Goal: Book appointment/travel/reservation

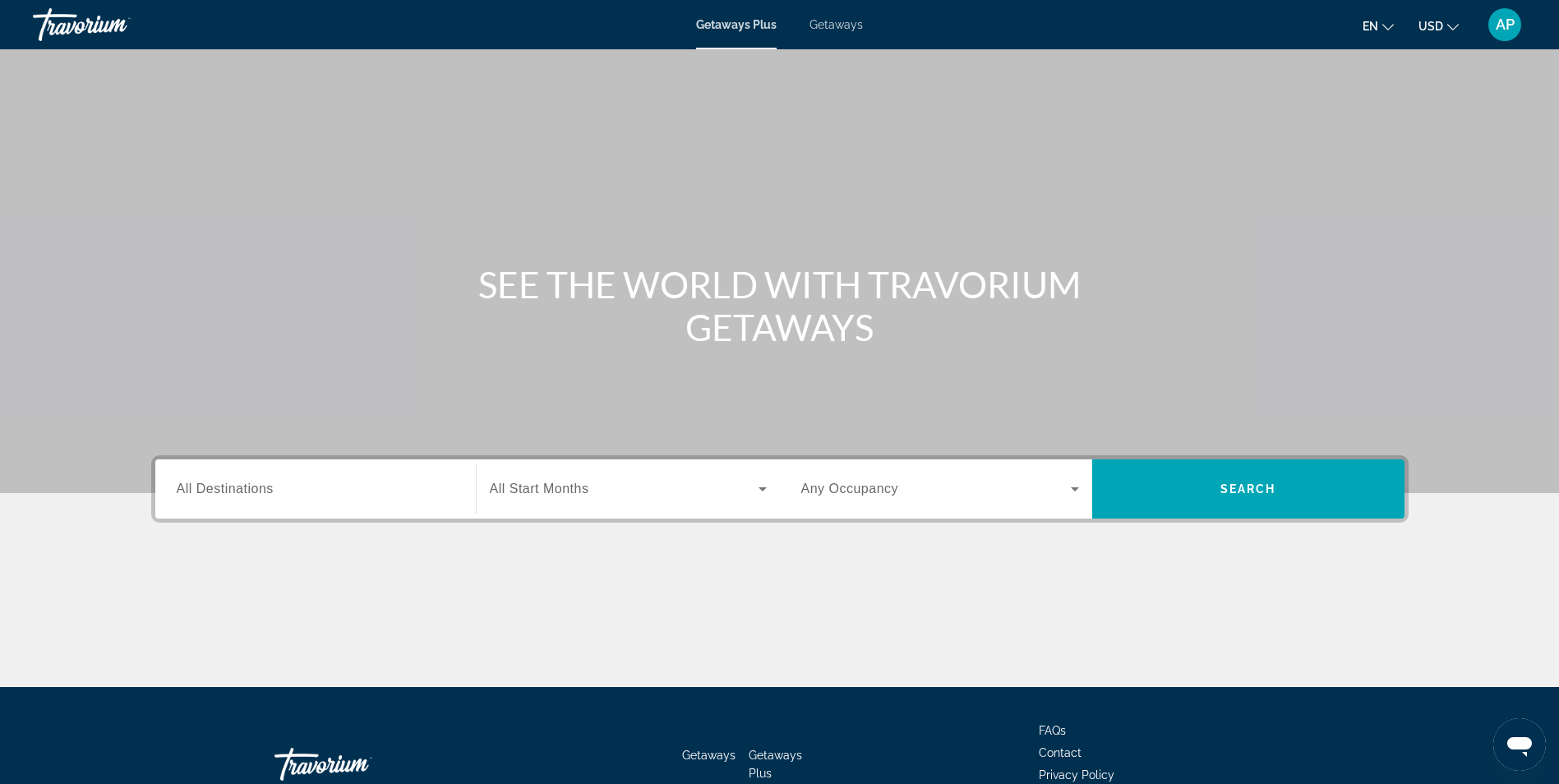
click at [397, 504] on div "Search widget" at bounding box center [315, 489] width 278 height 47
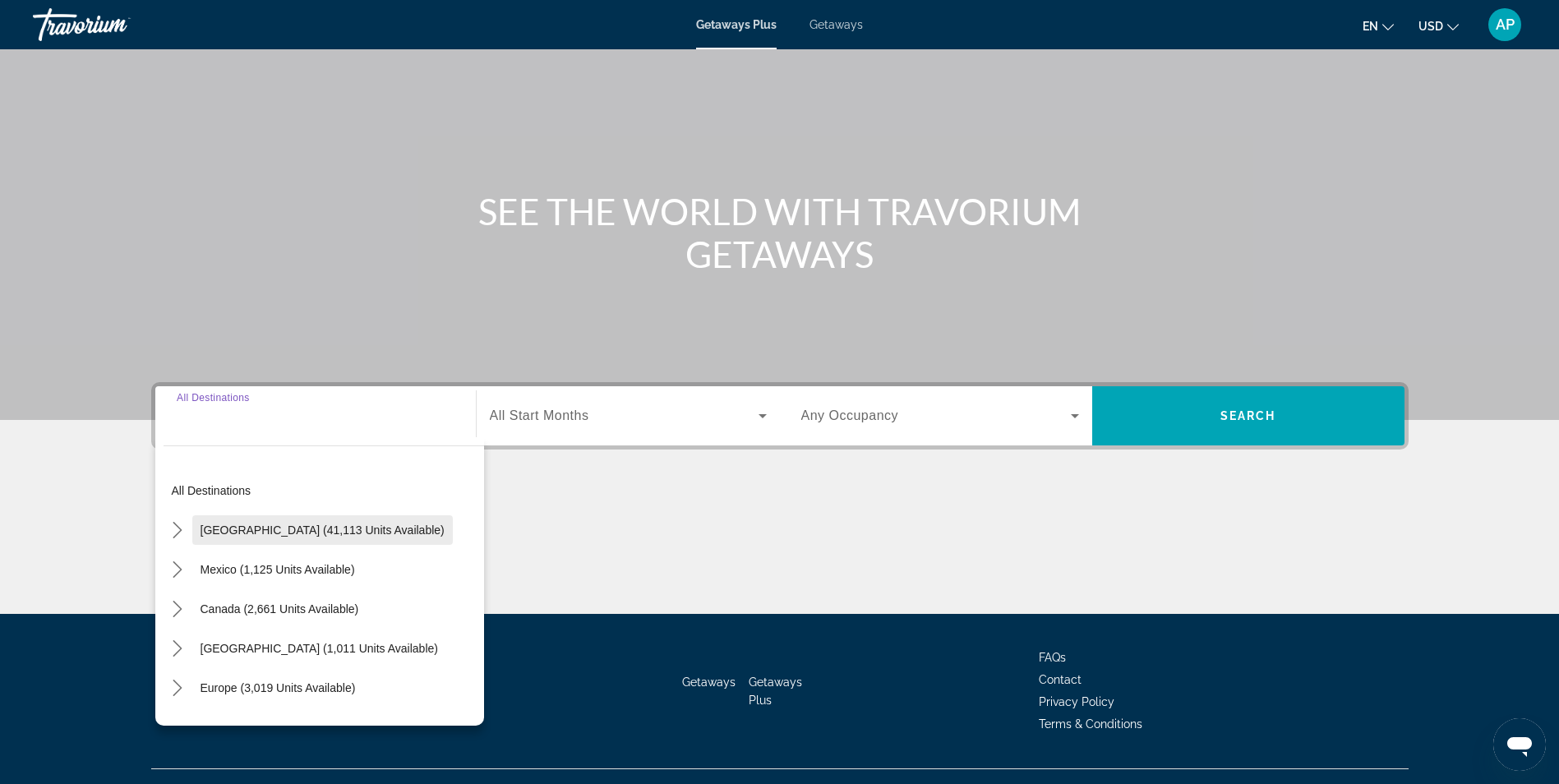
scroll to position [105, 0]
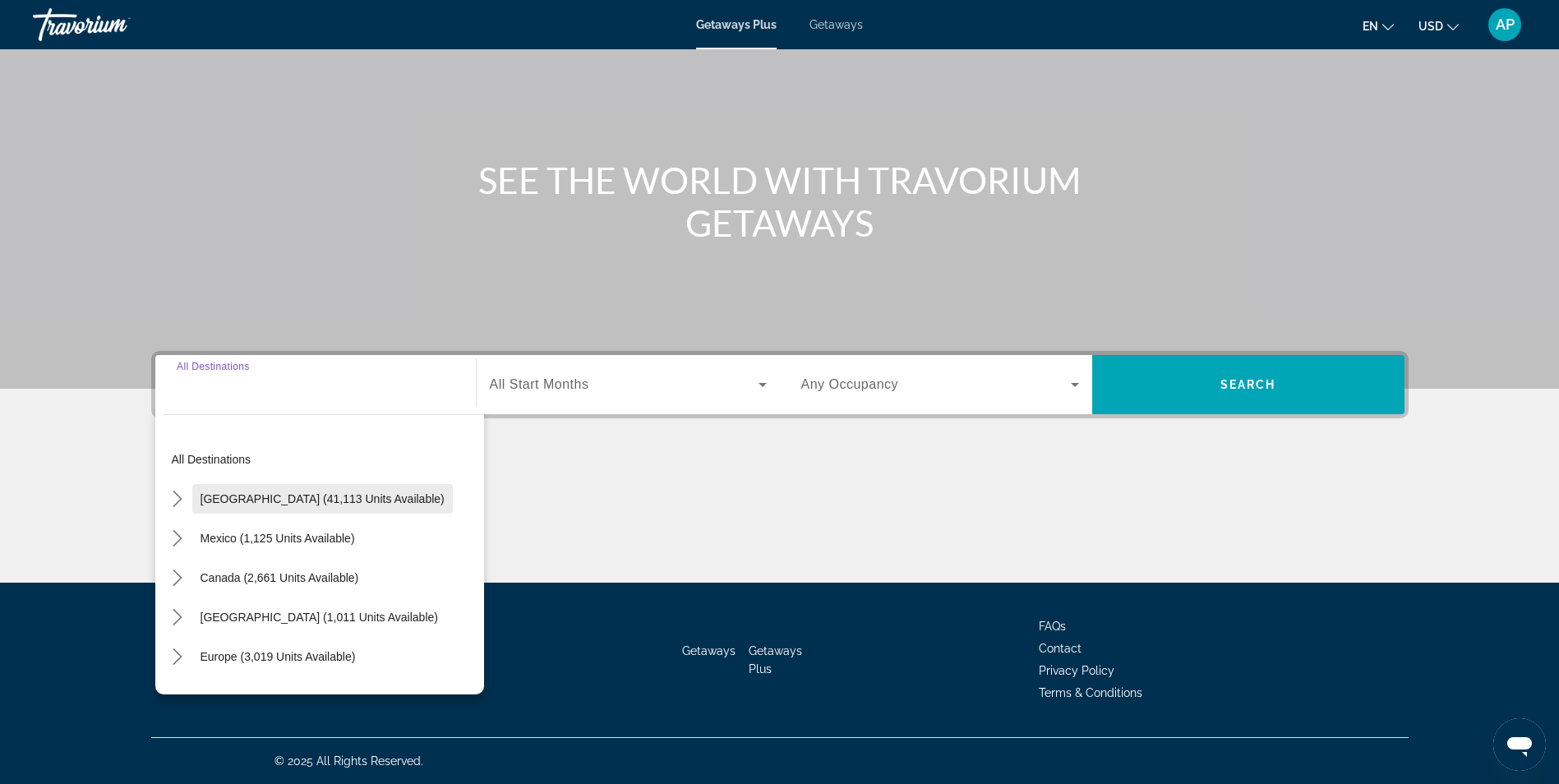
click at [343, 487] on span "Select destination: United States (41,113 units available)" at bounding box center [322, 498] width 260 height 39
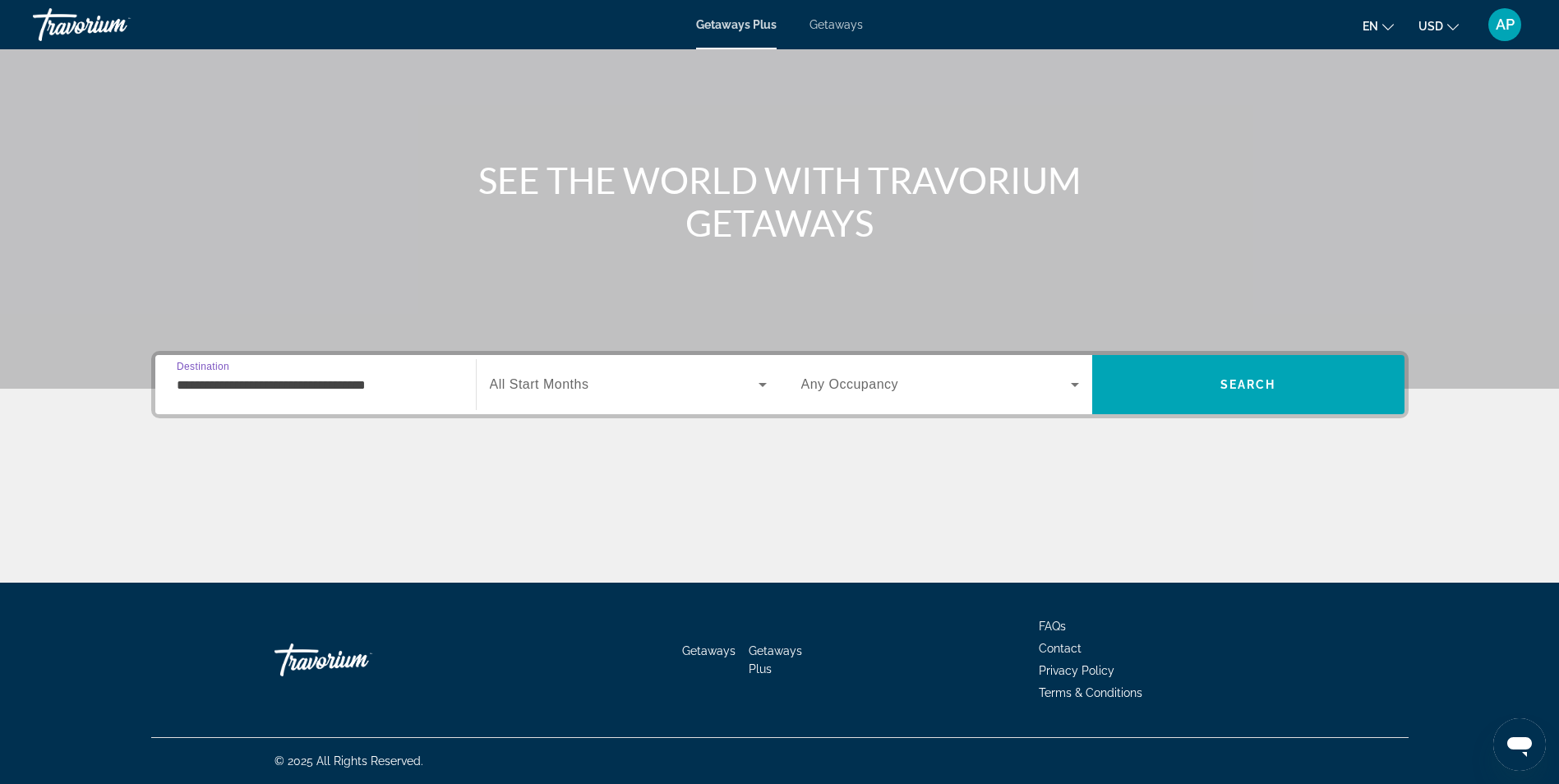
scroll to position [0, 0]
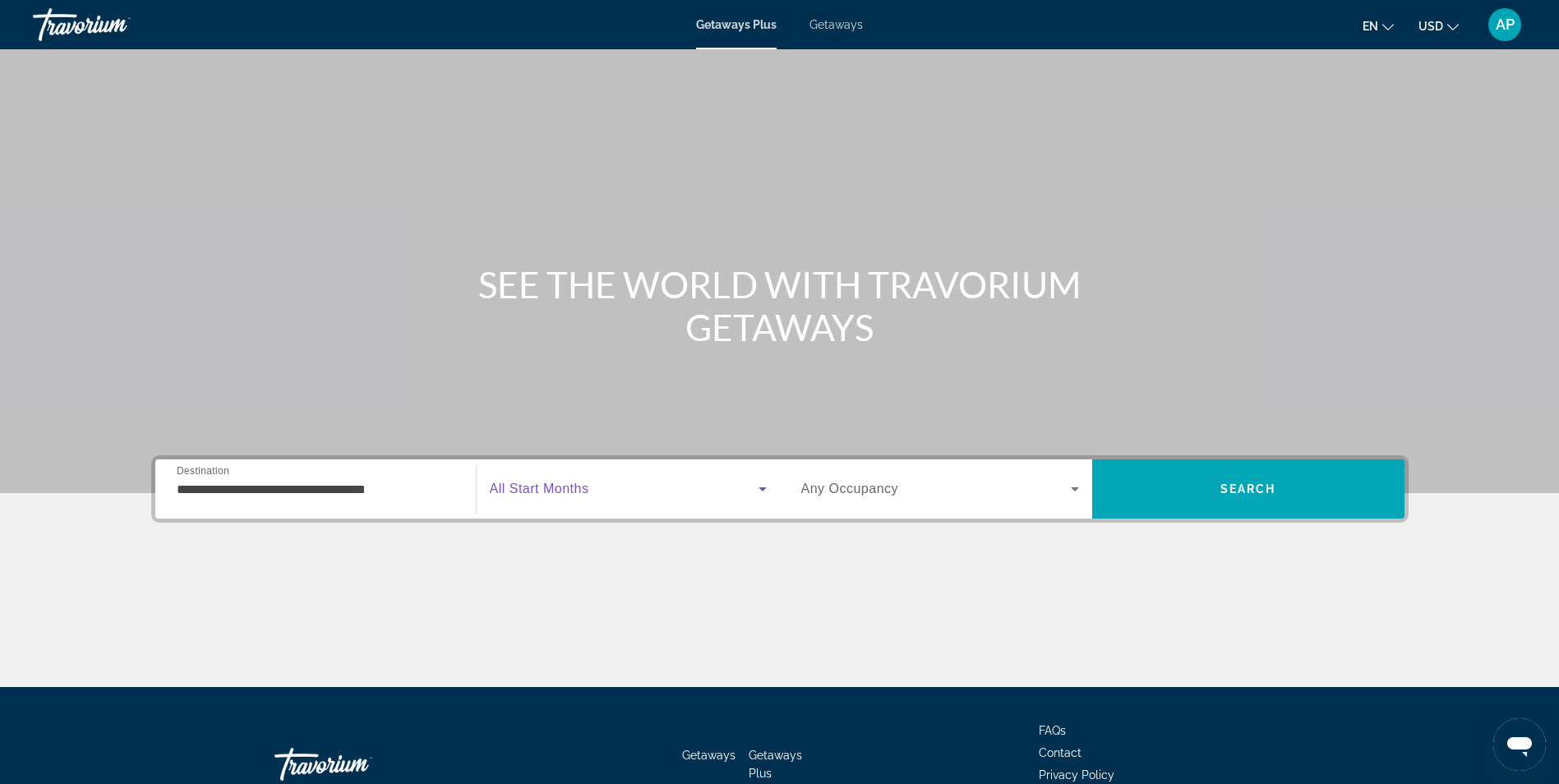
click at [760, 489] on icon "Search widget" at bounding box center [762, 489] width 9 height 4
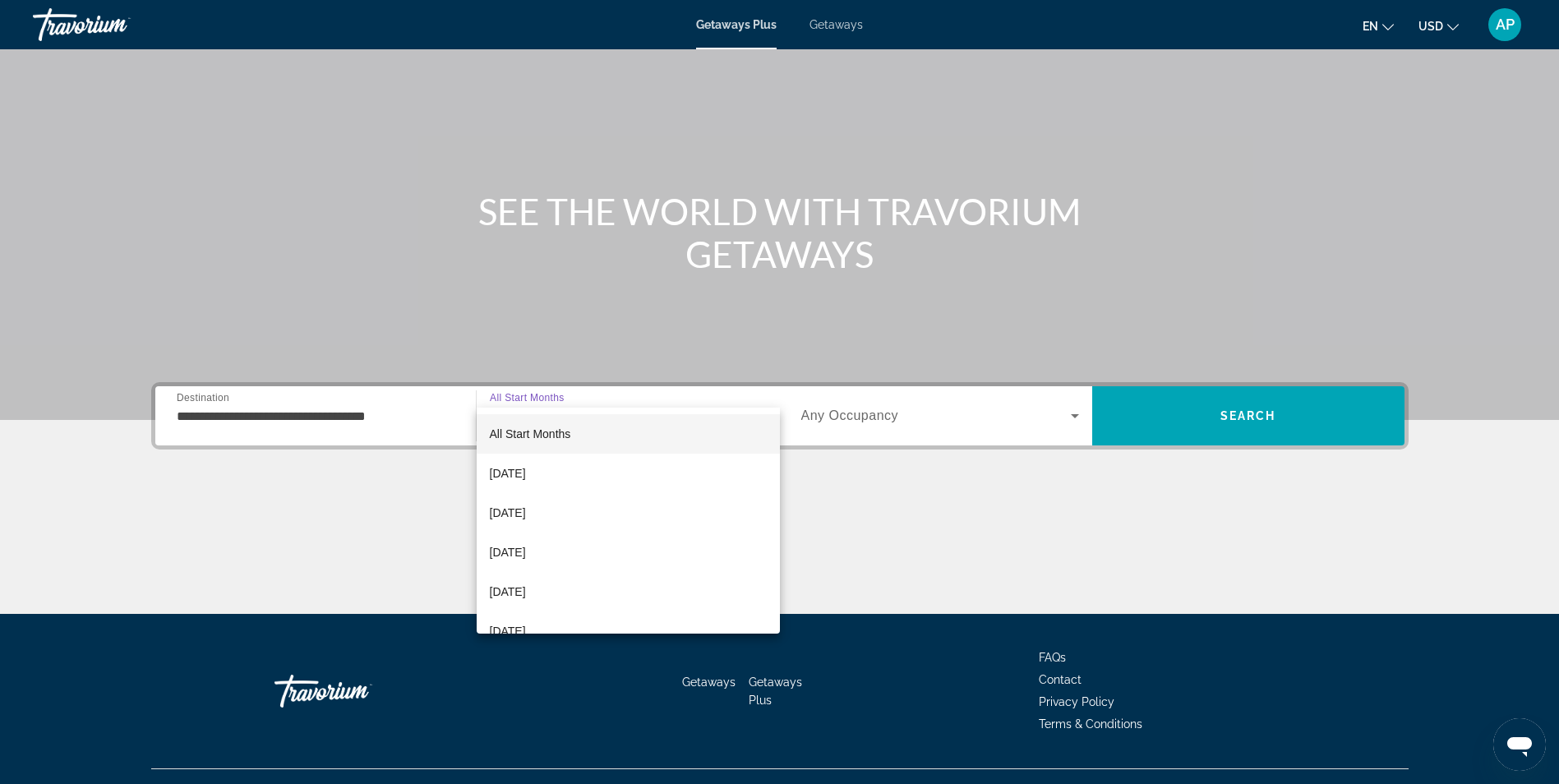
scroll to position [105, 0]
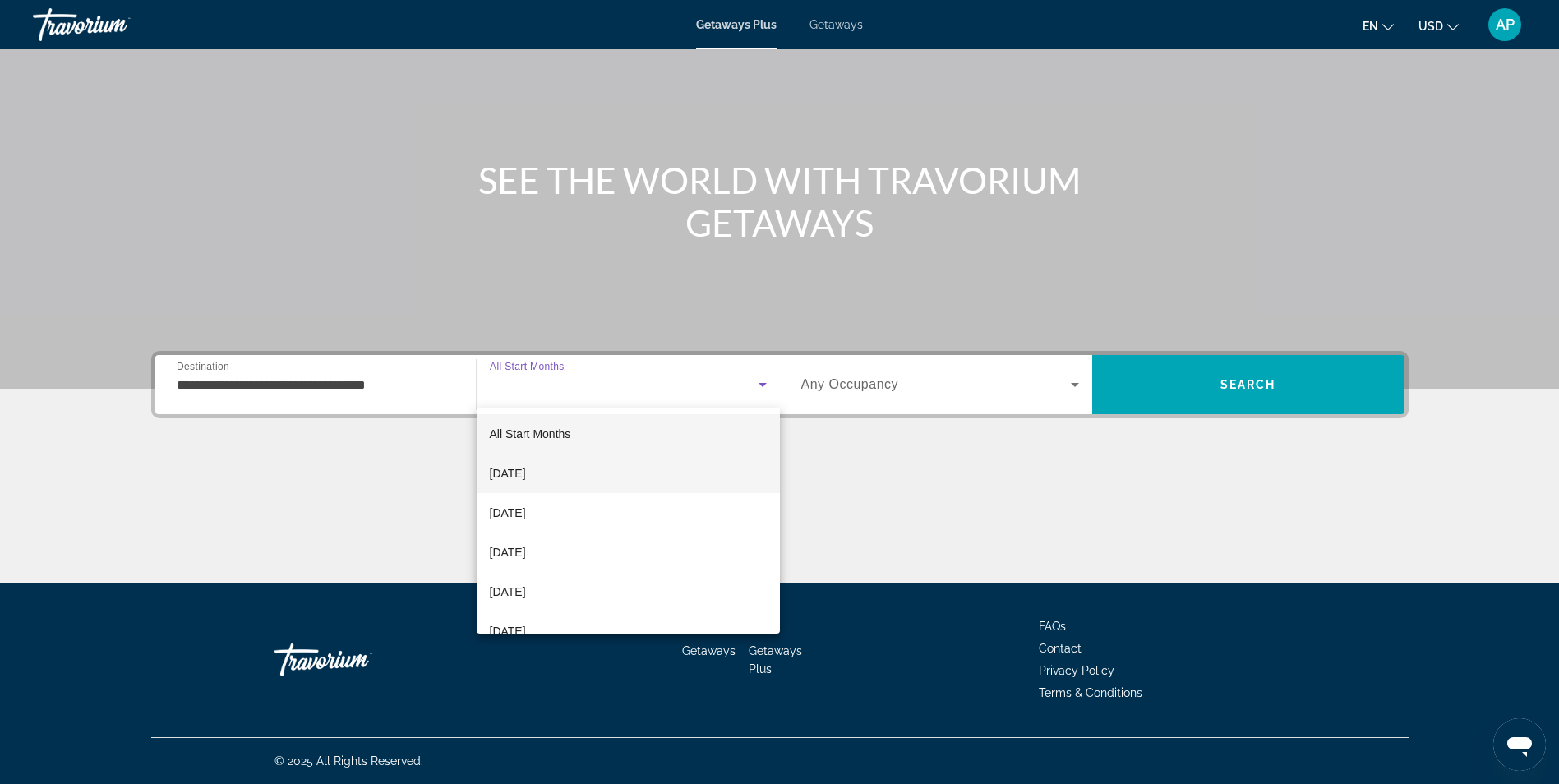
click at [526, 471] on span "[DATE]" at bounding box center [508, 472] width 36 height 20
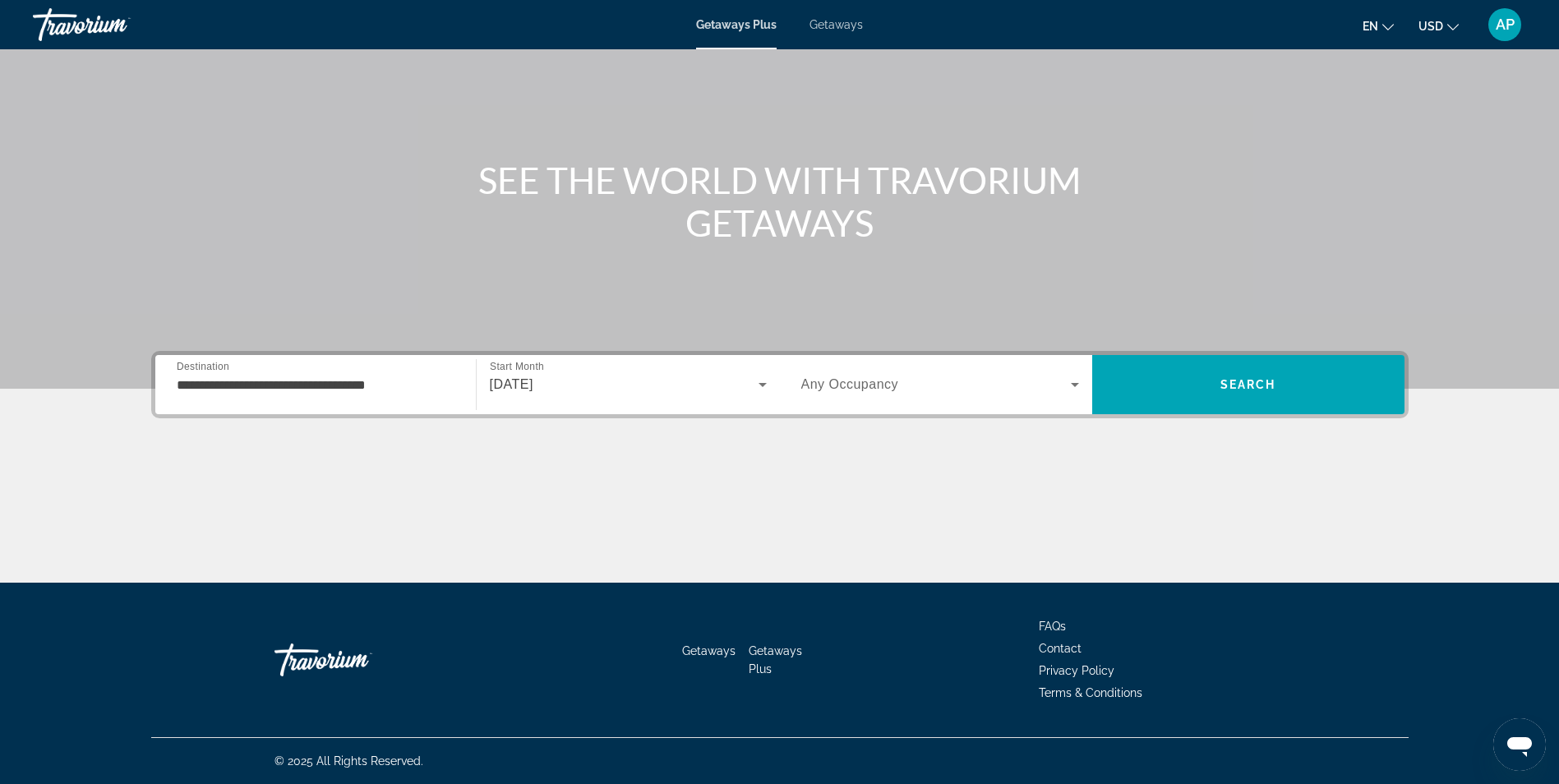
click at [344, 373] on div "**********" at bounding box center [315, 385] width 278 height 47
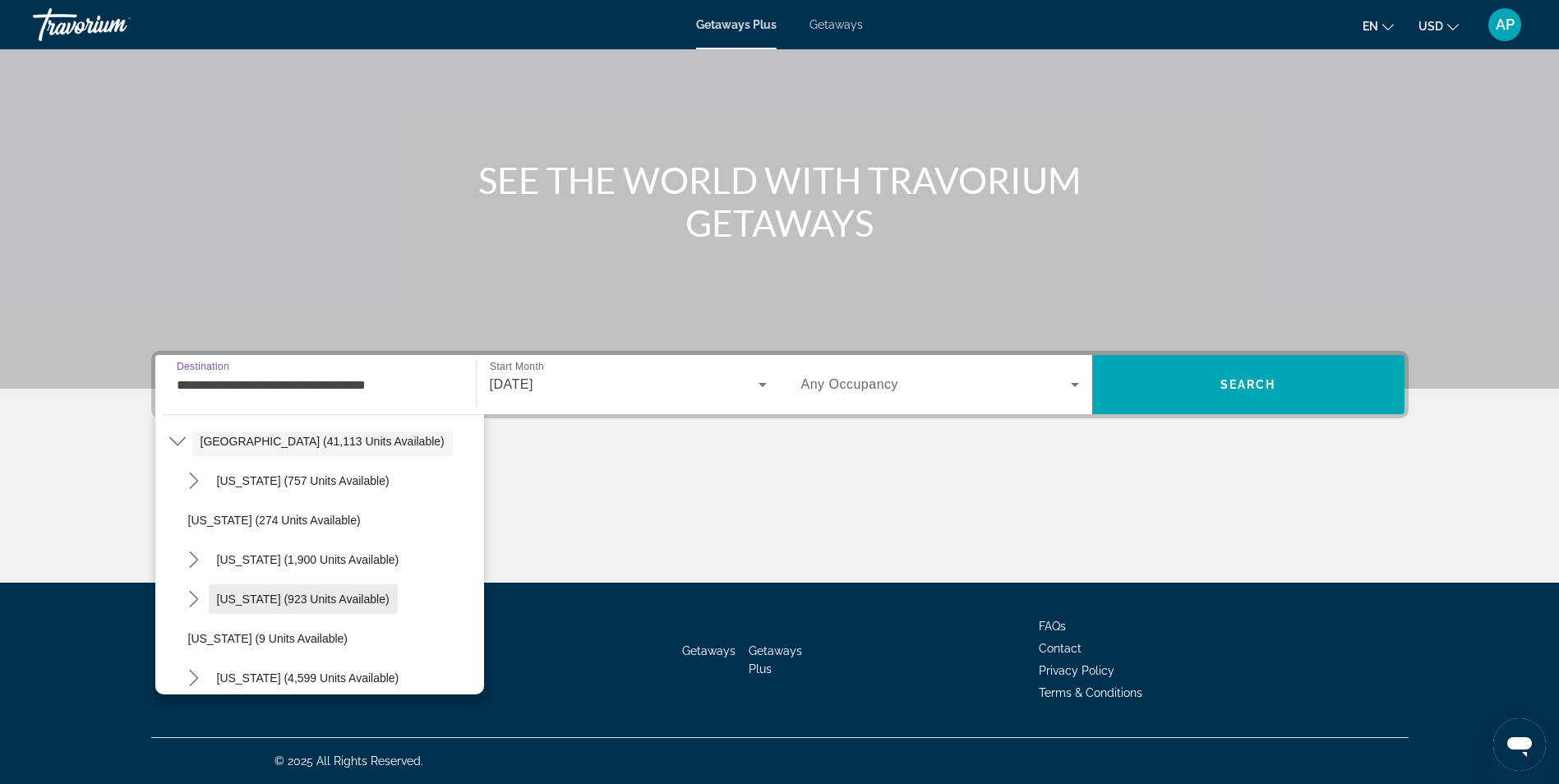
scroll to position [165, 0]
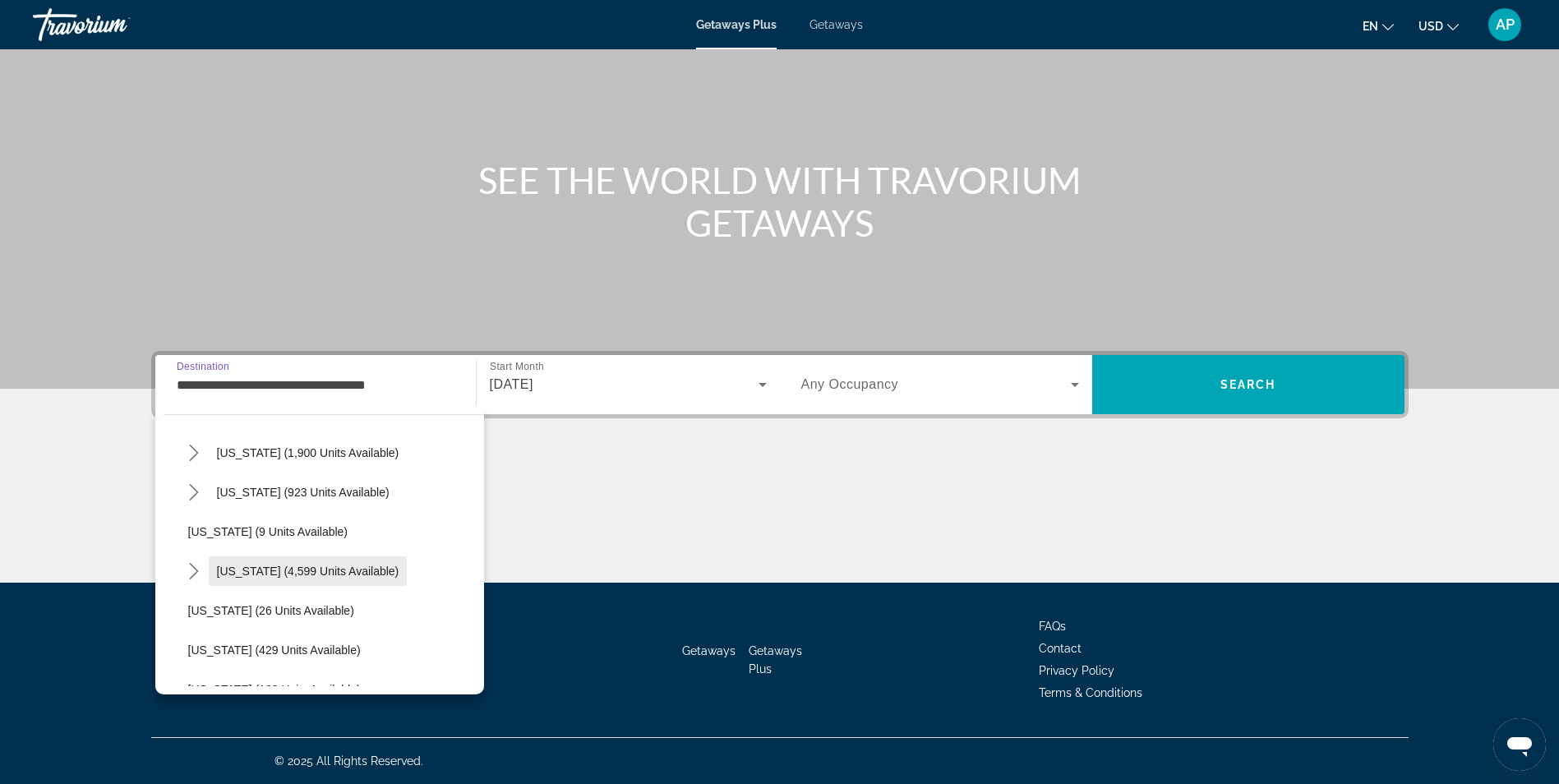
click at [320, 569] on span "[US_STATE] (4,599 units available)" at bounding box center [308, 572] width 182 height 13
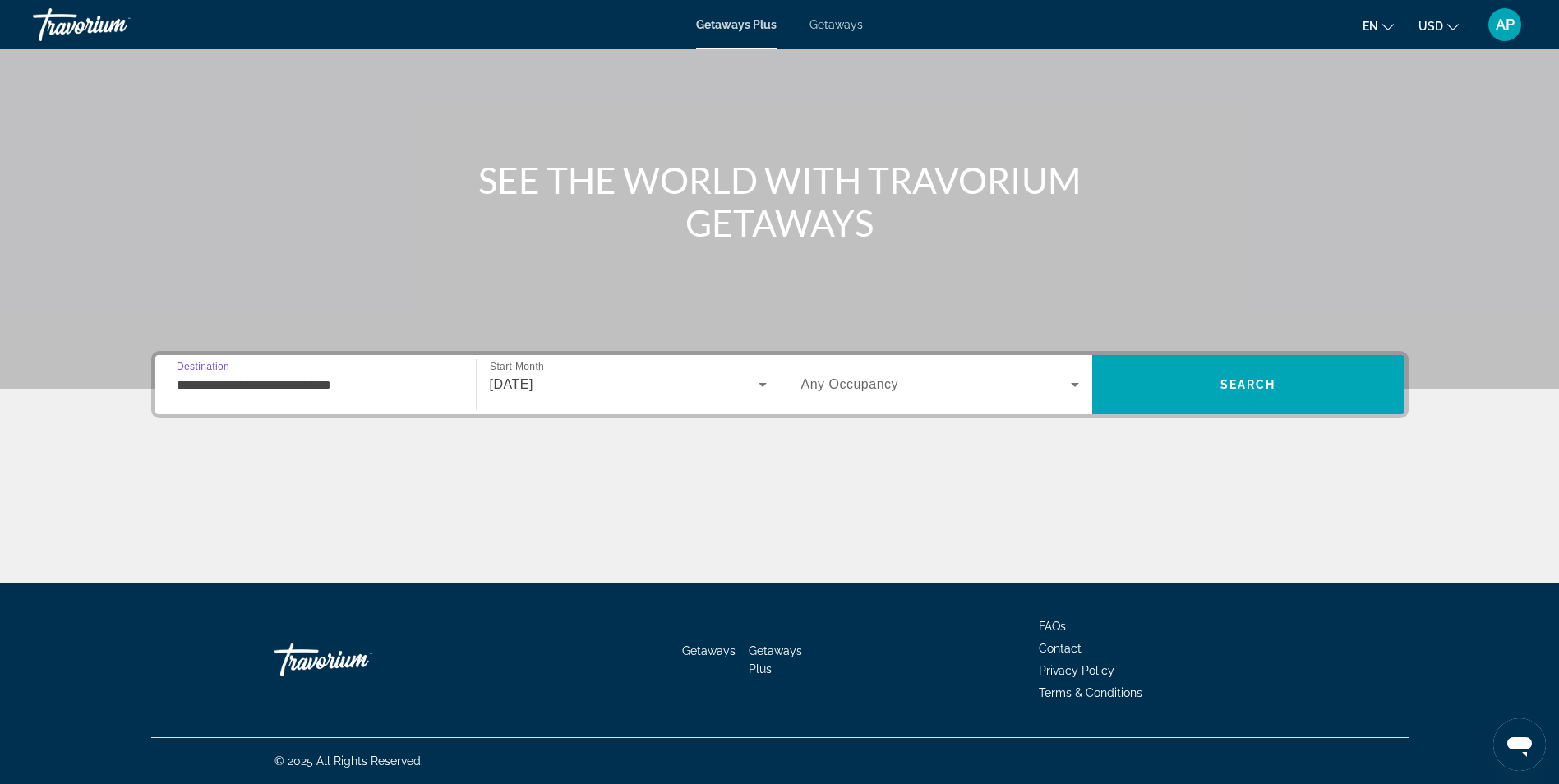
click at [409, 389] on input "**********" at bounding box center [315, 385] width 278 height 20
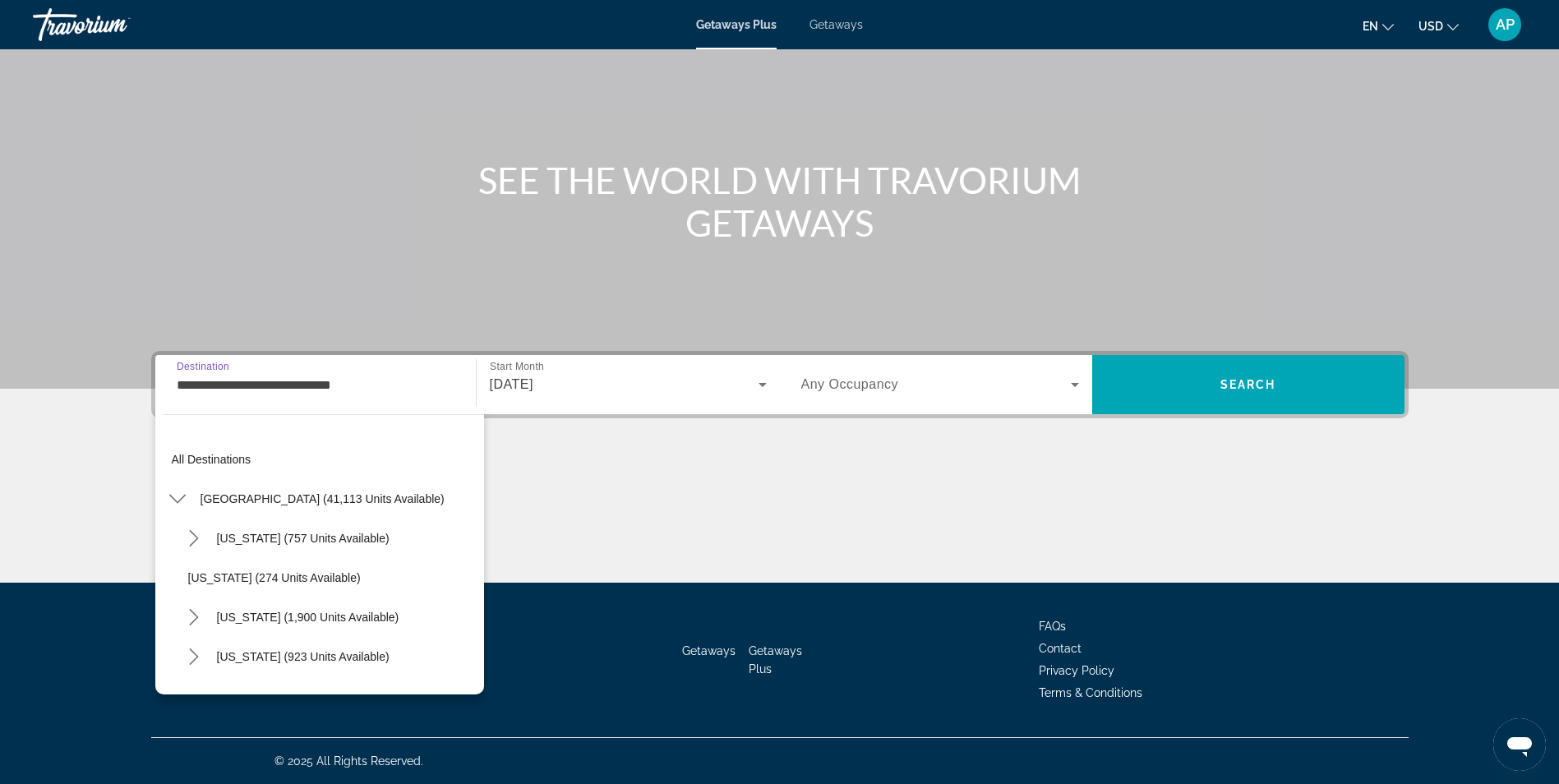
scroll to position [176, 0]
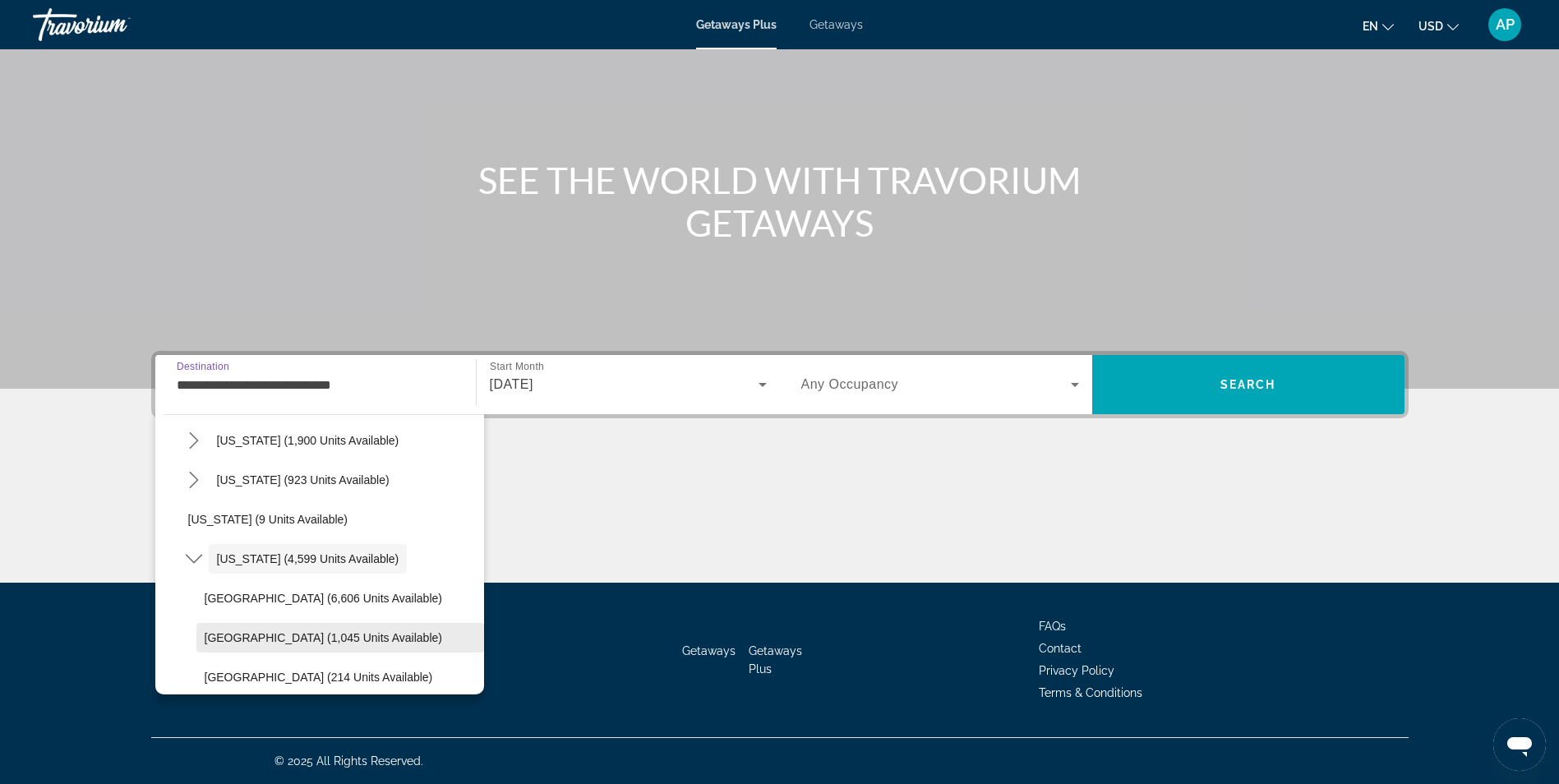
click at [366, 643] on span "[GEOGRAPHIC_DATA] (1,045 units available)" at bounding box center [323, 637] width 237 height 13
type input "**********"
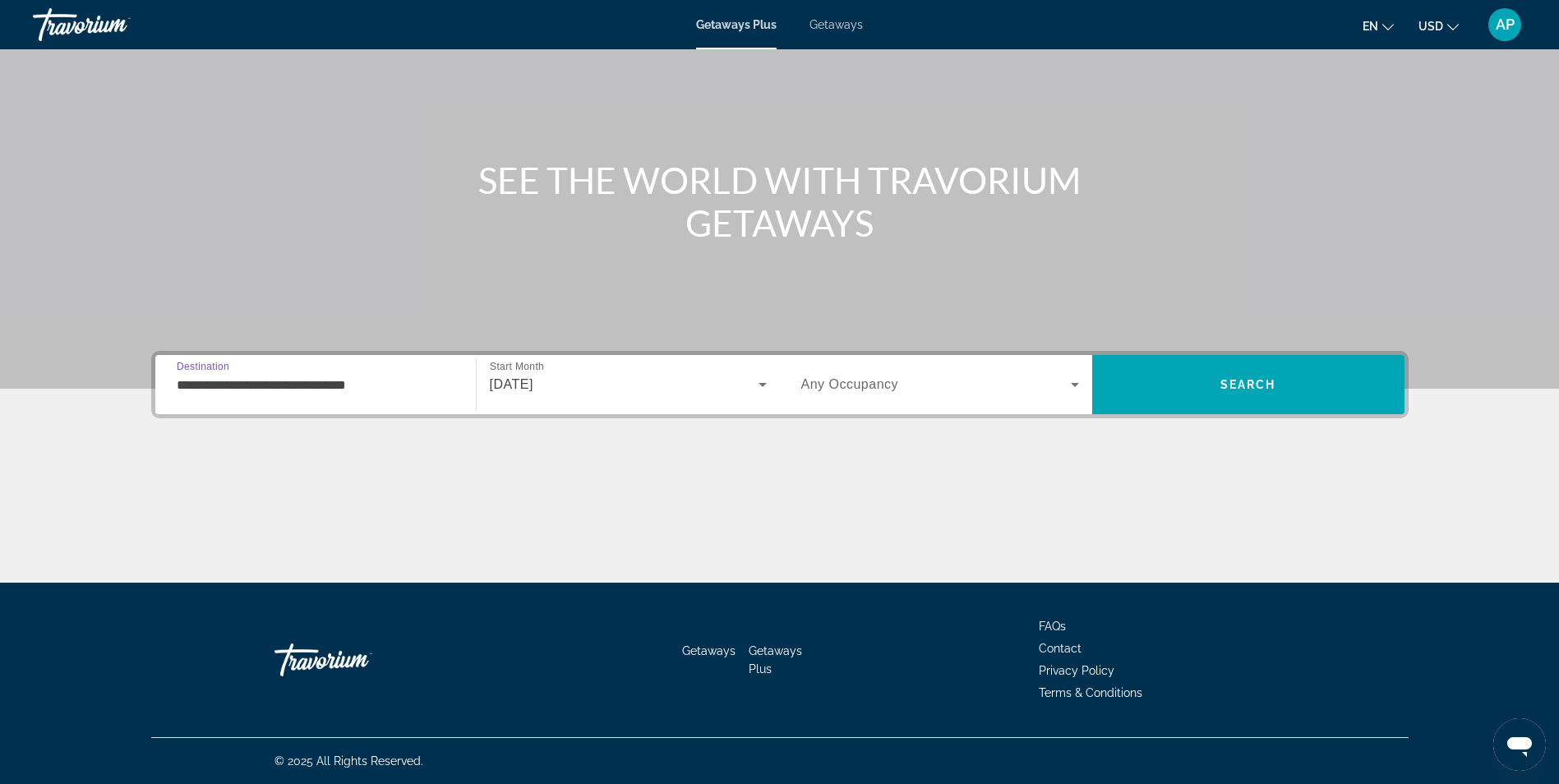
click at [401, 387] on input "**********" at bounding box center [315, 385] width 278 height 20
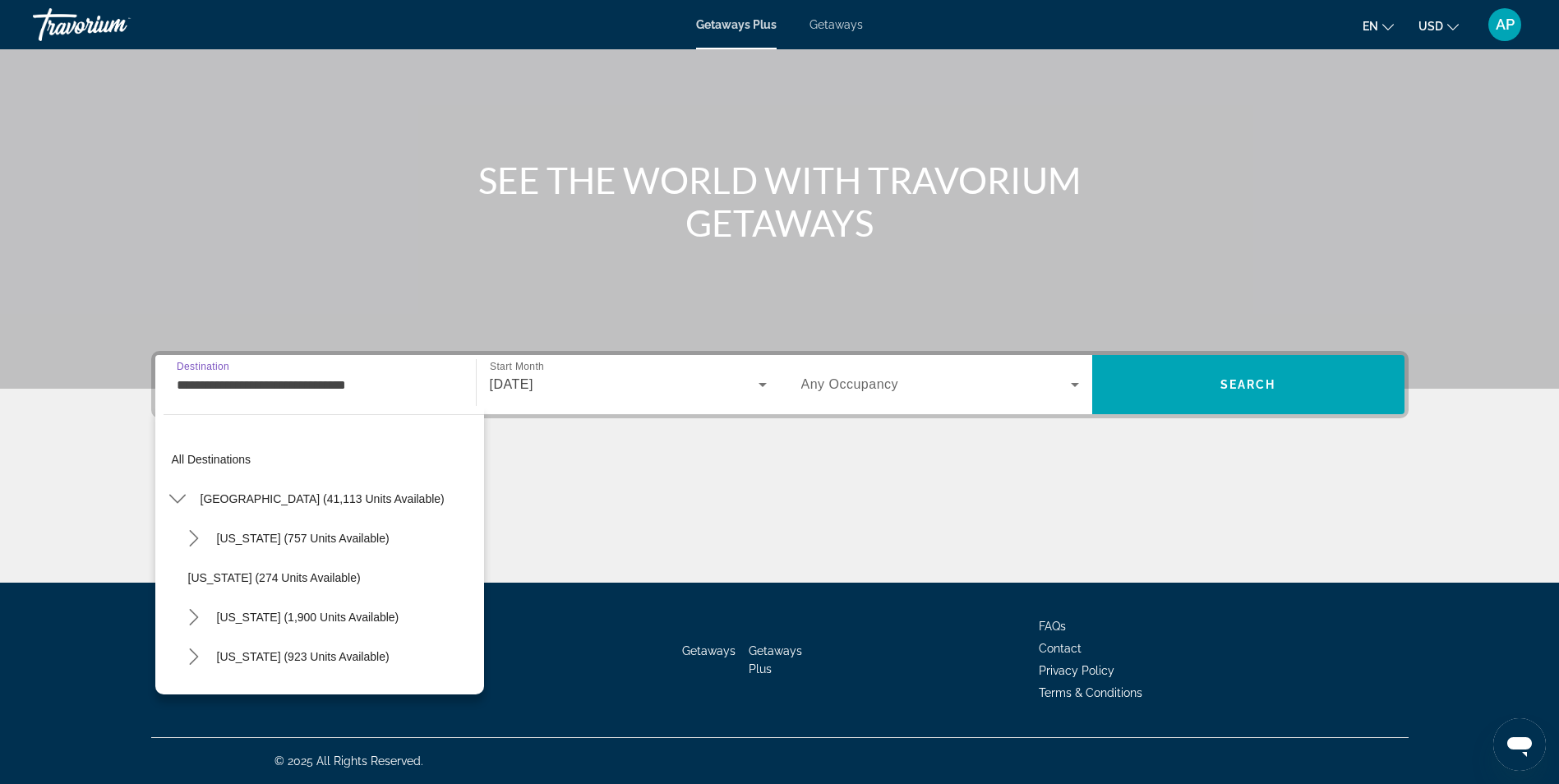
scroll to position [255, 0]
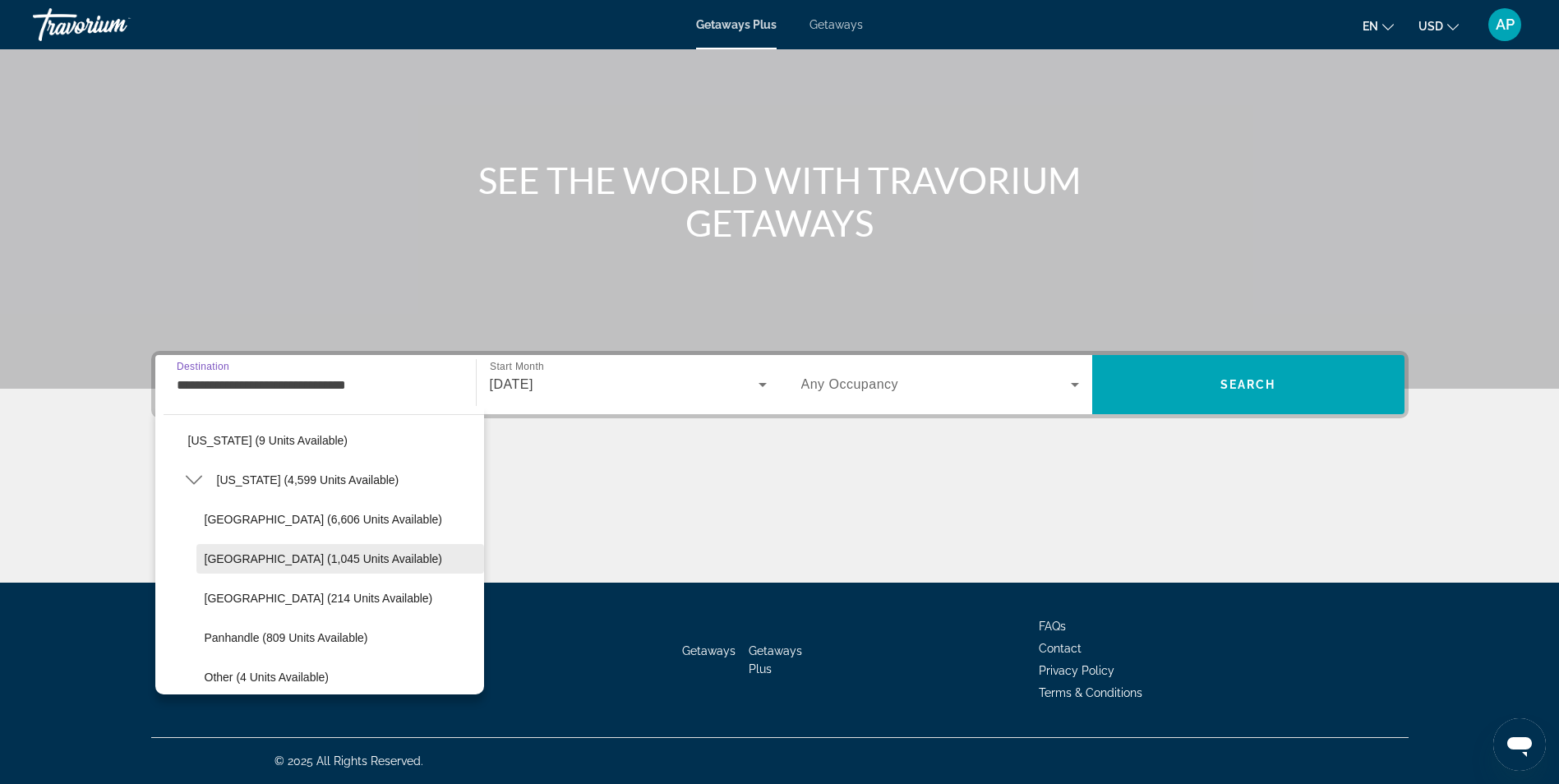
click at [338, 560] on span "[GEOGRAPHIC_DATA] (1,045 units available)" at bounding box center [323, 559] width 237 height 13
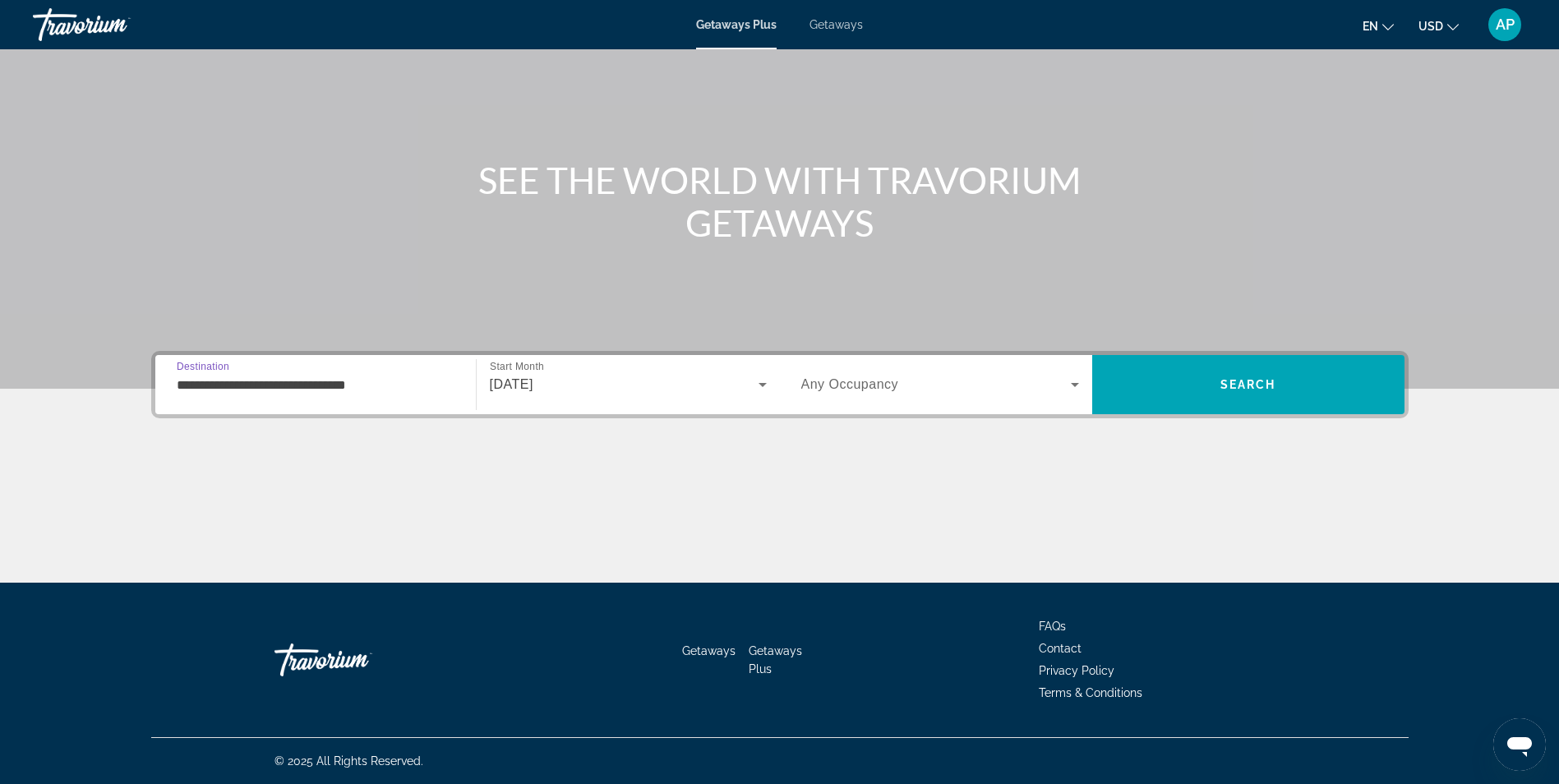
click at [904, 392] on span "Search widget" at bounding box center [936, 384] width 270 height 20
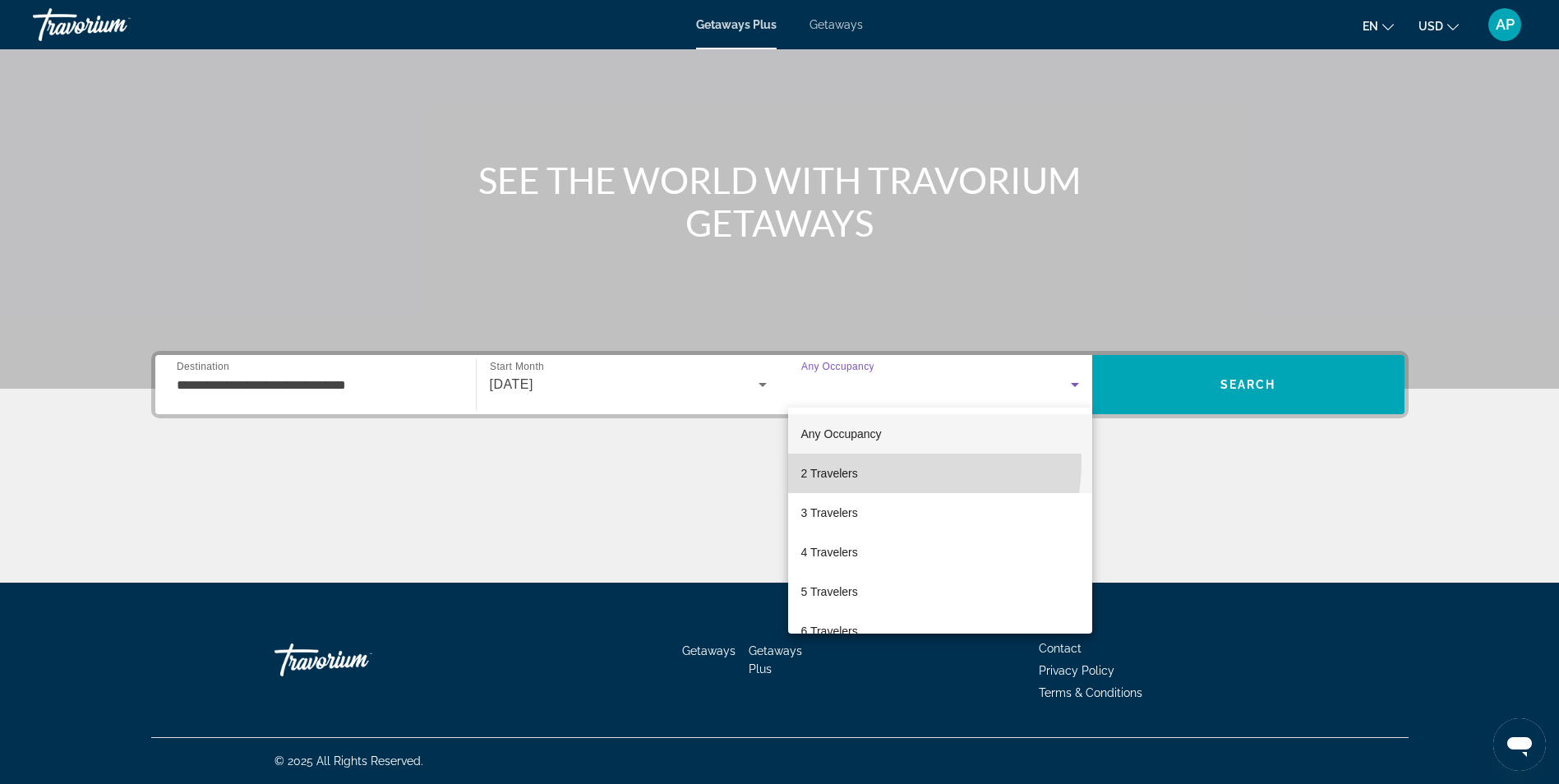
click at [881, 462] on mat-option "2 Travelers" at bounding box center [940, 472] width 304 height 39
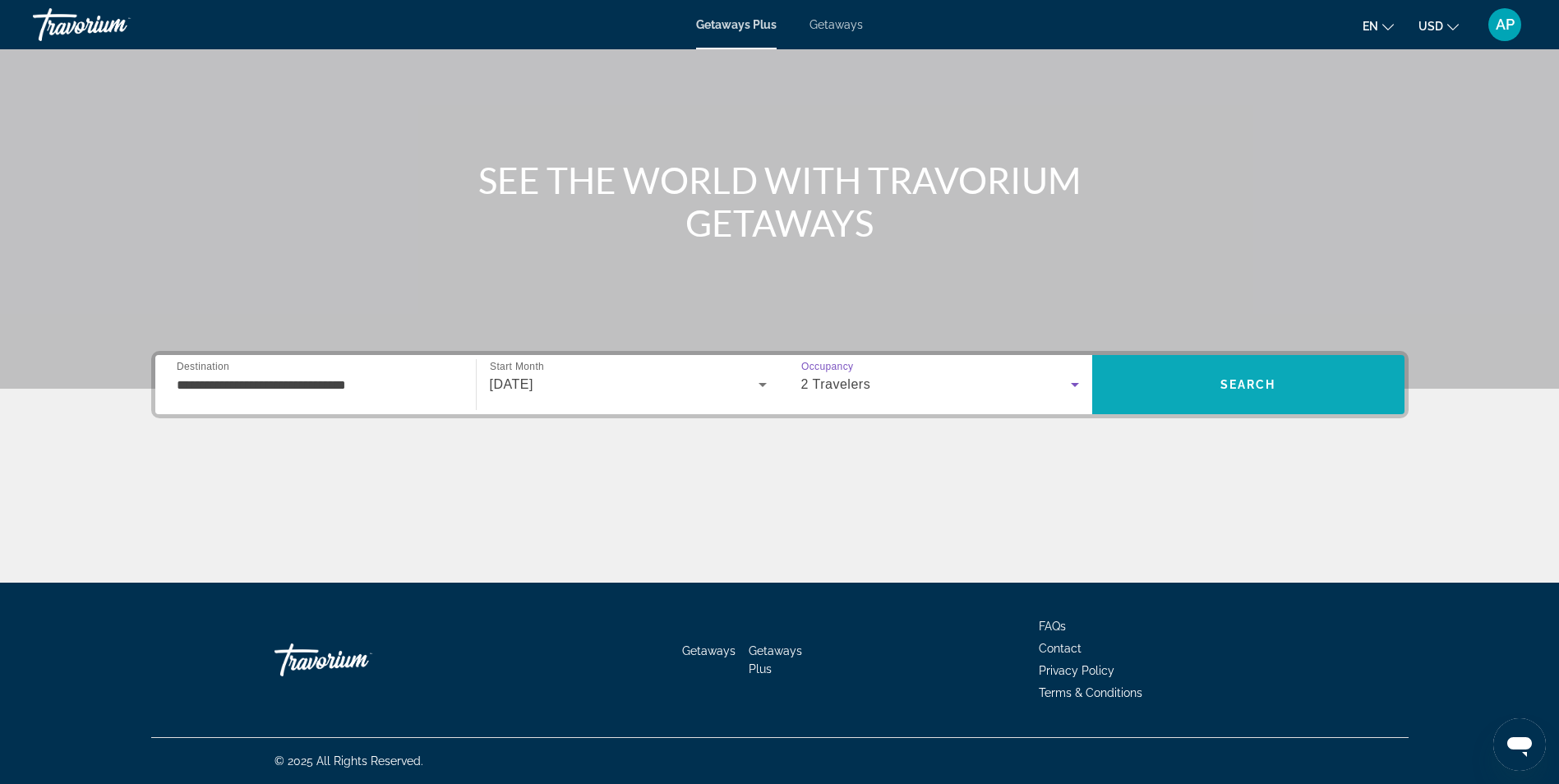
click at [1218, 385] on span "Search" at bounding box center [1248, 384] width 313 height 39
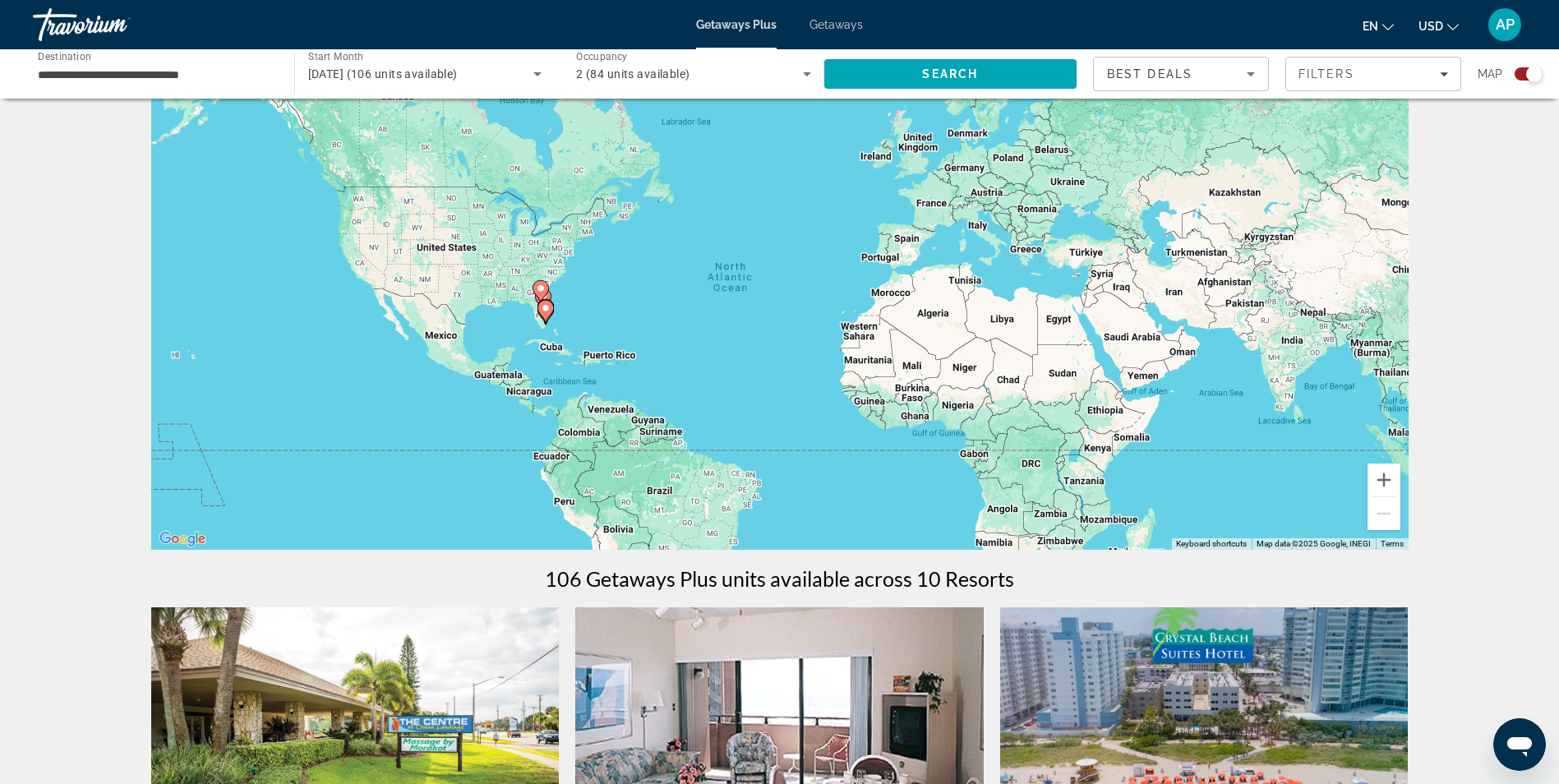
scroll to position [50, 0]
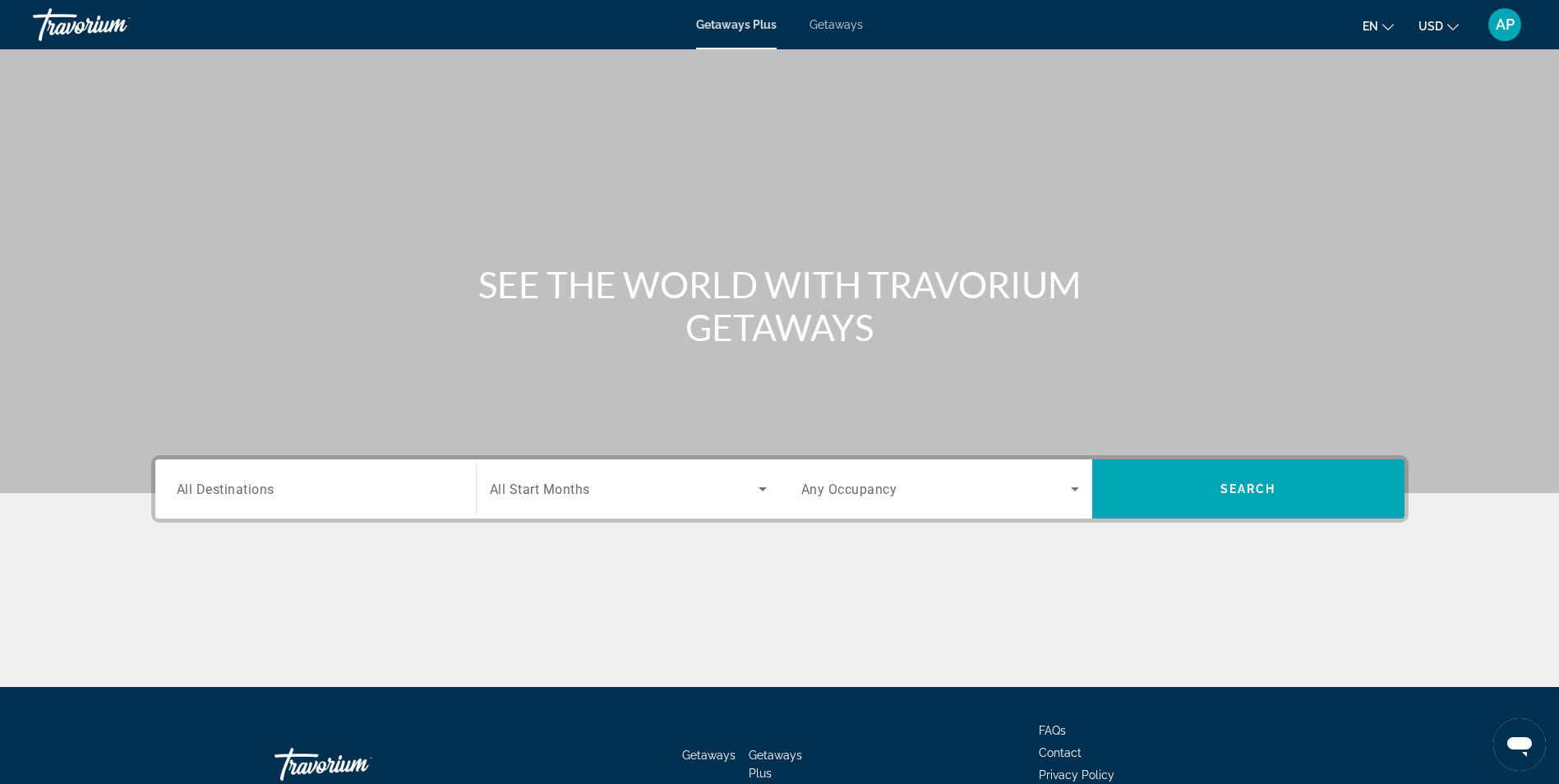
click at [843, 21] on span "Getaways" at bounding box center [837, 25] width 53 height 13
click at [296, 493] on input "Destination All Destinations" at bounding box center [315, 490] width 278 height 20
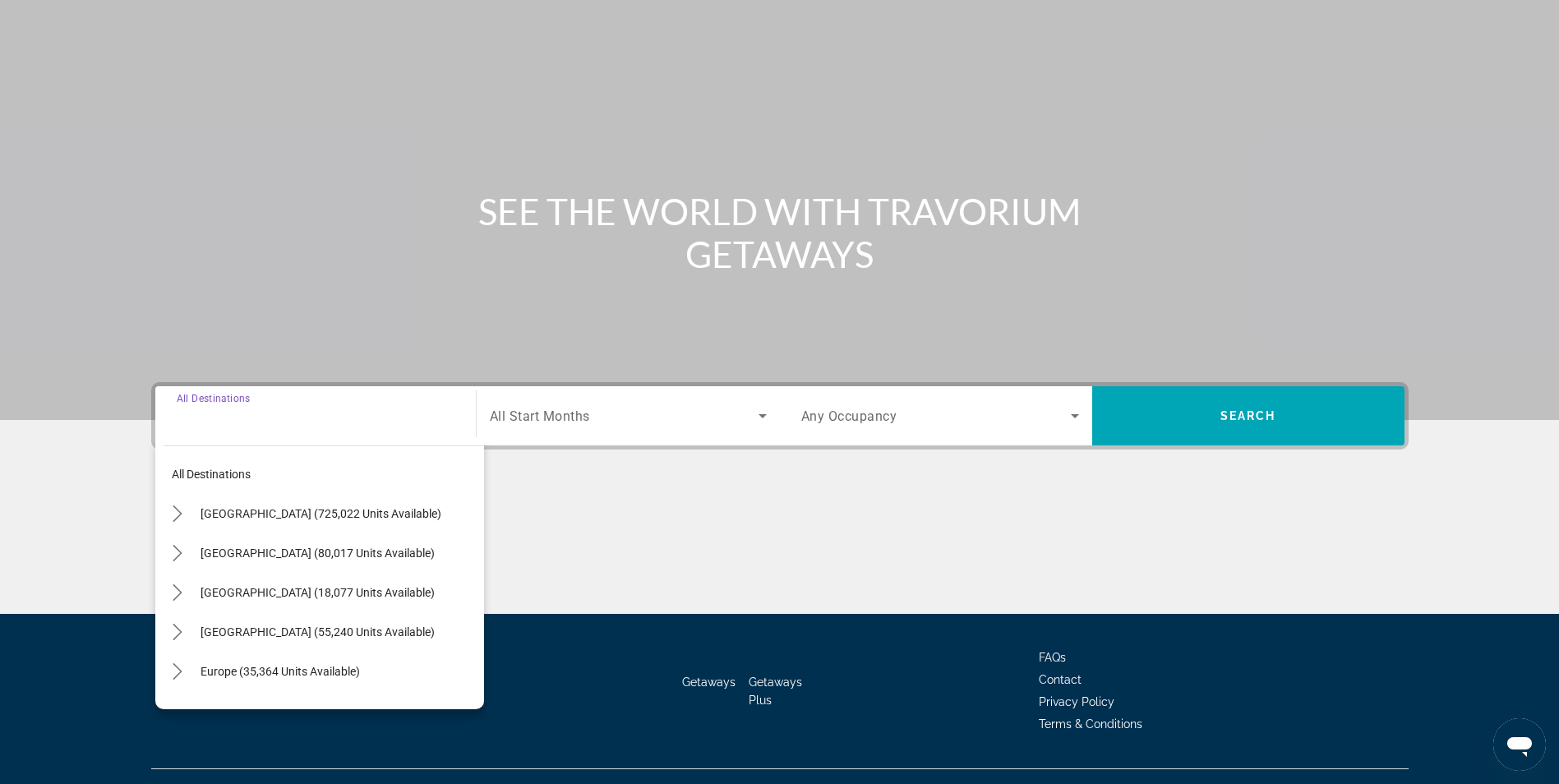
scroll to position [105, 0]
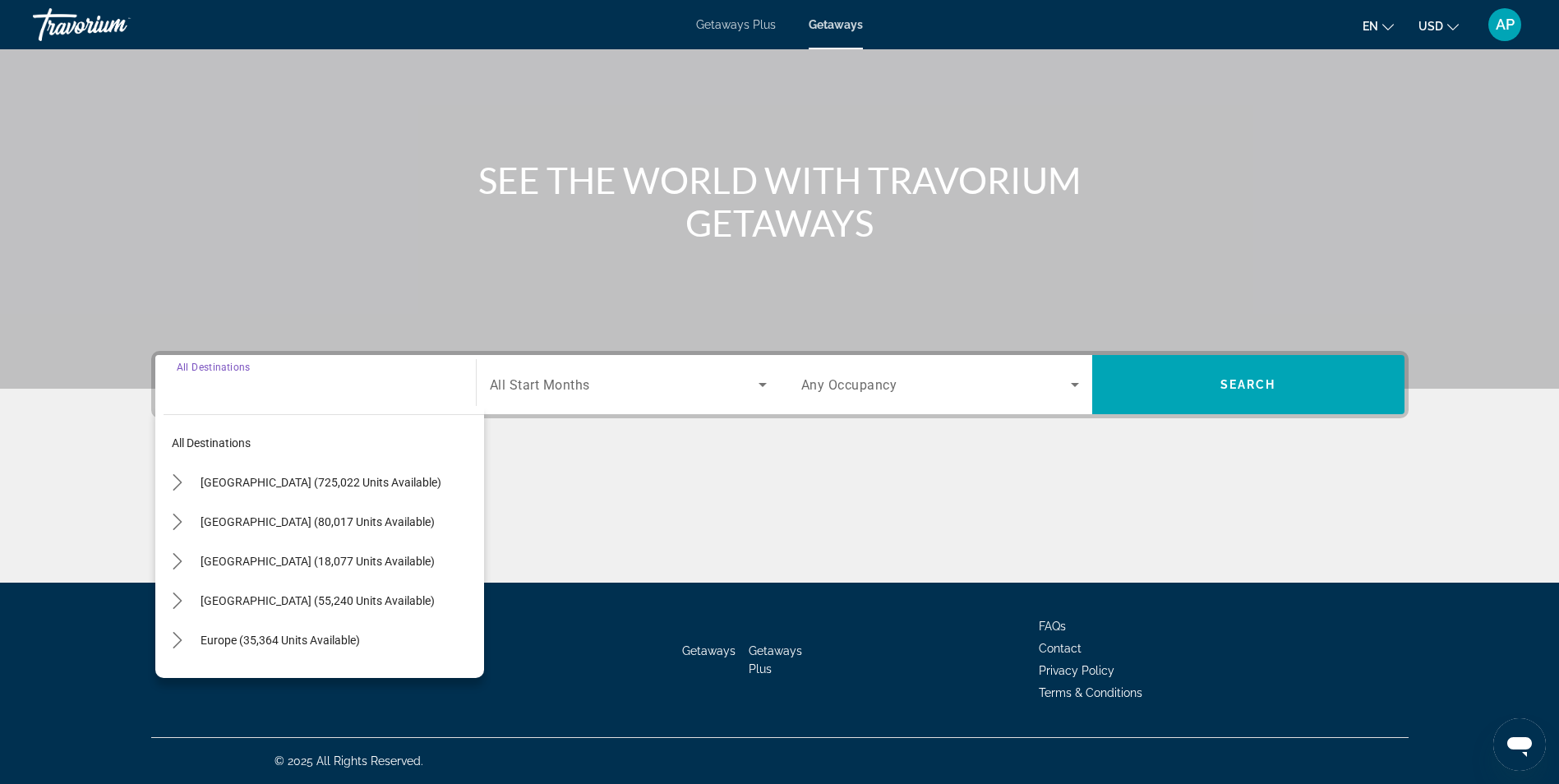
click at [295, 493] on span "Select destination: United States (725,022 units available)" at bounding box center [338, 482] width 292 height 39
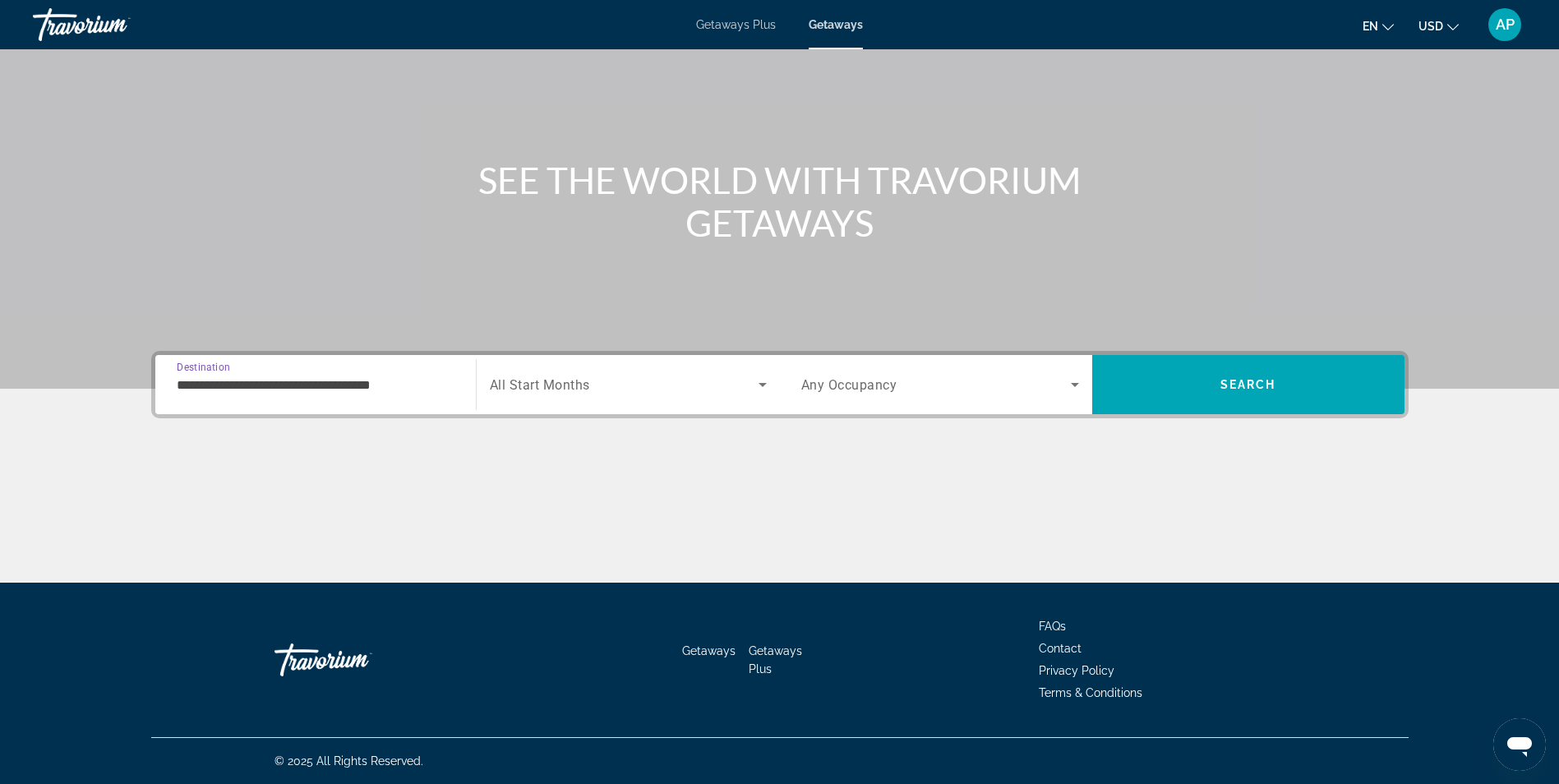
click at [336, 387] on input "**********" at bounding box center [315, 385] width 278 height 20
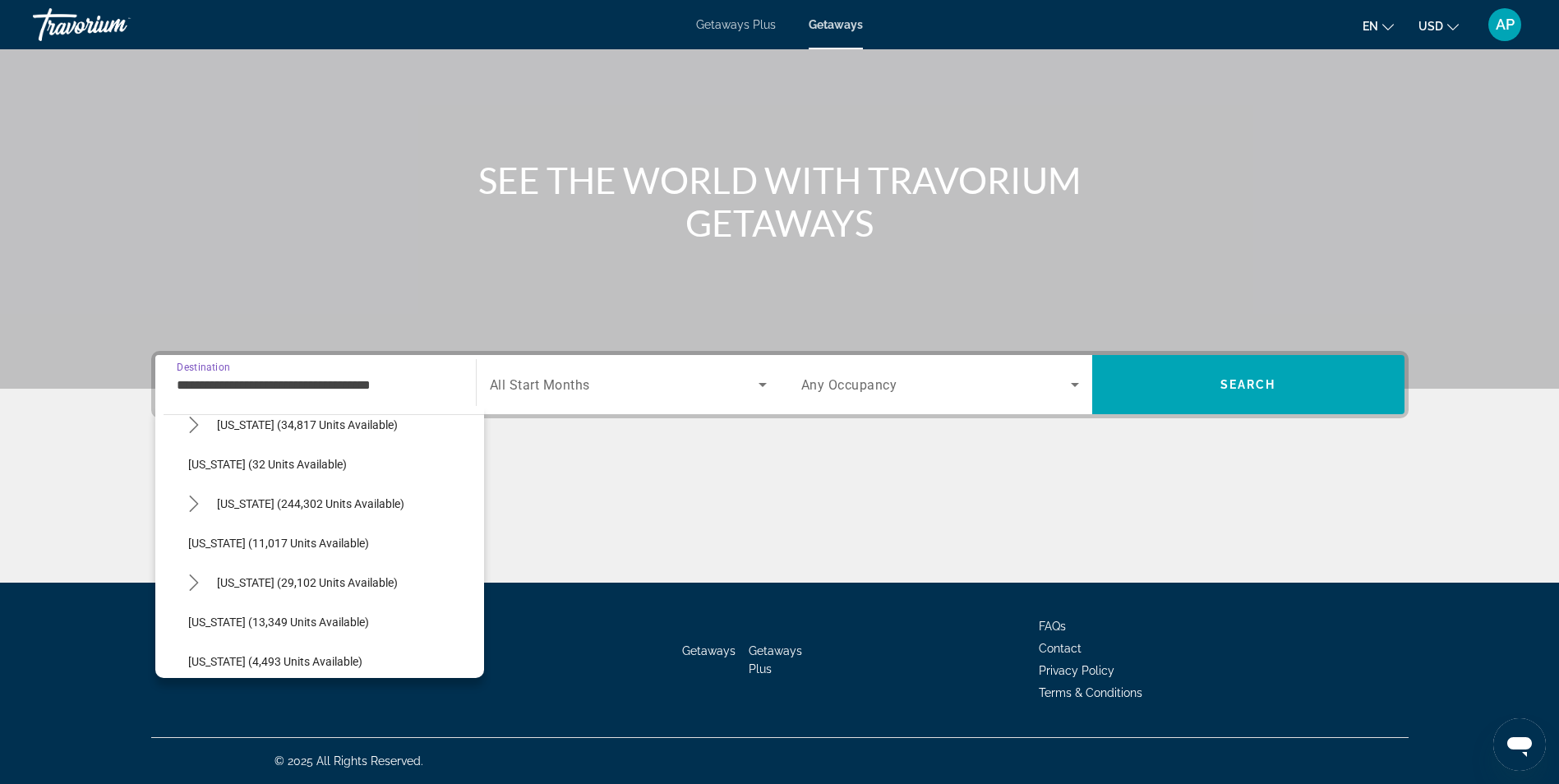
scroll to position [165, 0]
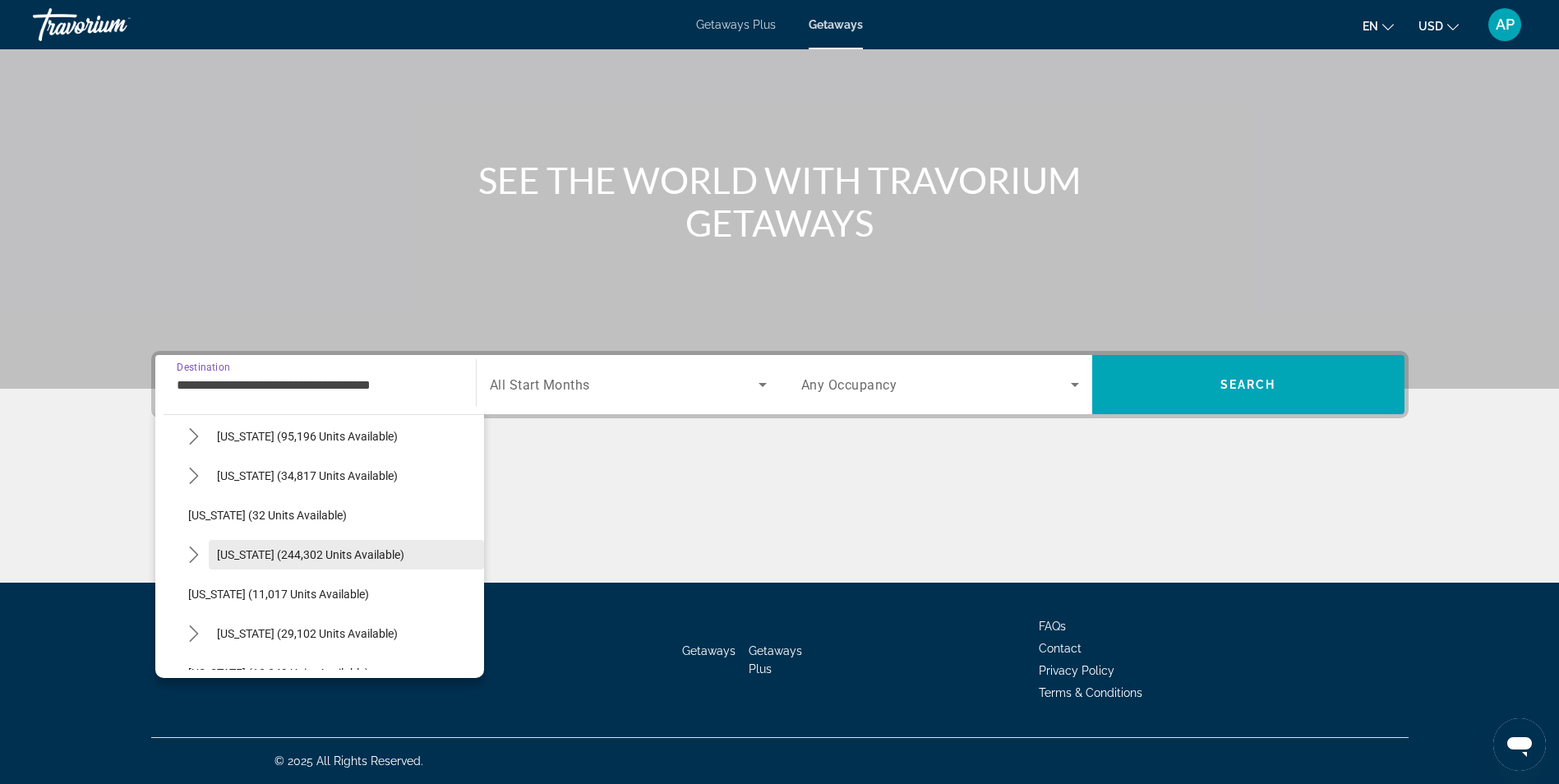
click at [234, 552] on span "[US_STATE] (244,302 units available)" at bounding box center [311, 554] width 188 height 13
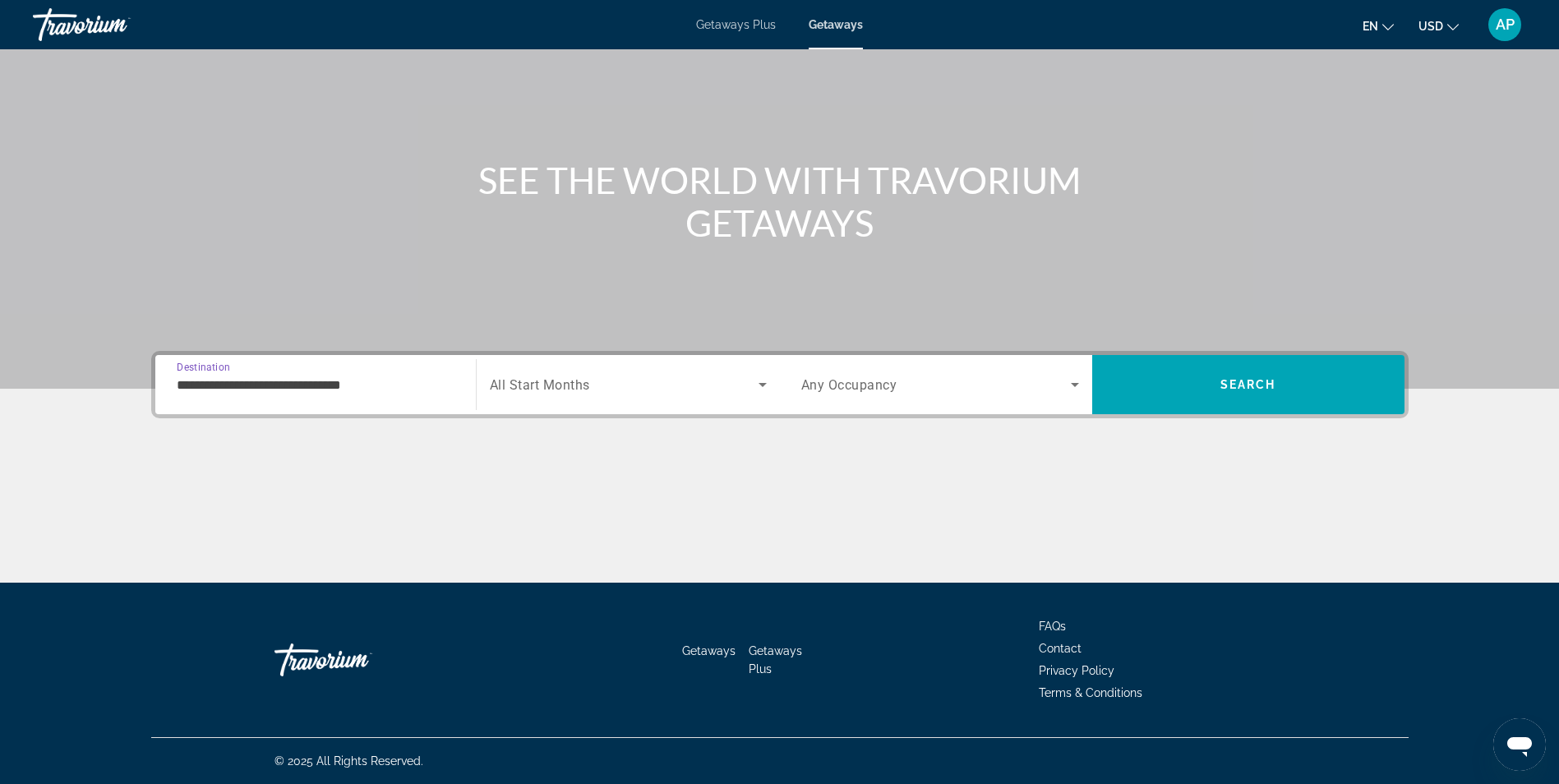
drag, startPoint x: 270, startPoint y: 367, endPoint x: 276, endPoint y: 373, distance: 8.5
click at [272, 368] on div "**********" at bounding box center [315, 385] width 278 height 47
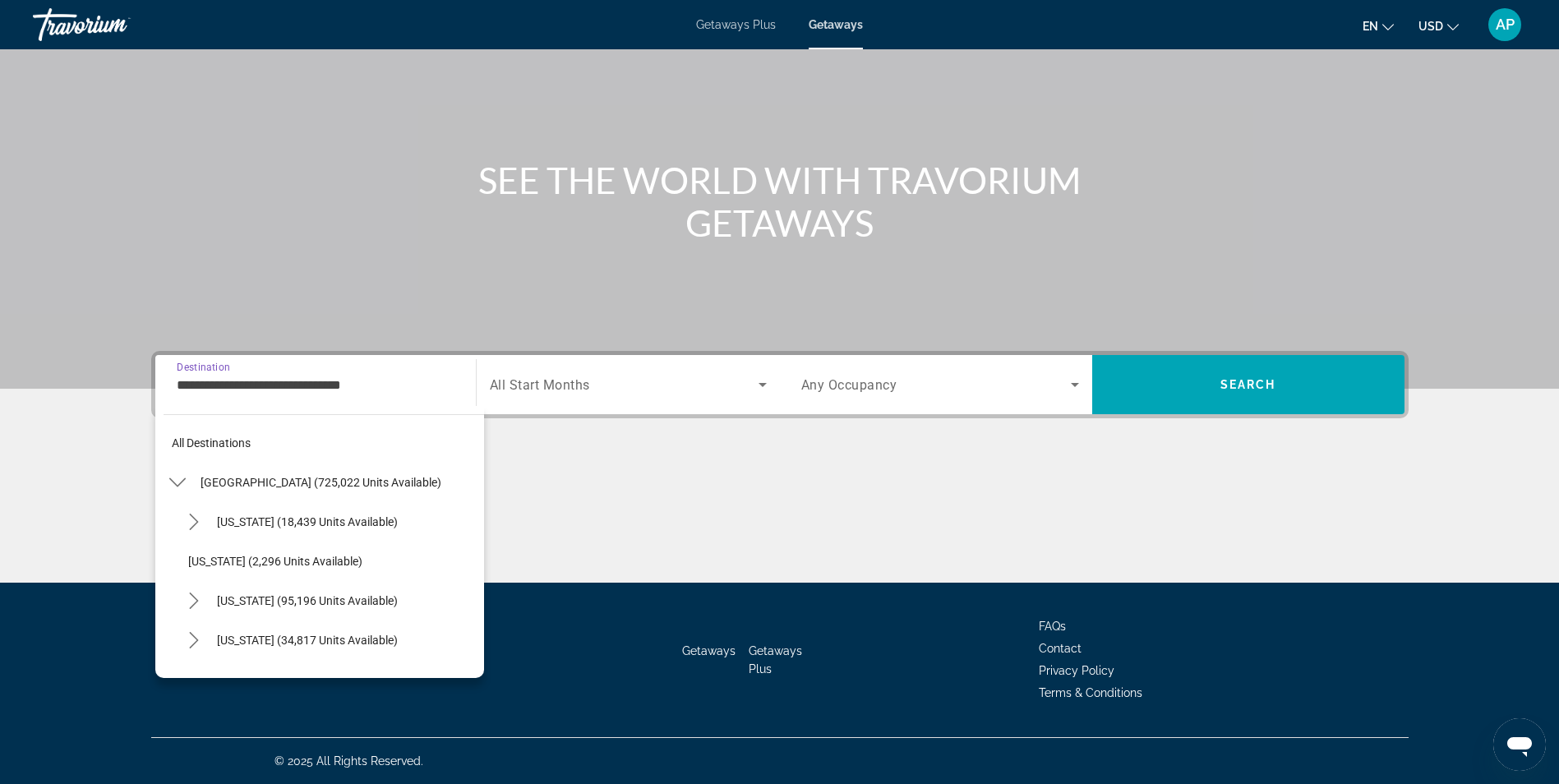
scroll to position [176, 0]
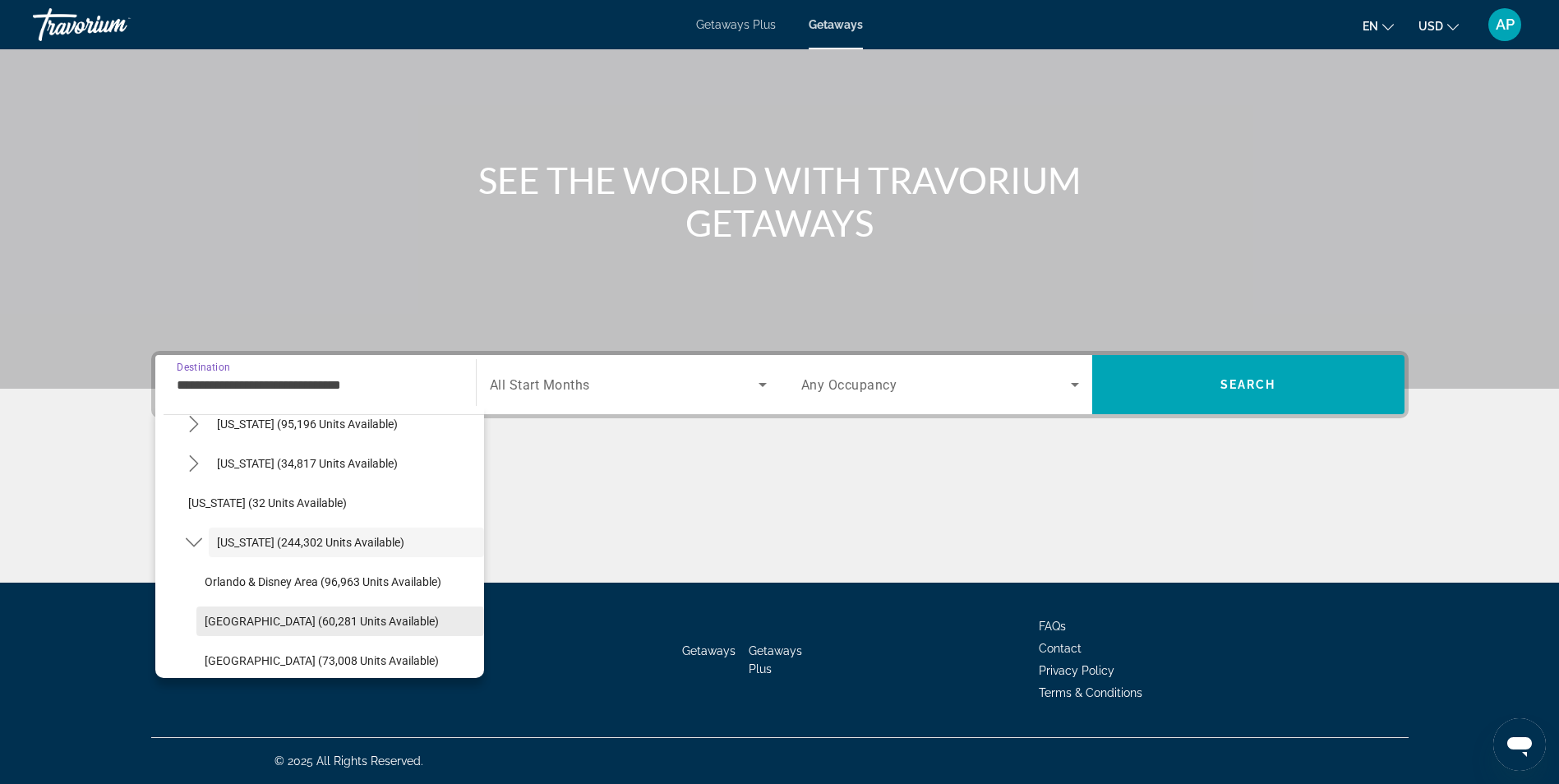
click at [273, 618] on span "[GEOGRAPHIC_DATA] (60,281 units available)" at bounding box center [322, 621] width 234 height 13
type input "**********"
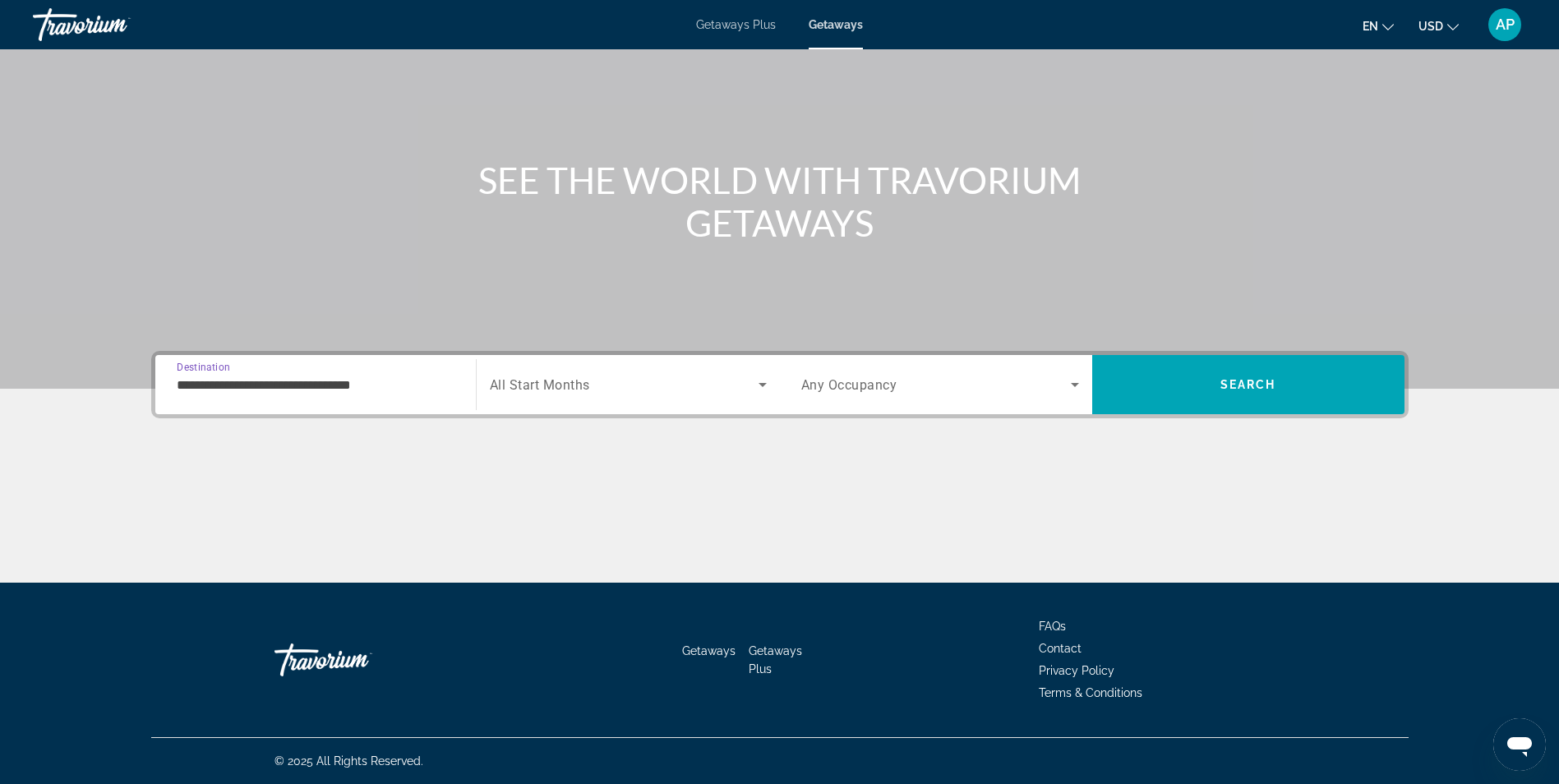
click at [759, 380] on icon "Search widget" at bounding box center [762, 384] width 20 height 20
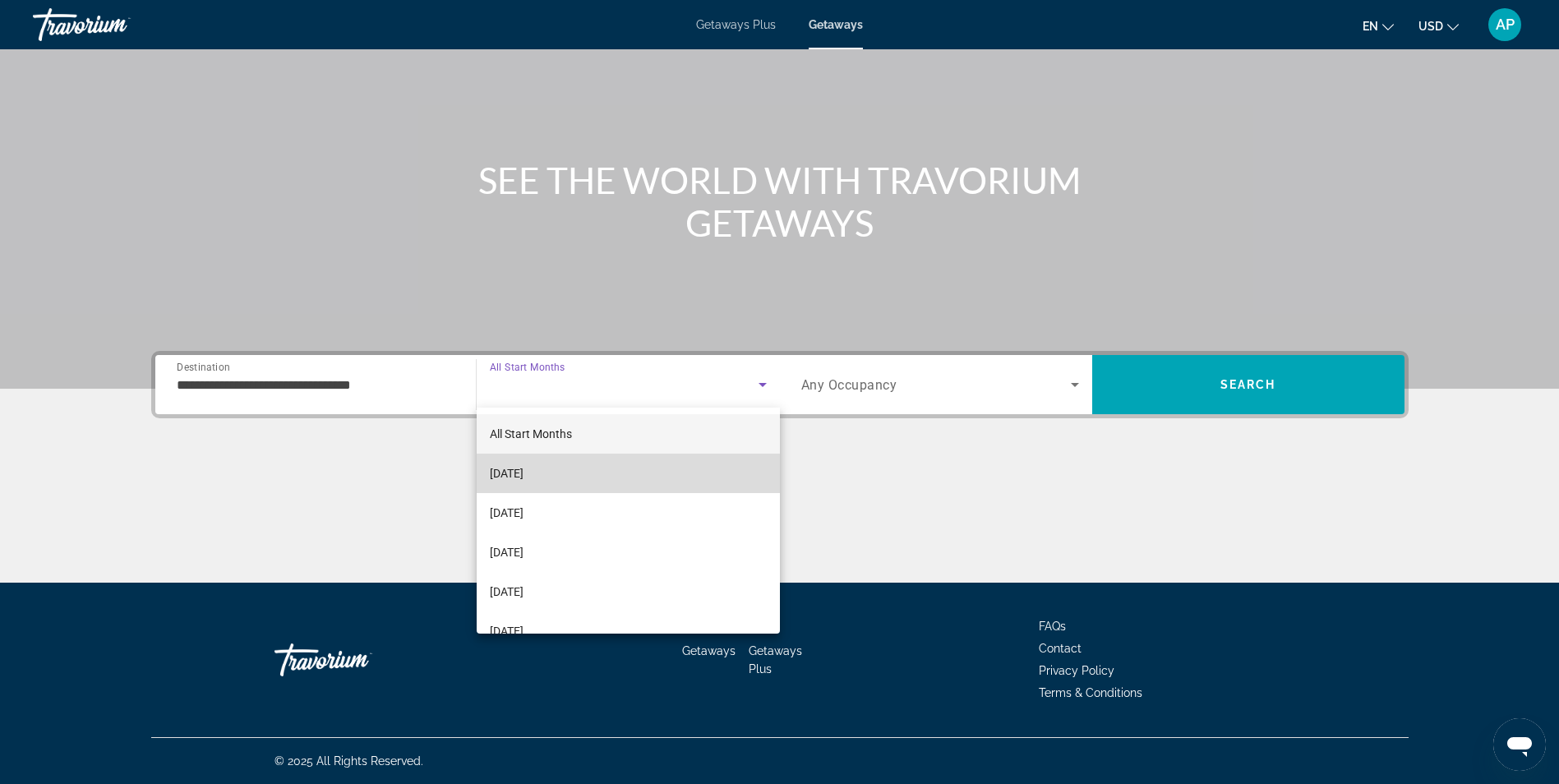
click at [630, 462] on mat-option "[DATE]" at bounding box center [628, 472] width 303 height 39
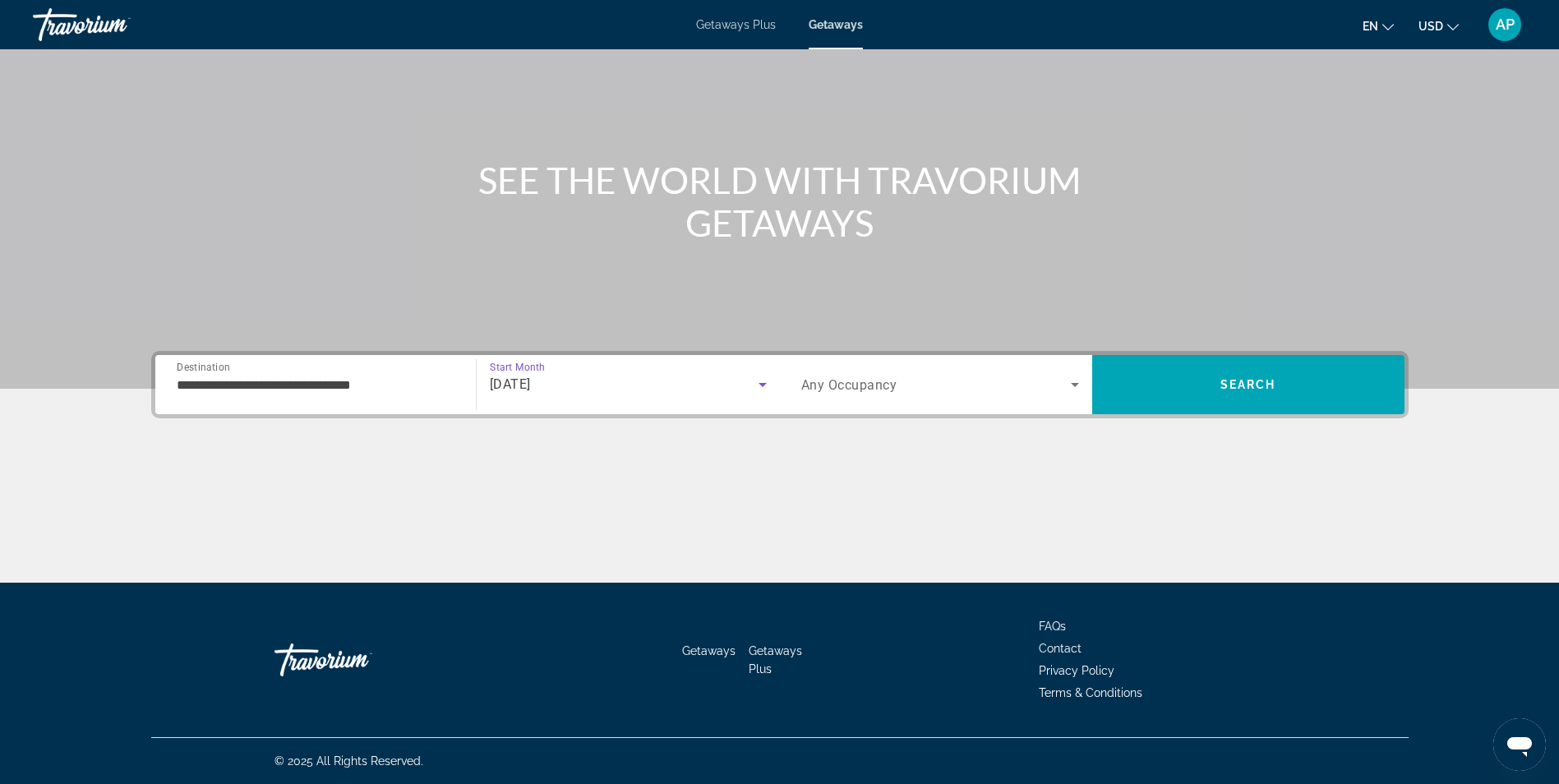
click at [872, 392] on span "Any Occupancy" at bounding box center [849, 385] width 96 height 15
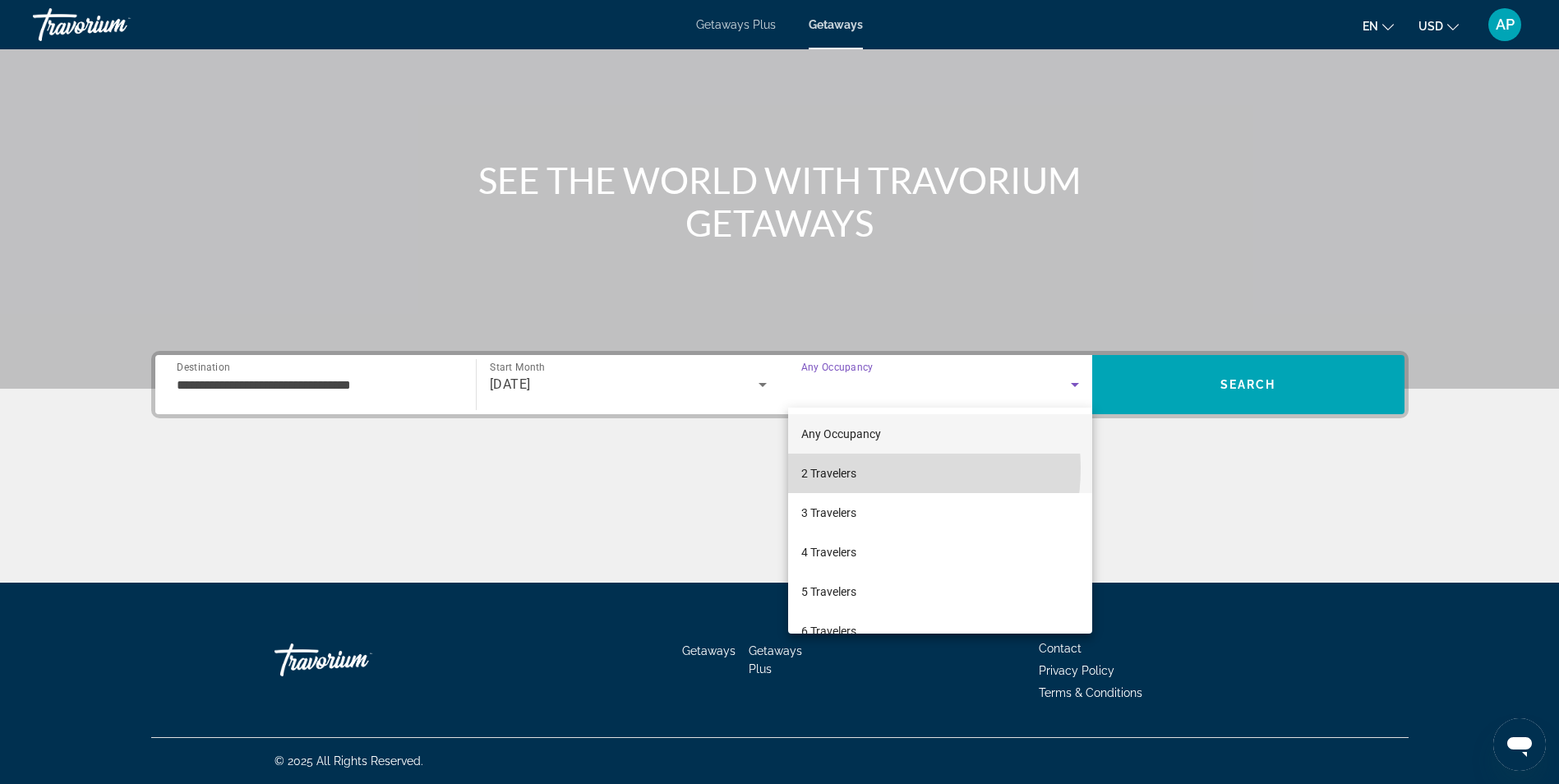
click at [868, 469] on mat-option "2 Travelers" at bounding box center [940, 472] width 304 height 39
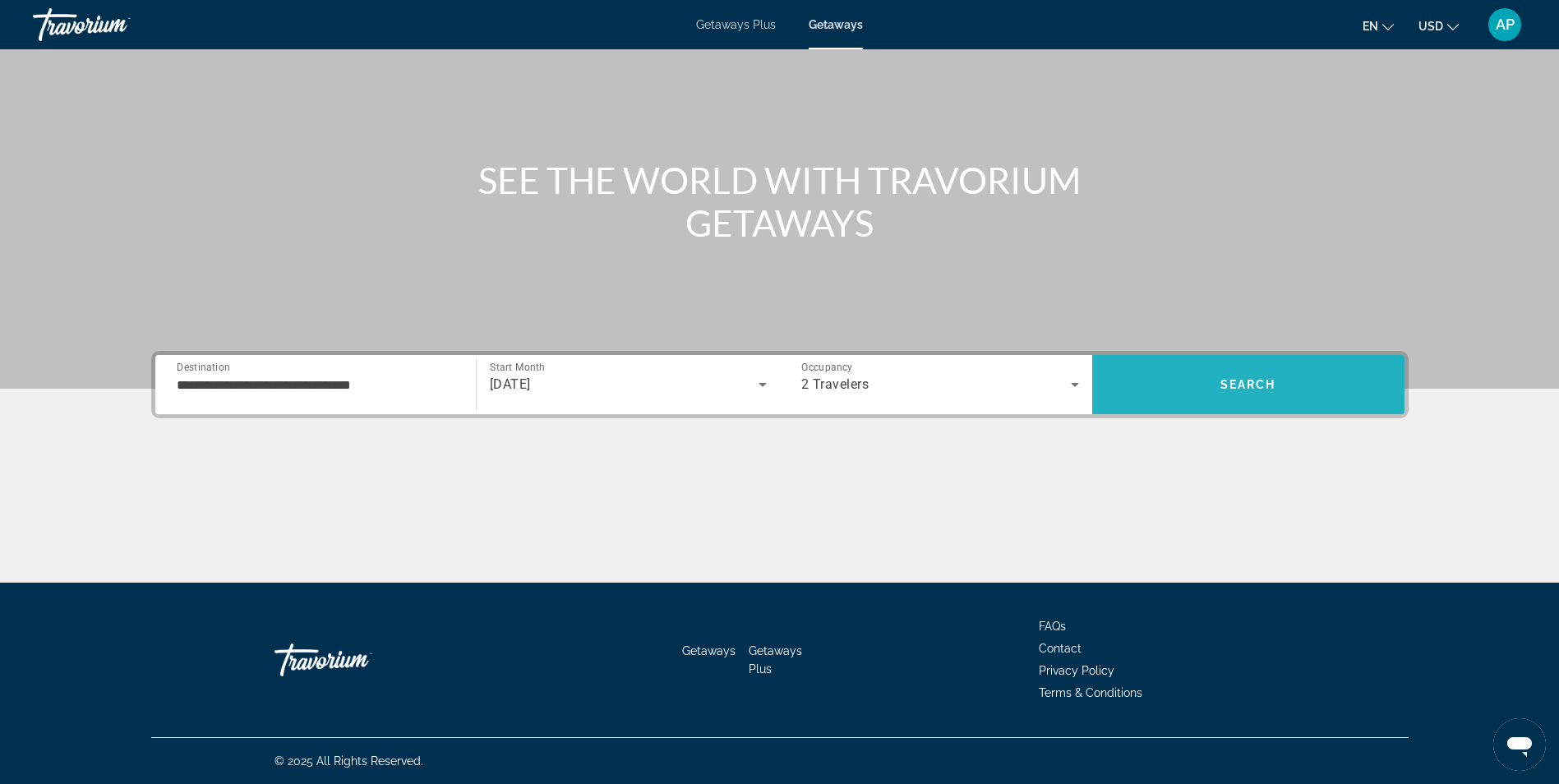
click at [1175, 389] on span "Search" at bounding box center [1248, 384] width 313 height 39
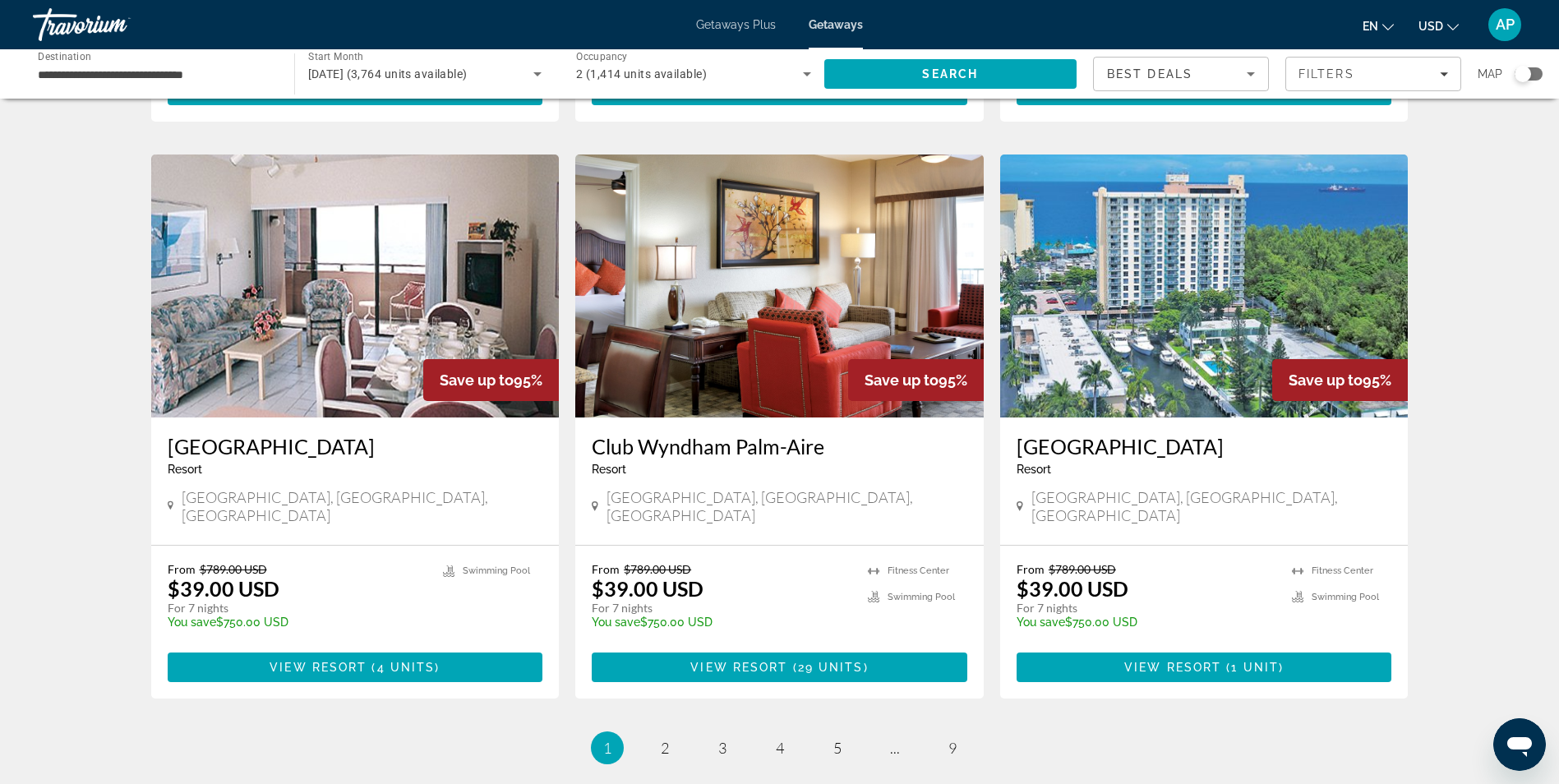
scroll to position [1808, 0]
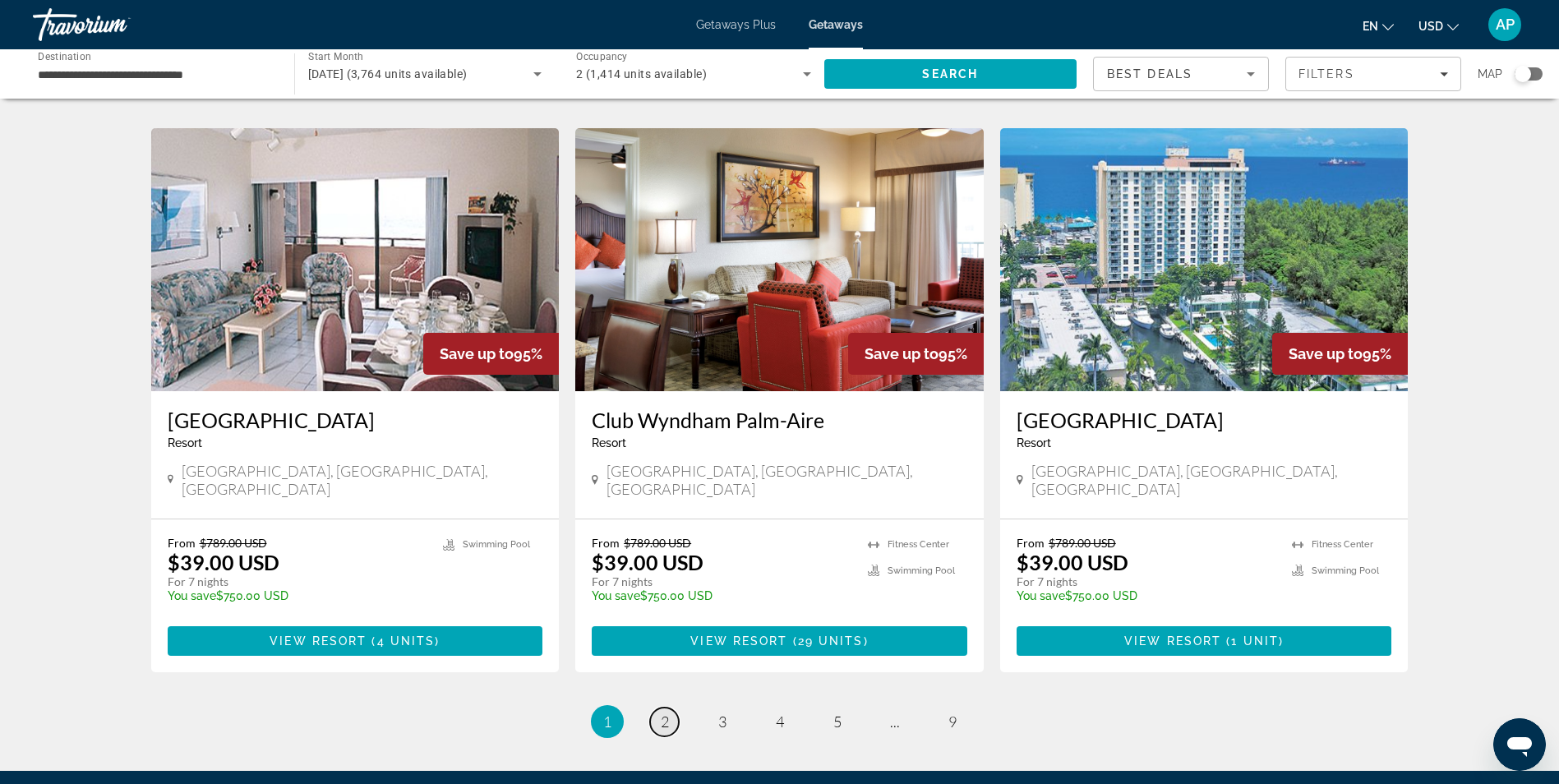
click at [663, 713] on span "2" at bounding box center [664, 721] width 9 height 18
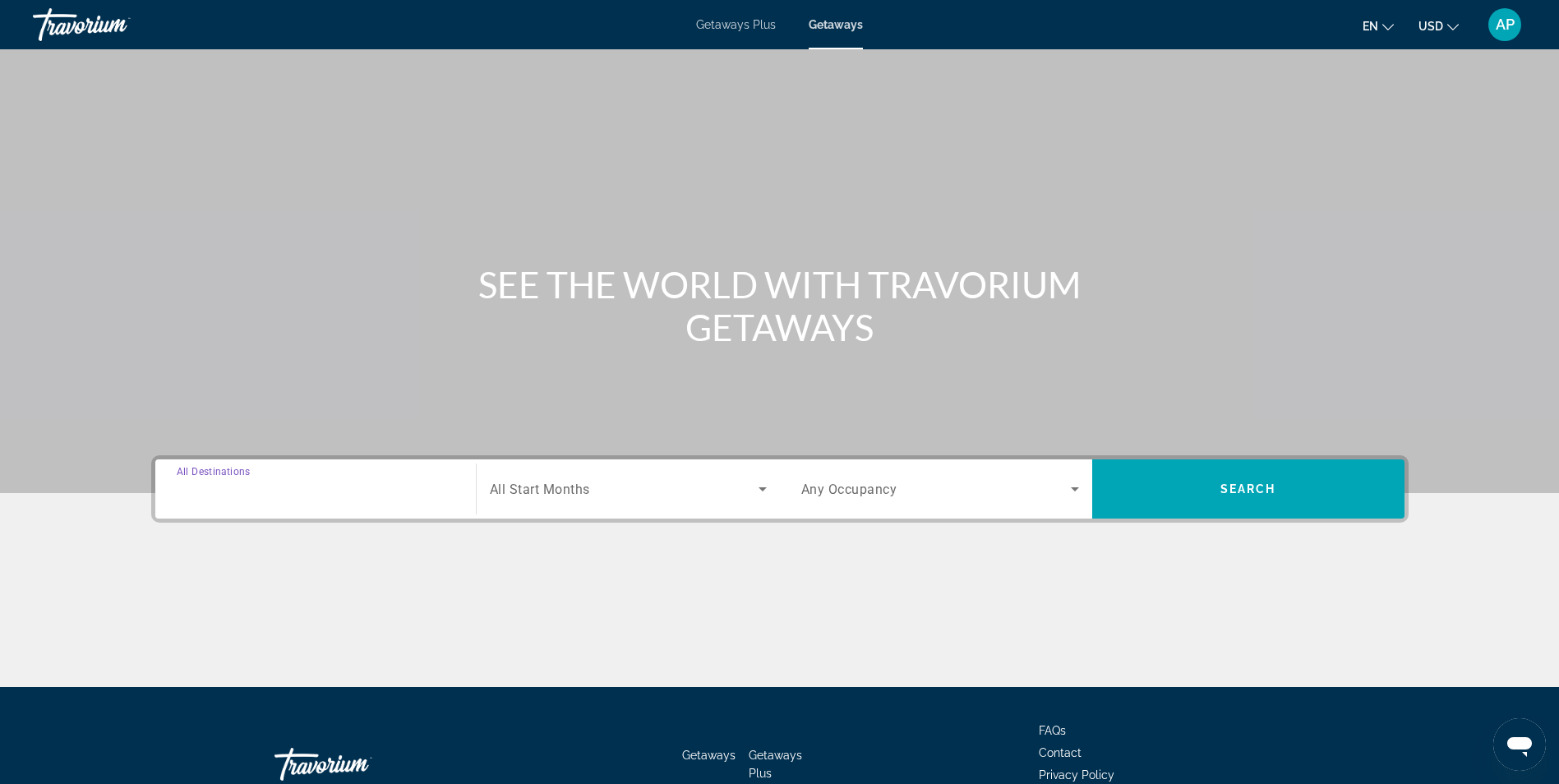
click at [426, 496] on input "Destination All Destinations" at bounding box center [315, 490] width 278 height 20
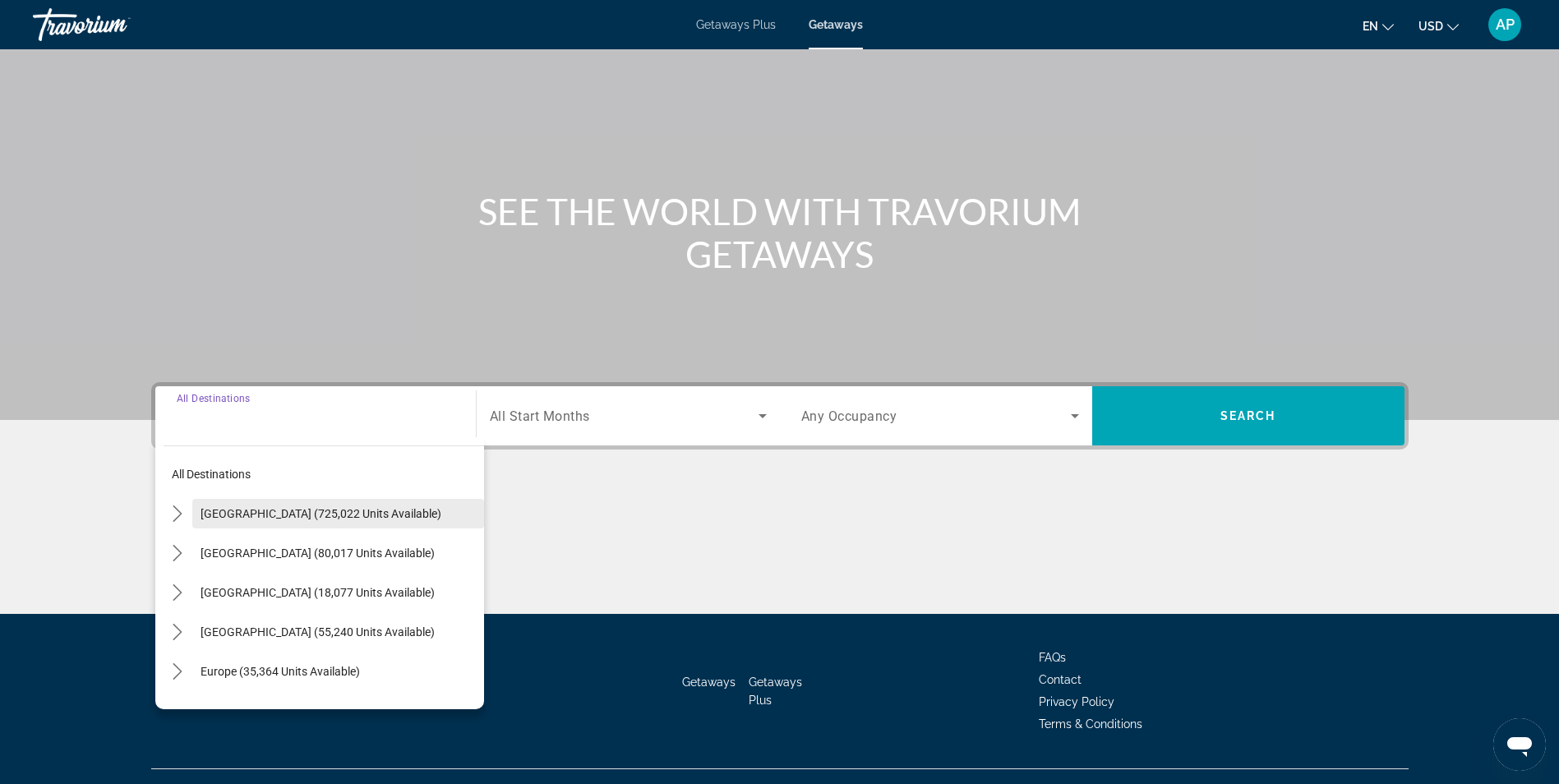
scroll to position [105, 0]
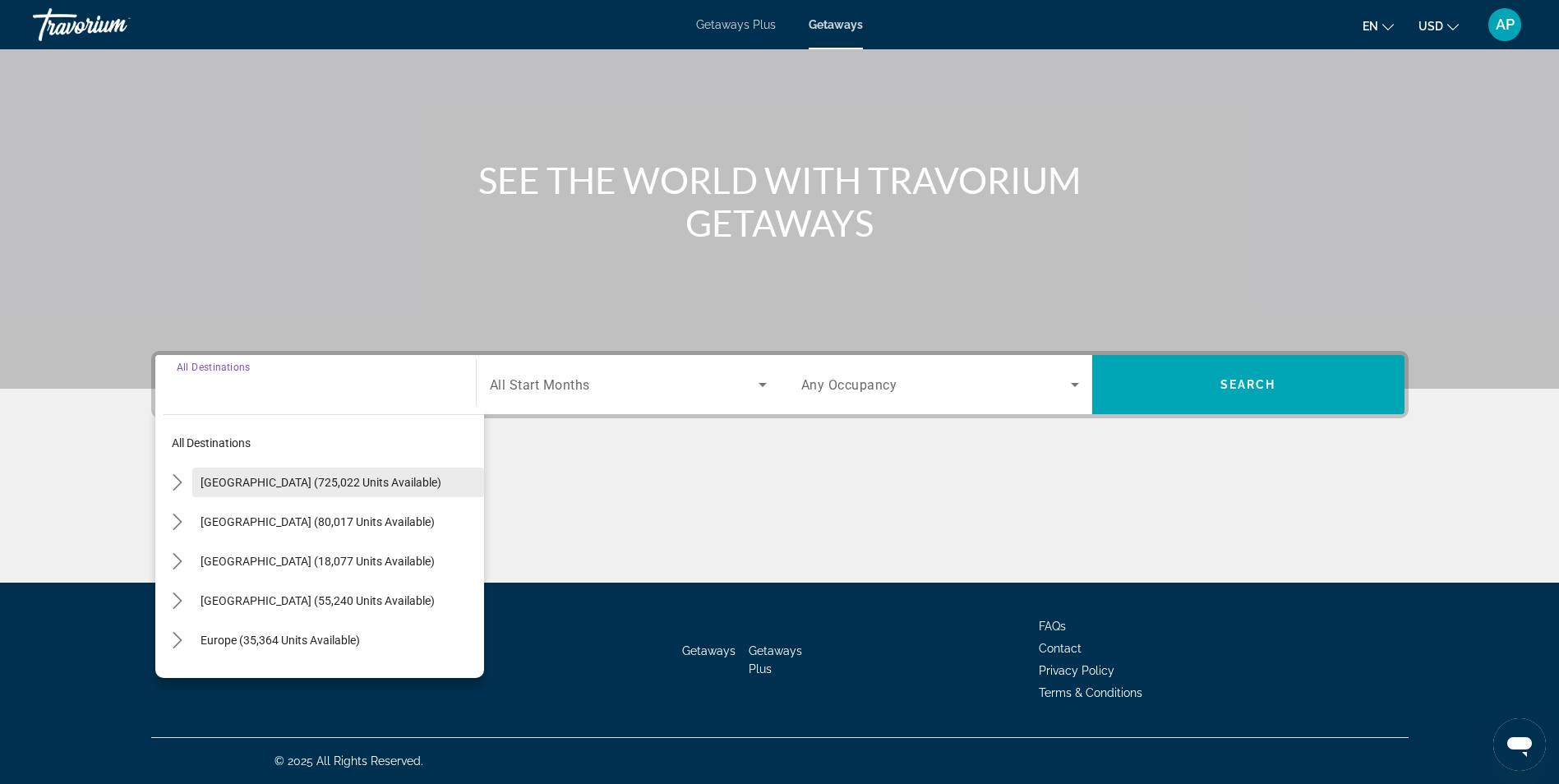
click at [300, 484] on span "[GEOGRAPHIC_DATA] (725,022 units available)" at bounding box center [320, 482] width 241 height 13
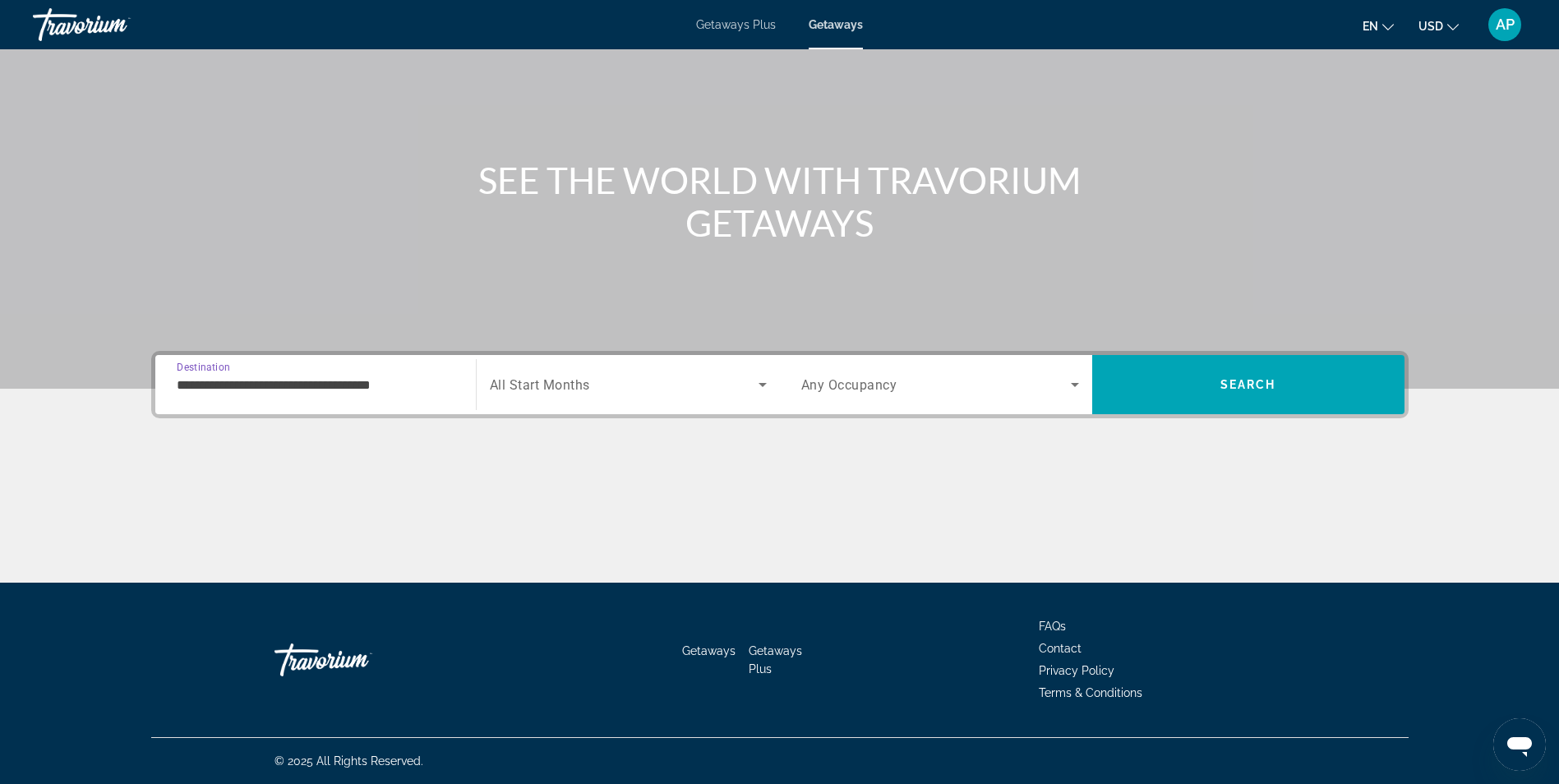
click at [278, 380] on input "**********" at bounding box center [315, 385] width 278 height 20
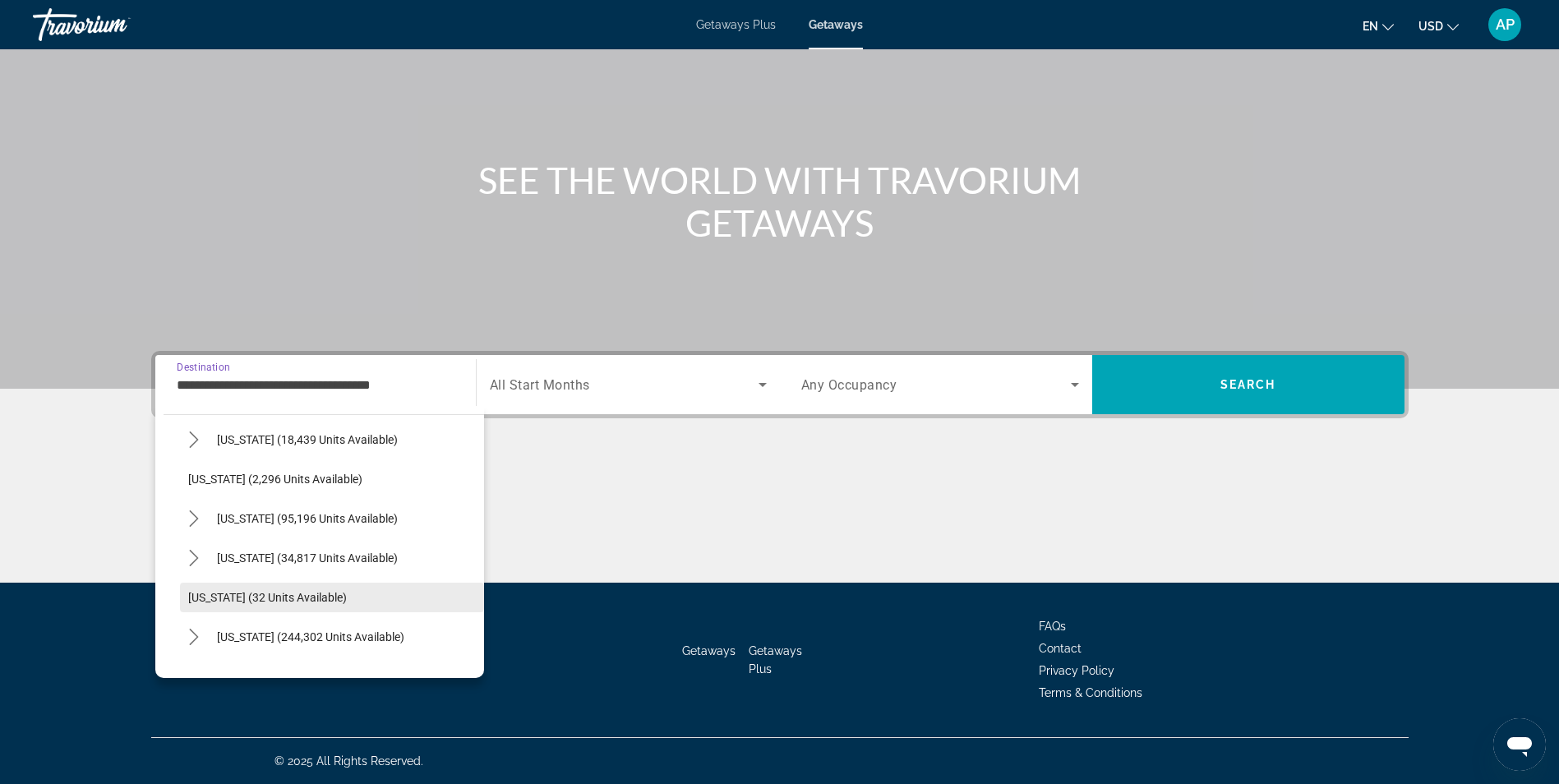
scroll to position [165, 0]
click at [194, 560] on icon "Toggle Florida (244,302 units available) submenu" at bounding box center [193, 554] width 16 height 16
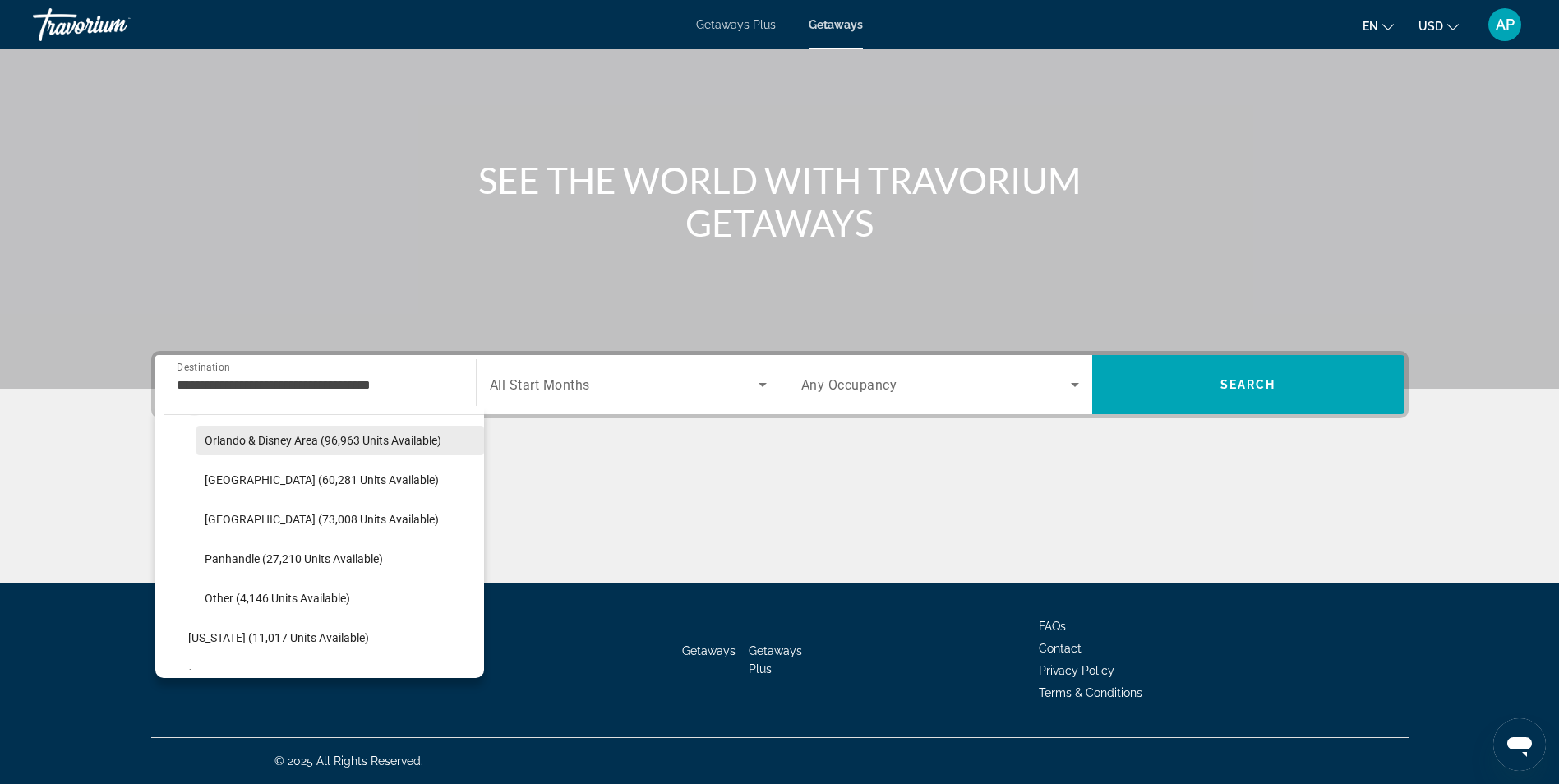
scroll to position [329, 0]
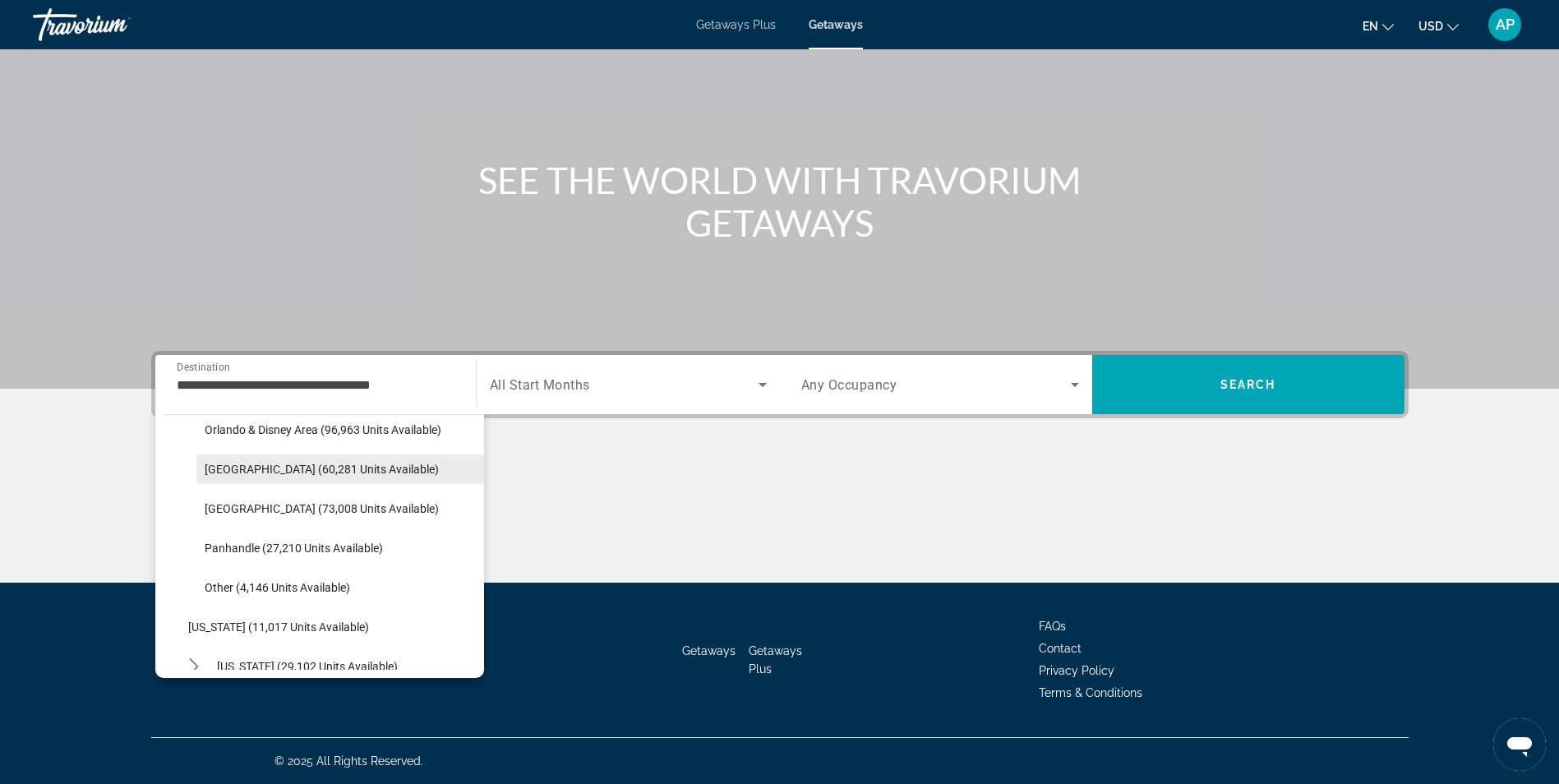
click at [222, 472] on span "[GEOGRAPHIC_DATA] (60,281 units available)" at bounding box center [322, 470] width 234 height 13
type input "**********"
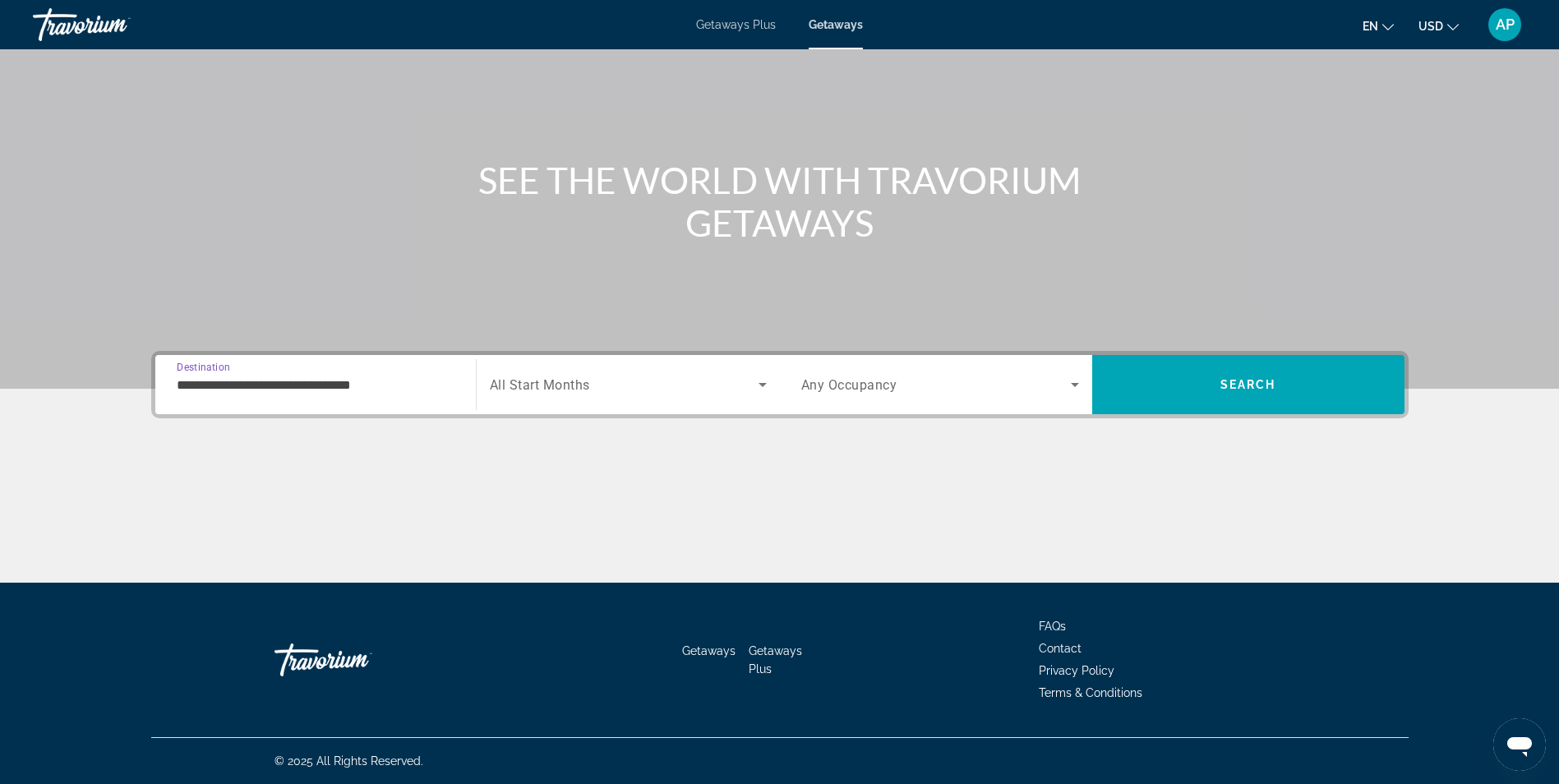
click at [625, 402] on div "Search widget" at bounding box center [628, 385] width 277 height 46
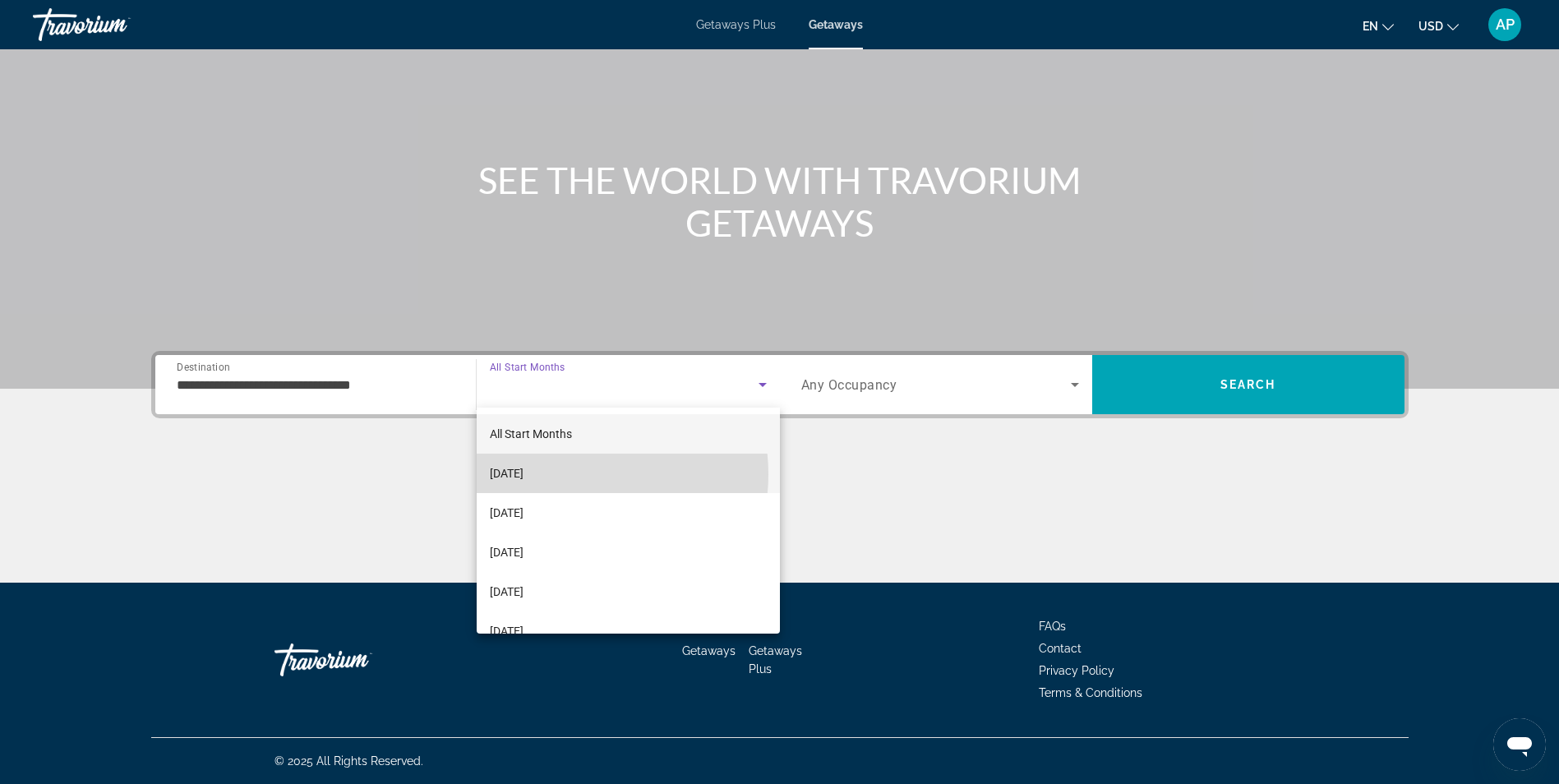
click at [577, 474] on mat-option "[DATE]" at bounding box center [628, 472] width 303 height 39
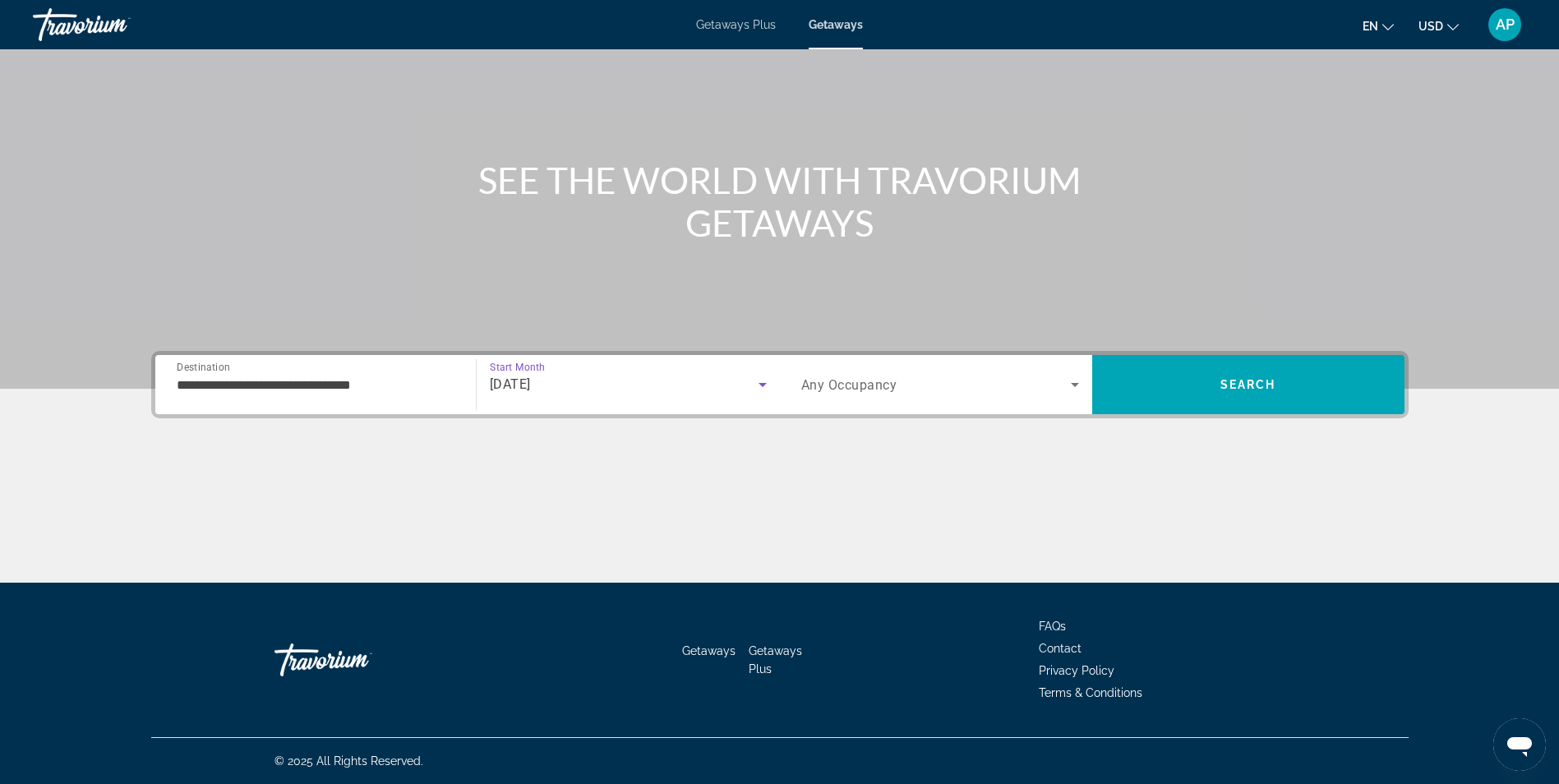
click at [855, 379] on span "Any Occupancy" at bounding box center [849, 385] width 96 height 15
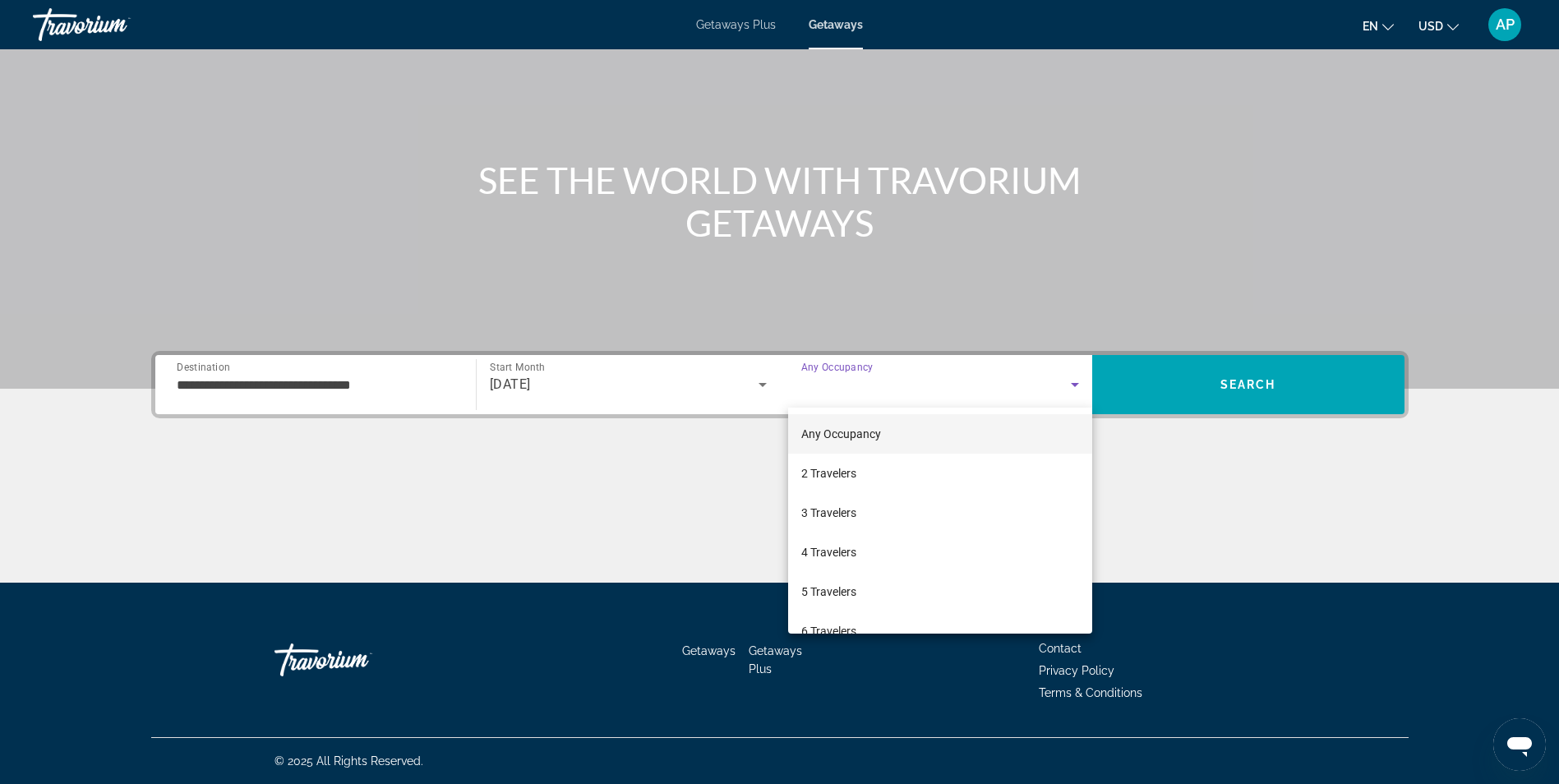
drag, startPoint x: 856, startPoint y: 478, endPoint x: 991, endPoint y: 428, distance: 144.0
click at [857, 478] on span "2 Travelers" at bounding box center [829, 472] width 55 height 20
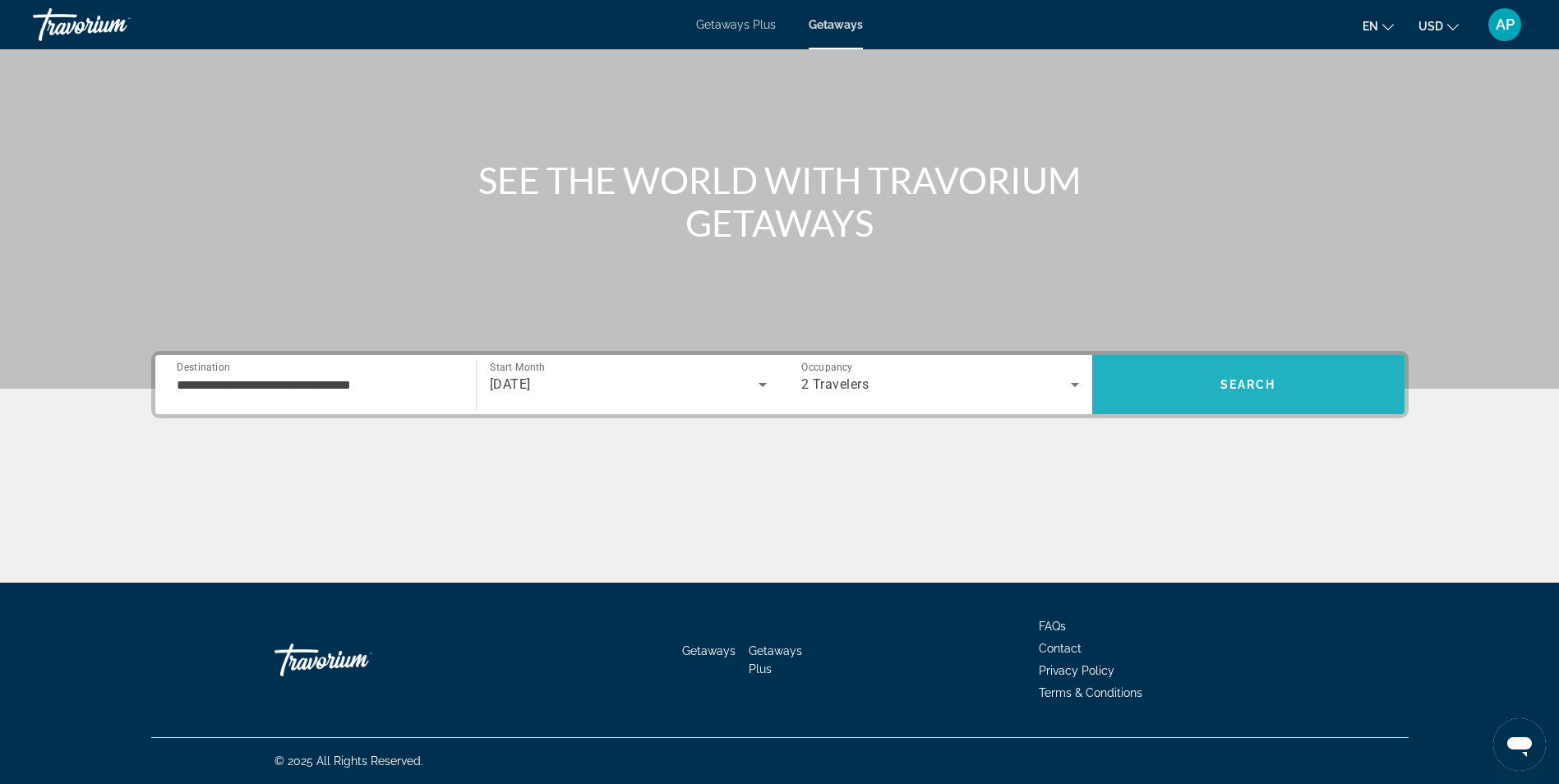
click at [1249, 368] on span "Search" at bounding box center [1248, 384] width 313 height 39
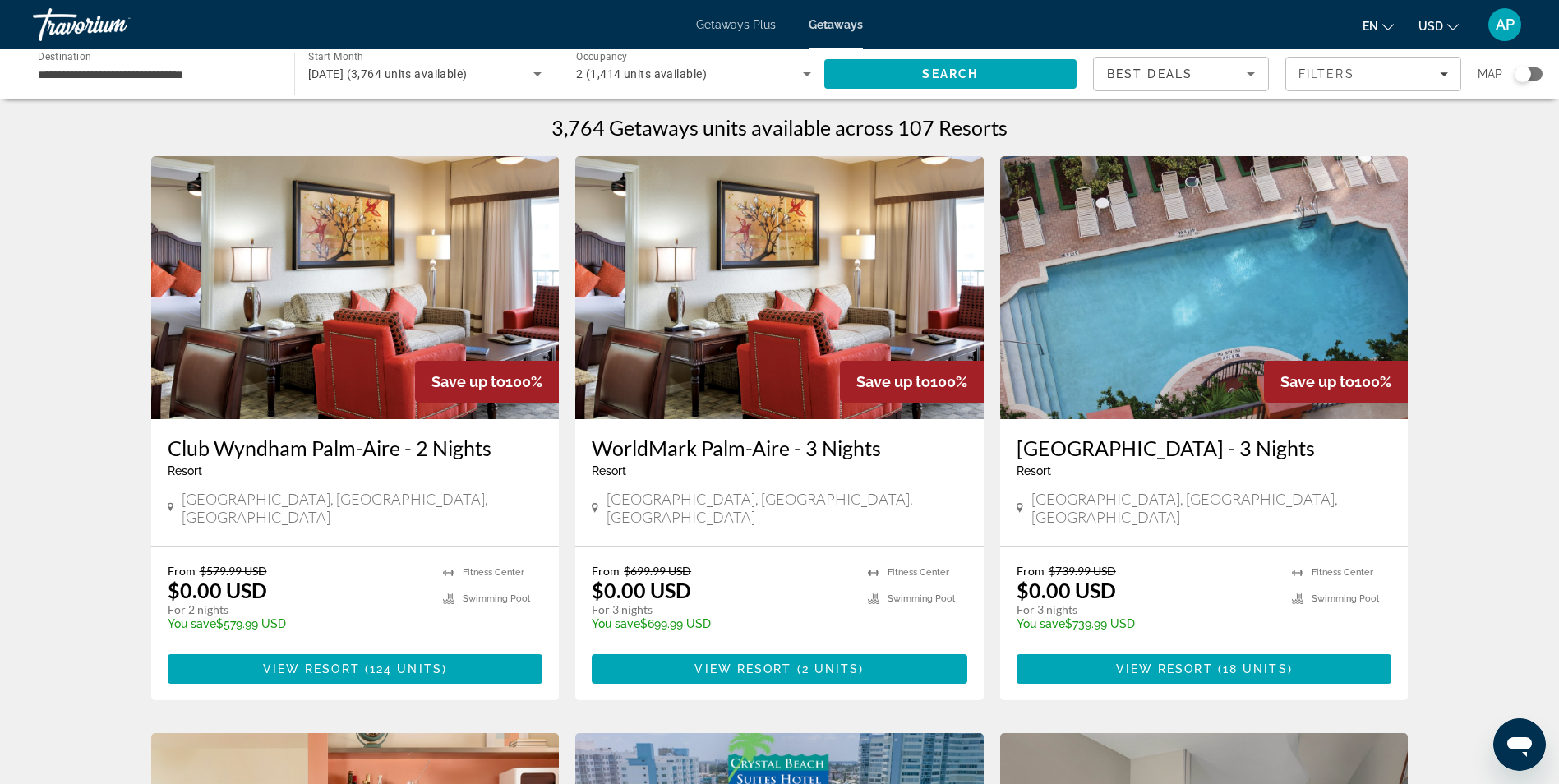
click at [1534, 77] on div "Search widget" at bounding box center [1529, 74] width 28 height 13
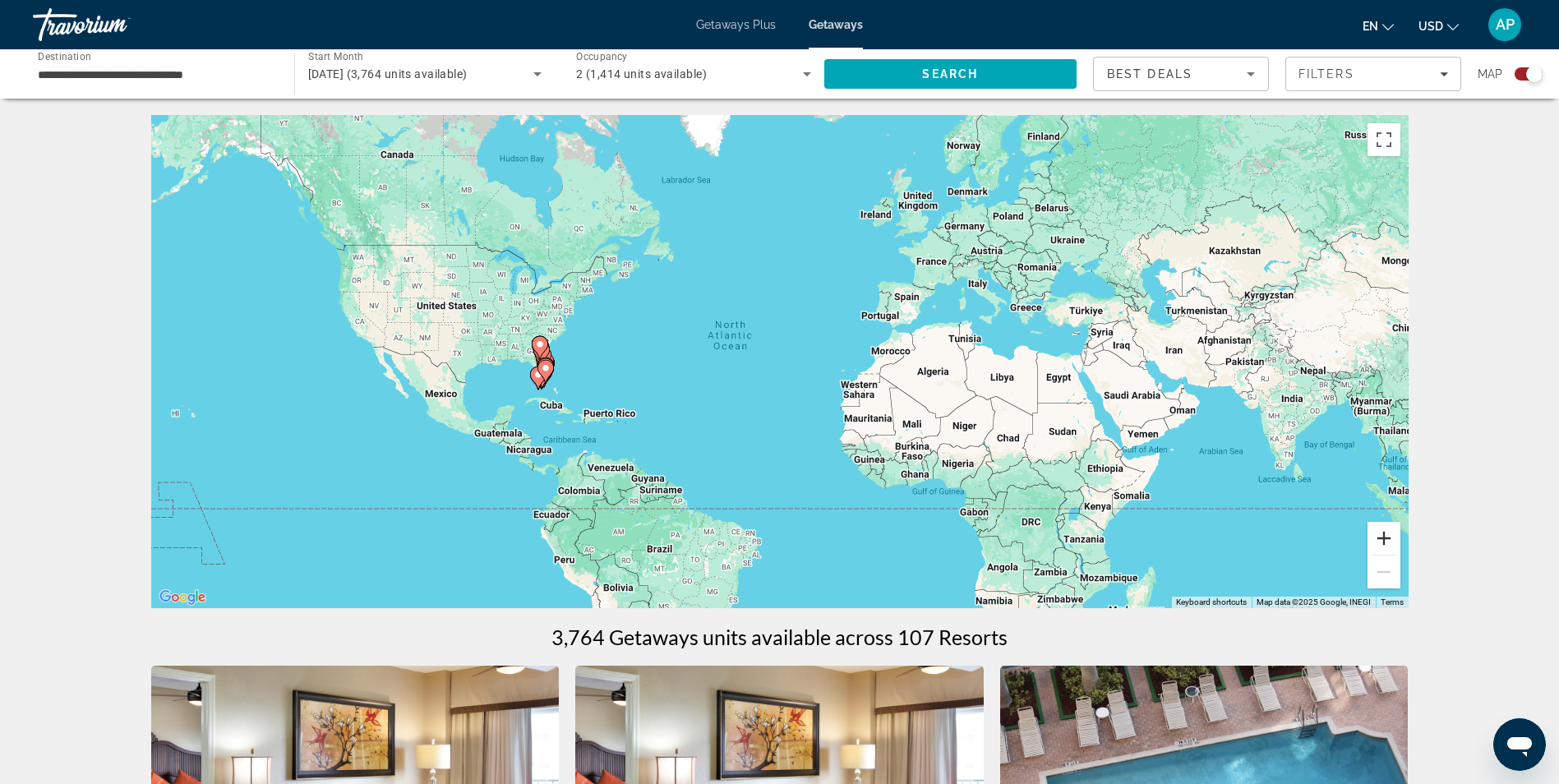
click at [1379, 535] on button "Zoom in" at bounding box center [1384, 538] width 33 height 33
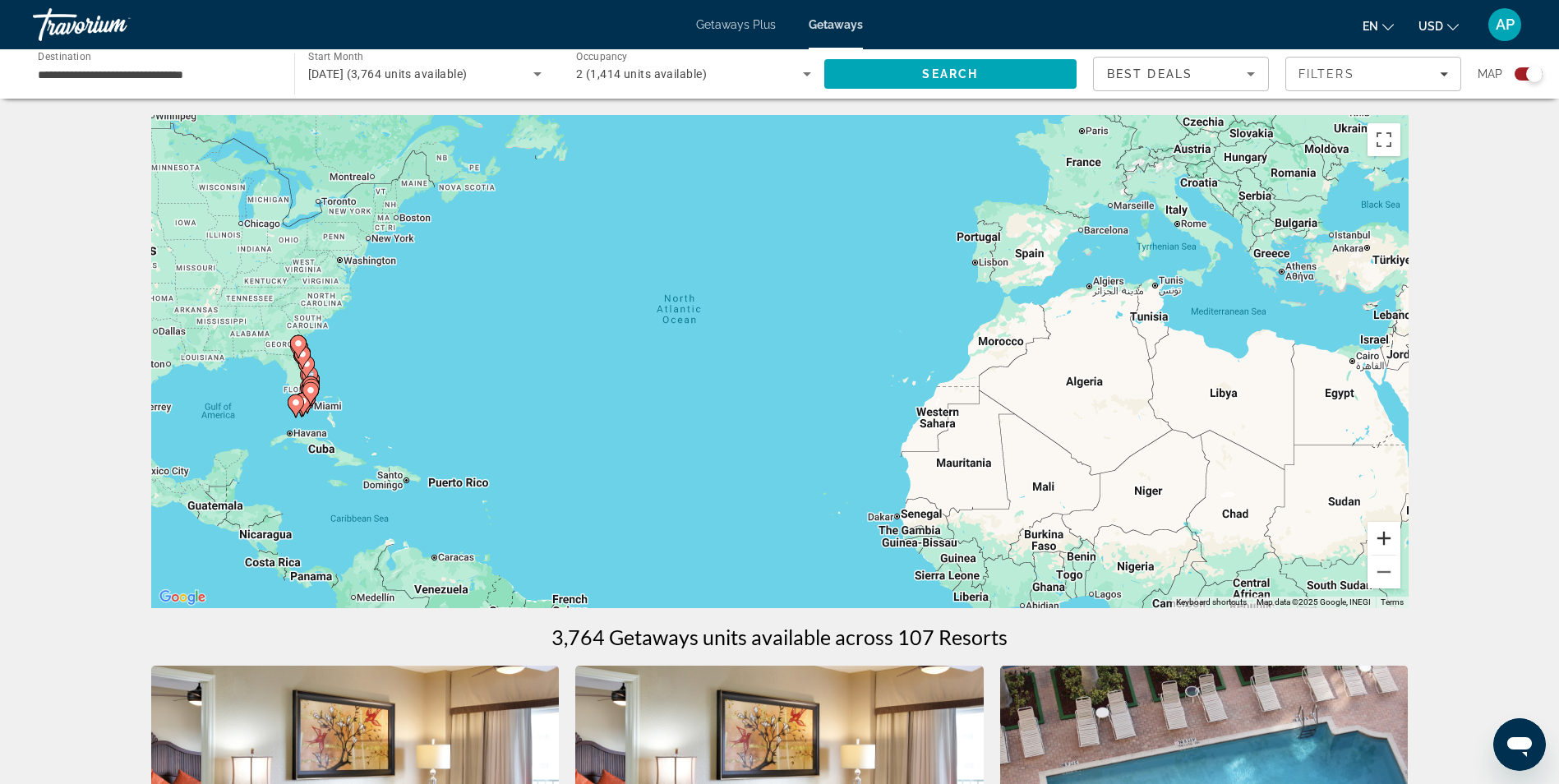
click at [1379, 535] on button "Zoom in" at bounding box center [1384, 538] width 33 height 33
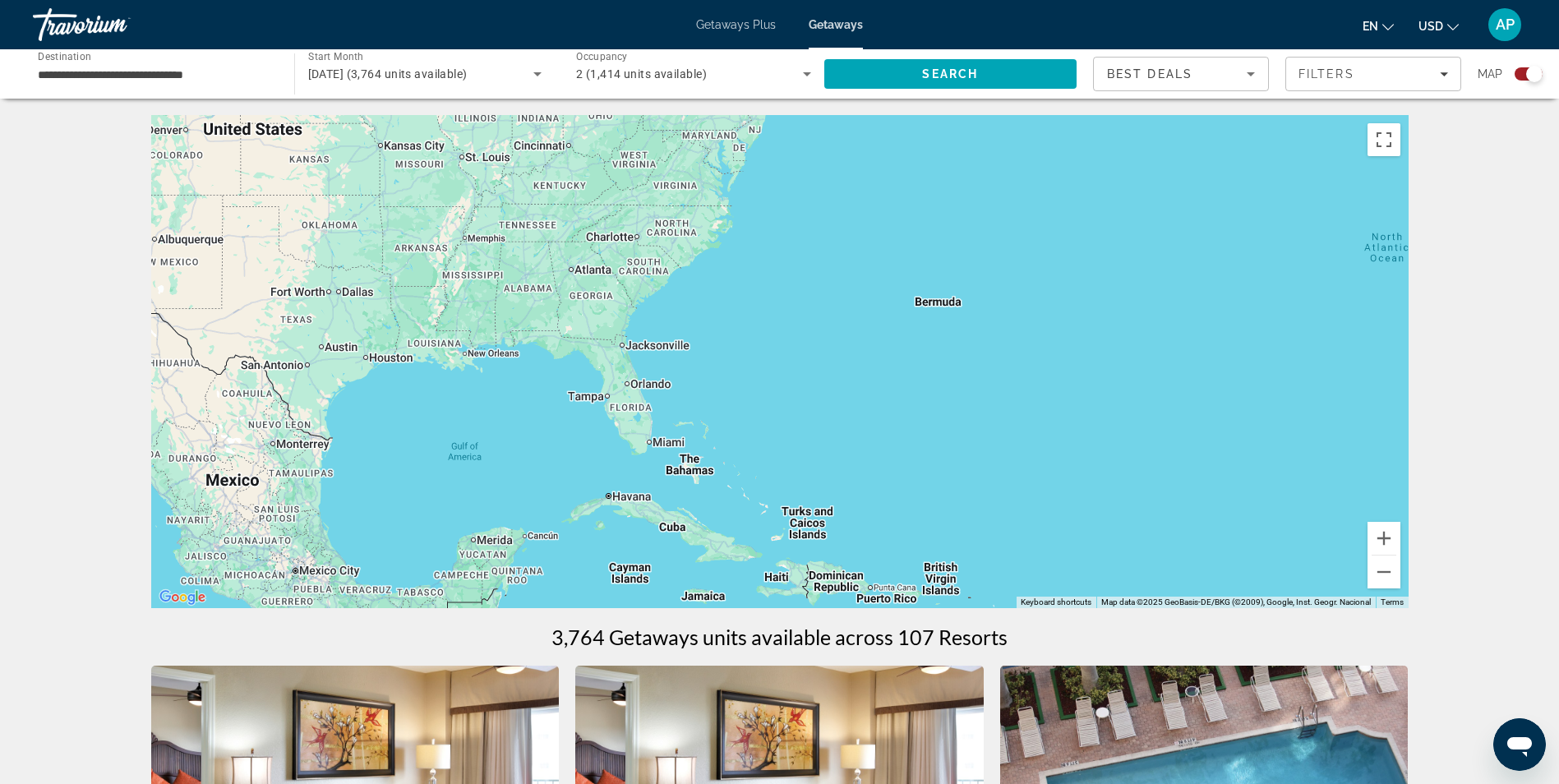
drag, startPoint x: 354, startPoint y: 371, endPoint x: 1186, endPoint y: 362, distance: 832.0
click at [1186, 362] on div "Main content" at bounding box center [780, 362] width 1258 height 493
click at [1386, 544] on button "Zoom in" at bounding box center [1384, 538] width 33 height 33
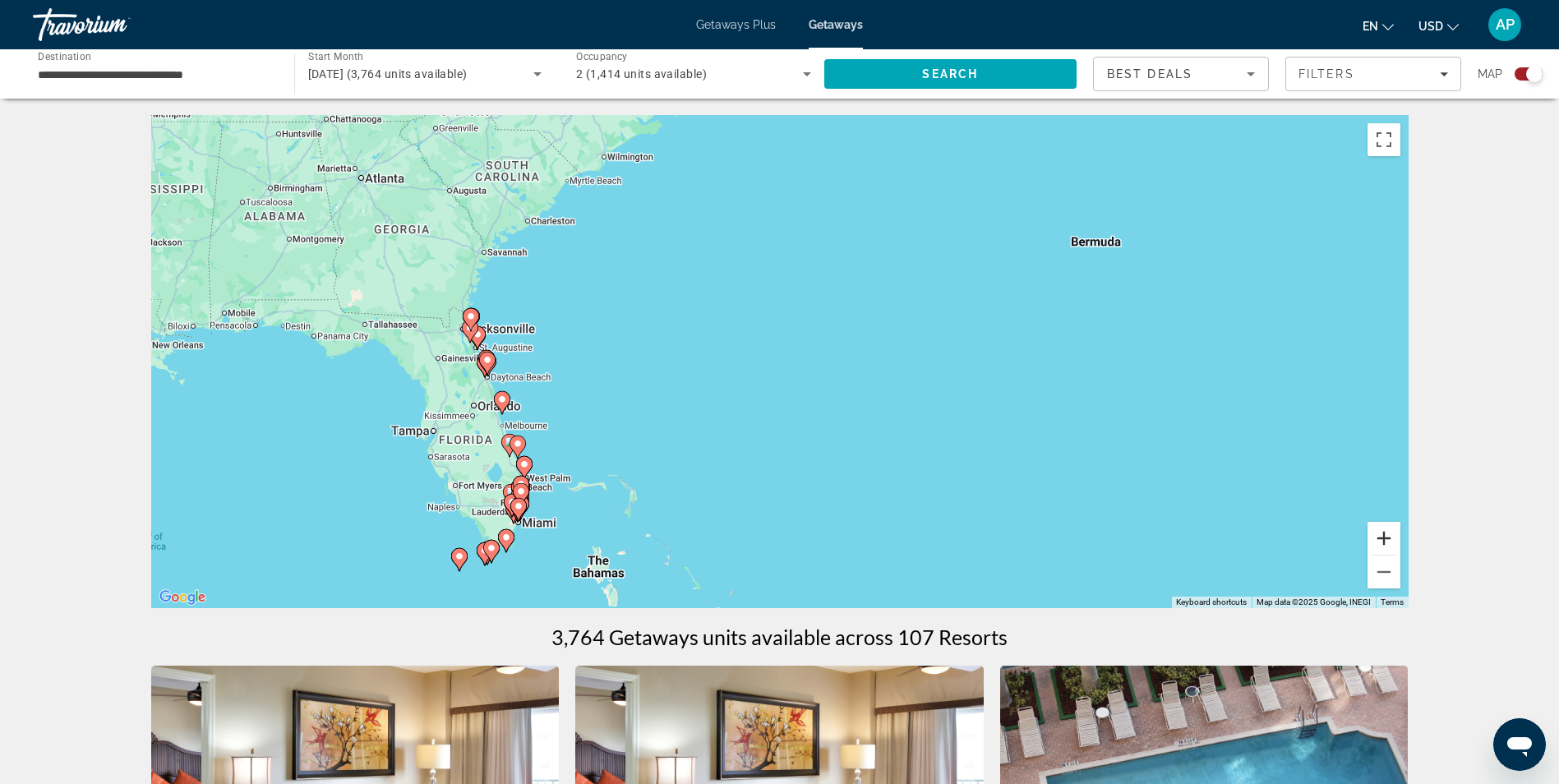
click at [1386, 544] on button "Zoom in" at bounding box center [1384, 538] width 33 height 33
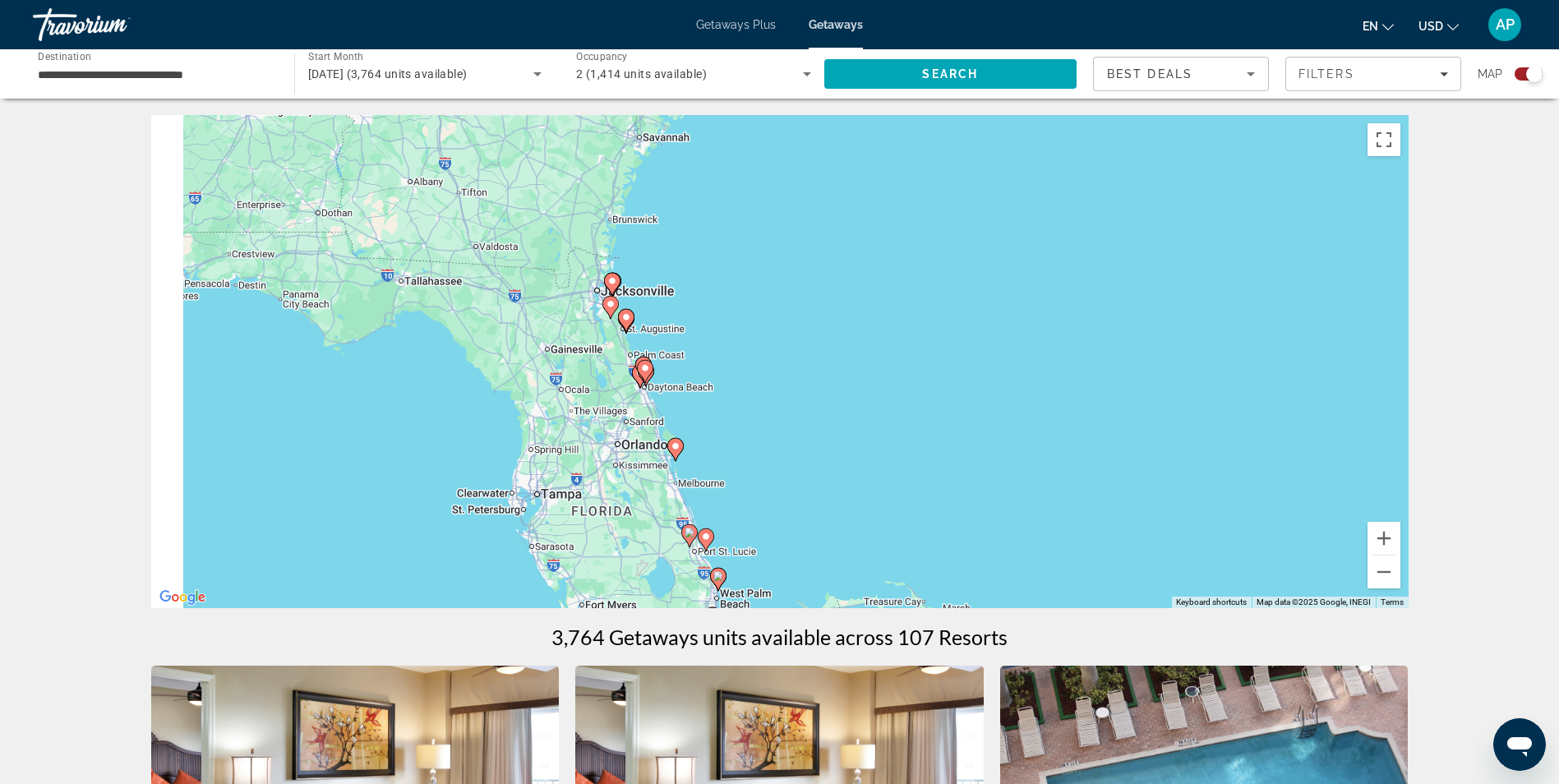
drag, startPoint x: 331, startPoint y: 367, endPoint x: 791, endPoint y: 361, distance: 460.0
click at [791, 361] on div "To activate drag with keyboard, press Alt + Enter. Once in keyboard drag state,…" at bounding box center [780, 362] width 1258 height 493
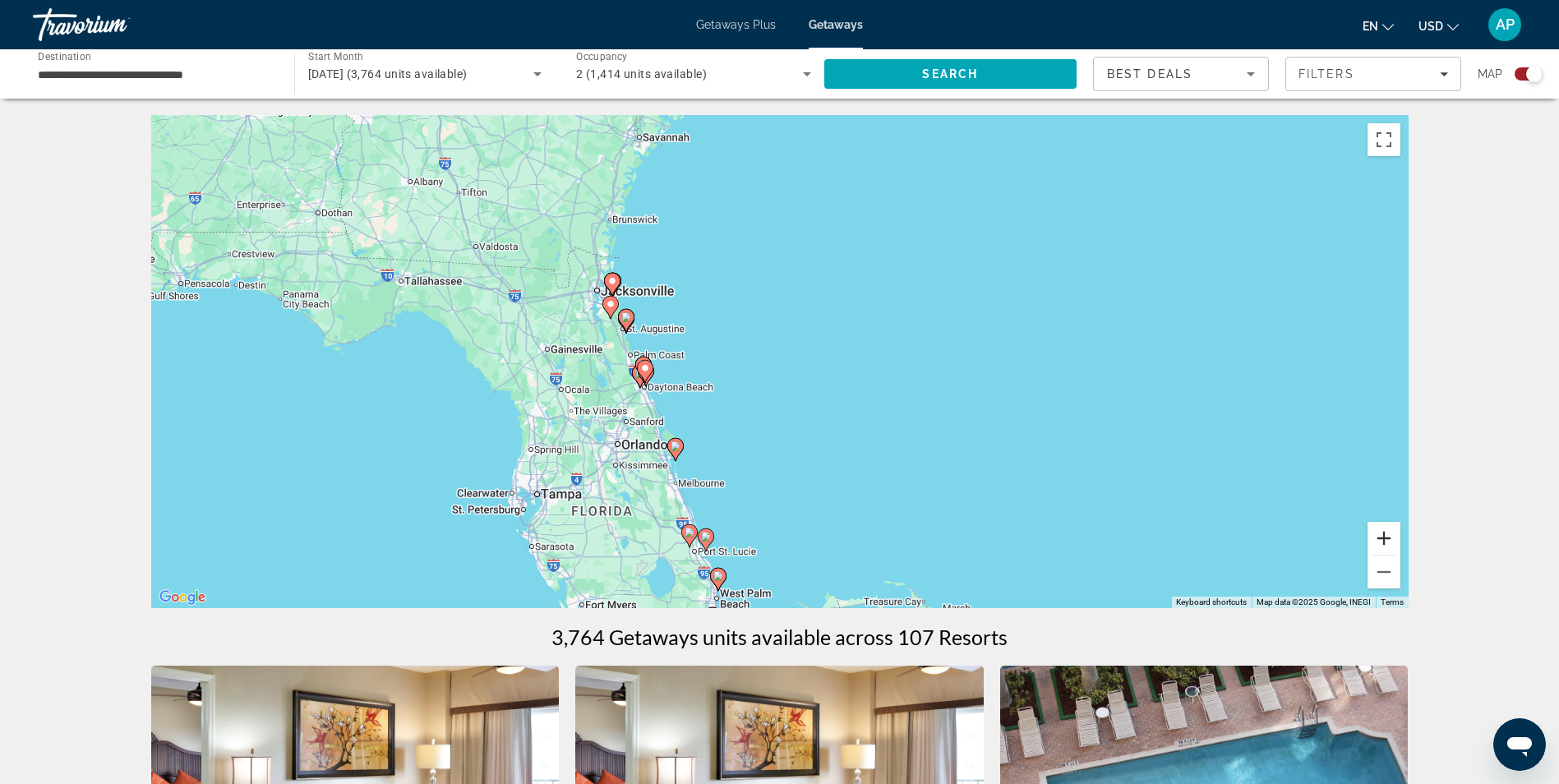
click at [1378, 534] on button "Zoom in" at bounding box center [1384, 538] width 33 height 33
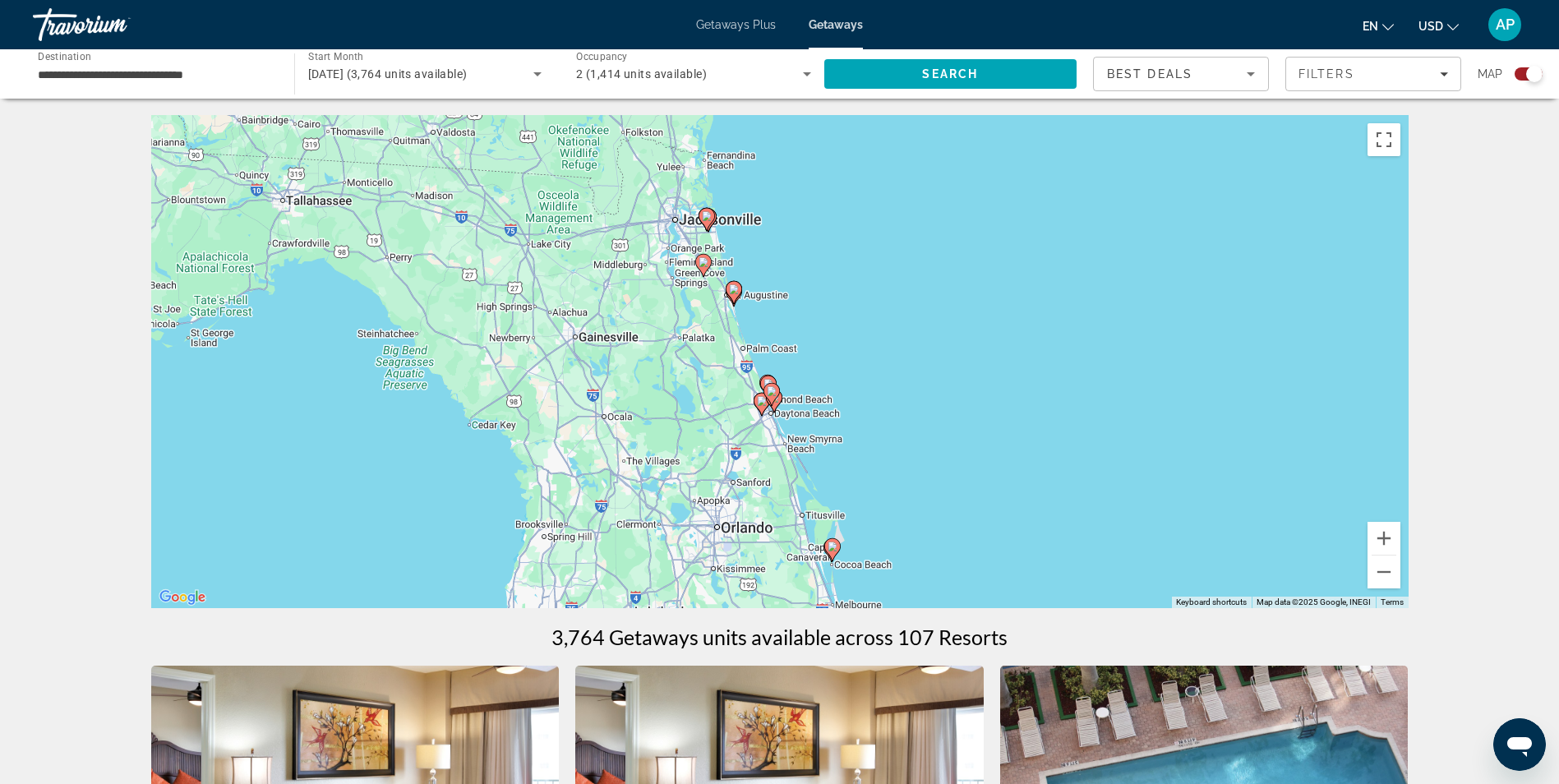
drag, startPoint x: 651, startPoint y: 390, endPoint x: 913, endPoint y: 390, distance: 262.0
click at [913, 390] on div "To activate drag with keyboard, press Alt + Enter. Once in keyboard drag state,…" at bounding box center [780, 362] width 1258 height 493
click at [1387, 538] on button "Zoom in" at bounding box center [1384, 538] width 33 height 33
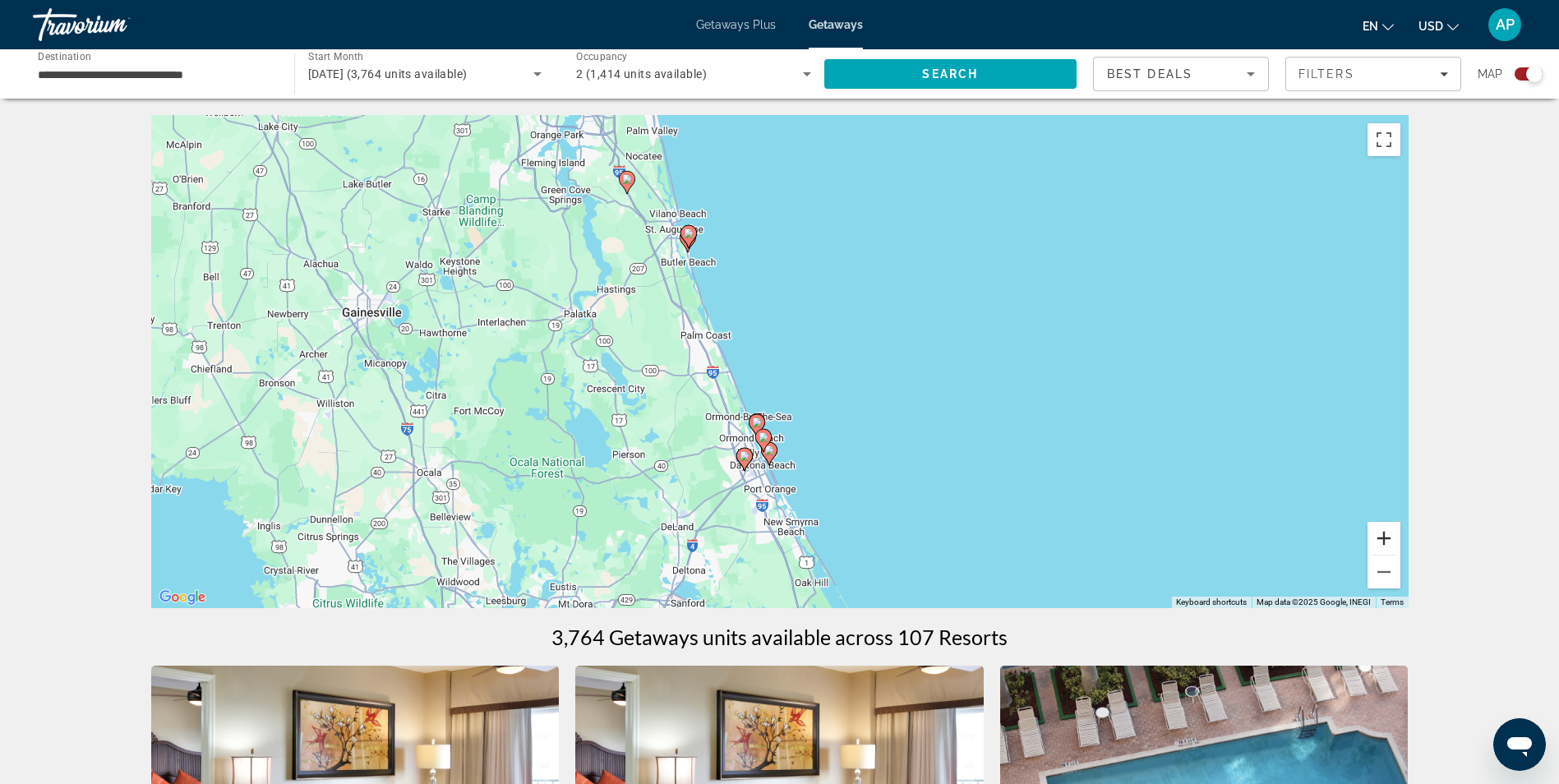
click at [1387, 537] on button "Zoom in" at bounding box center [1384, 538] width 33 height 33
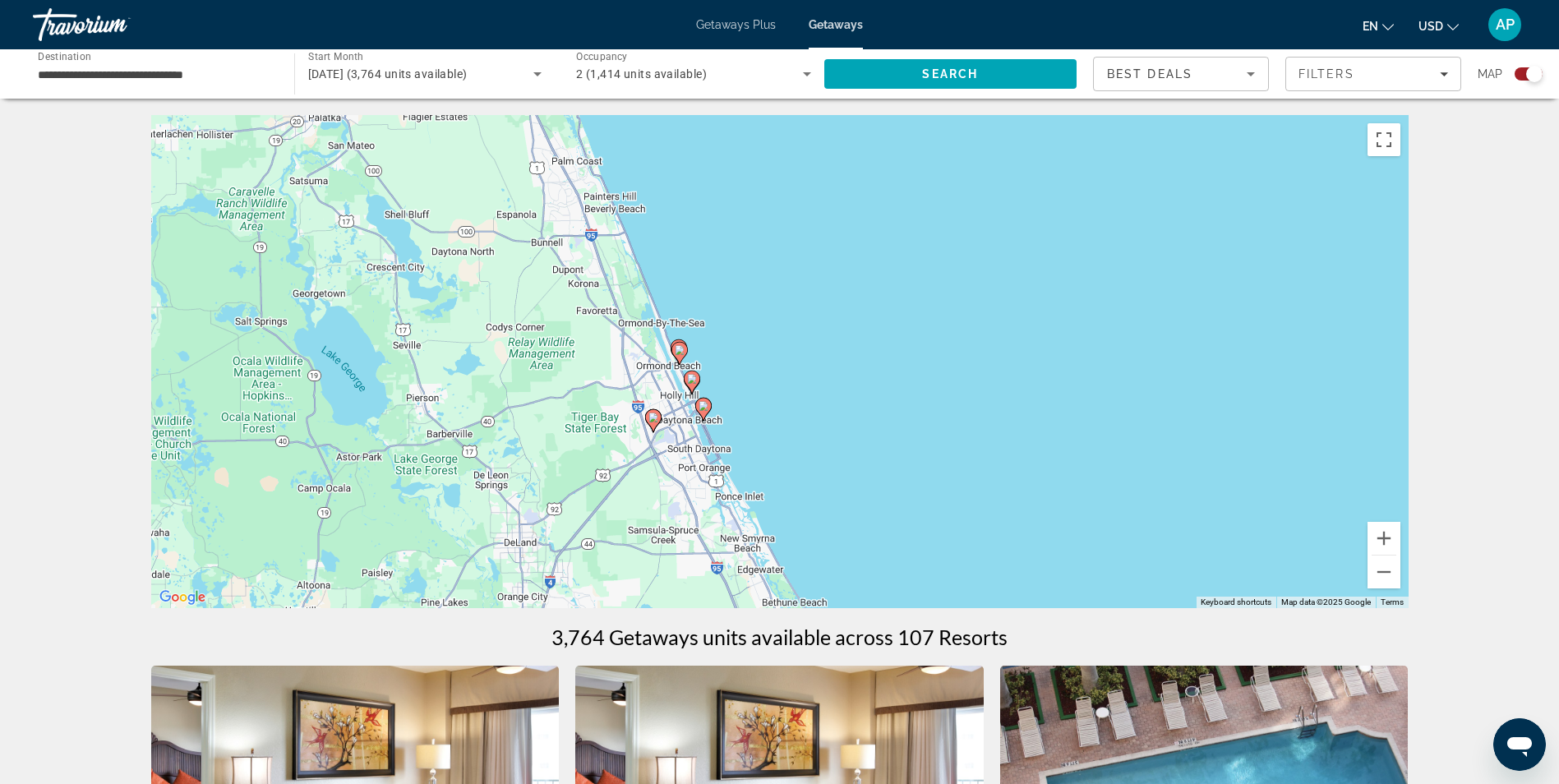
drag, startPoint x: 1188, startPoint y: 481, endPoint x: 1132, endPoint y: 325, distance: 165.7
click at [1132, 325] on div "To activate drag with keyboard, press Alt + Enter. Once in keyboard drag state,…" at bounding box center [780, 362] width 1258 height 493
click at [702, 410] on image "Main content" at bounding box center [703, 406] width 10 height 10
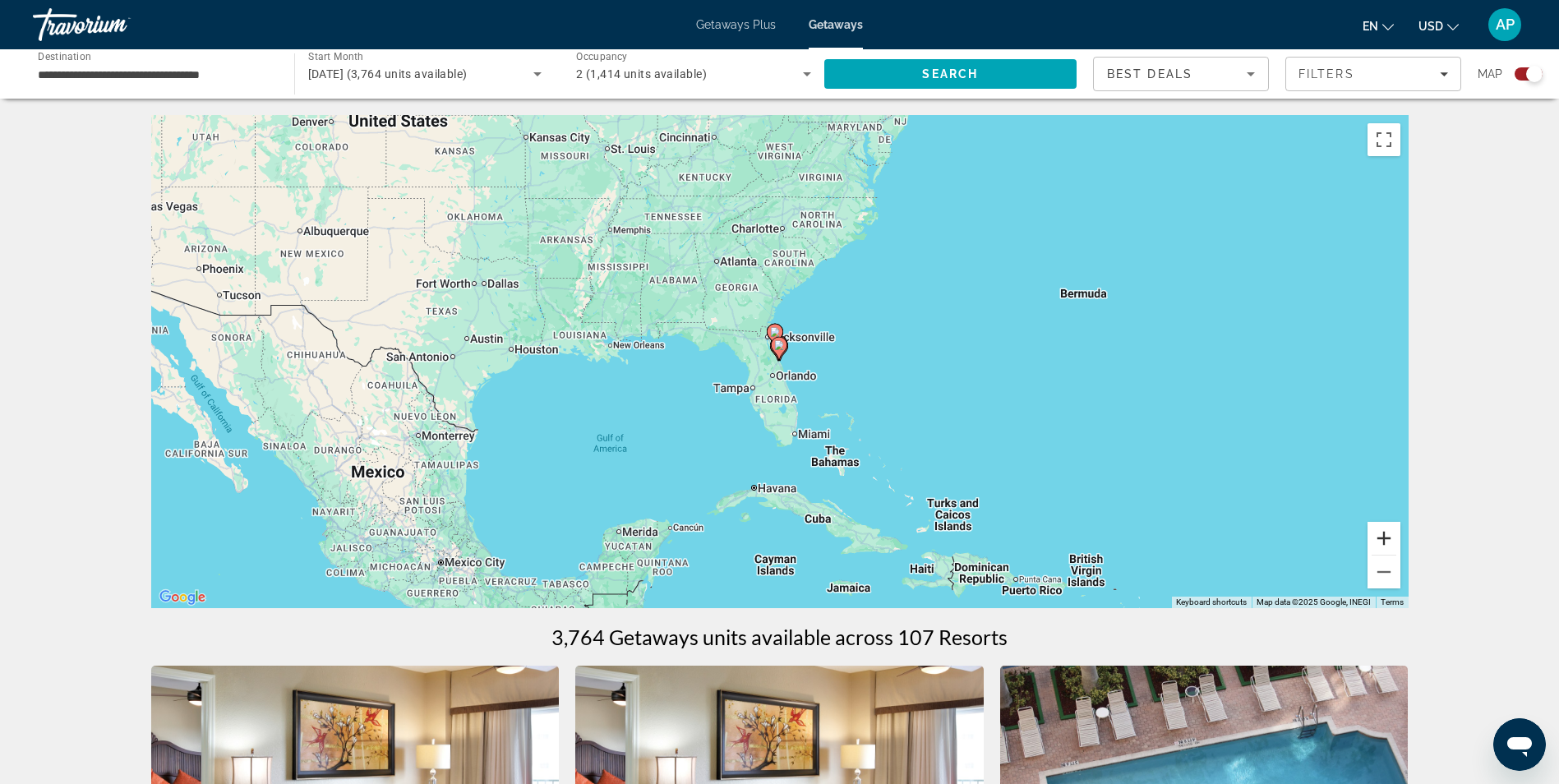
click at [1390, 538] on button "Zoom in" at bounding box center [1384, 538] width 33 height 33
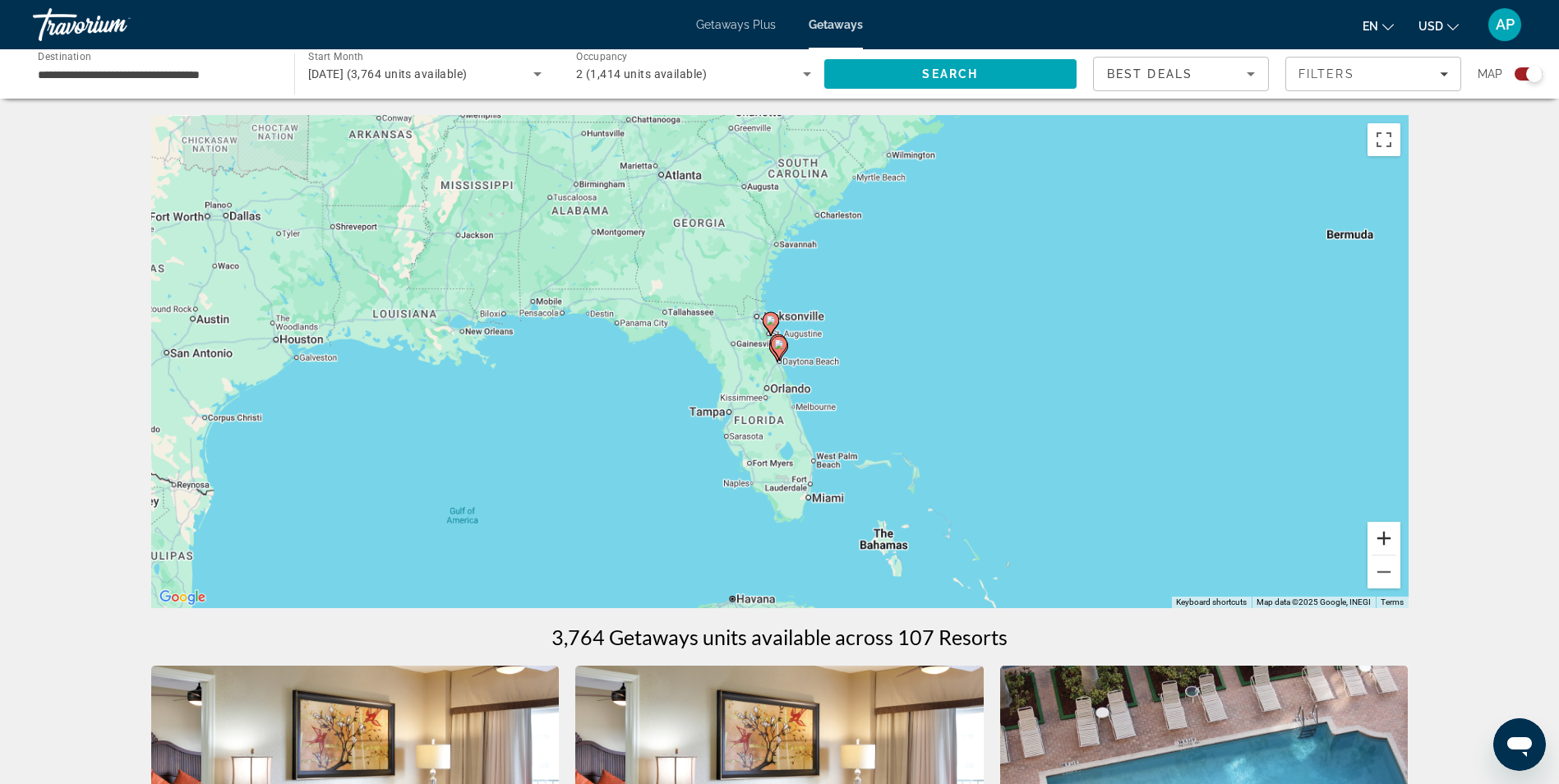
click at [1390, 537] on button "Zoom in" at bounding box center [1384, 538] width 33 height 33
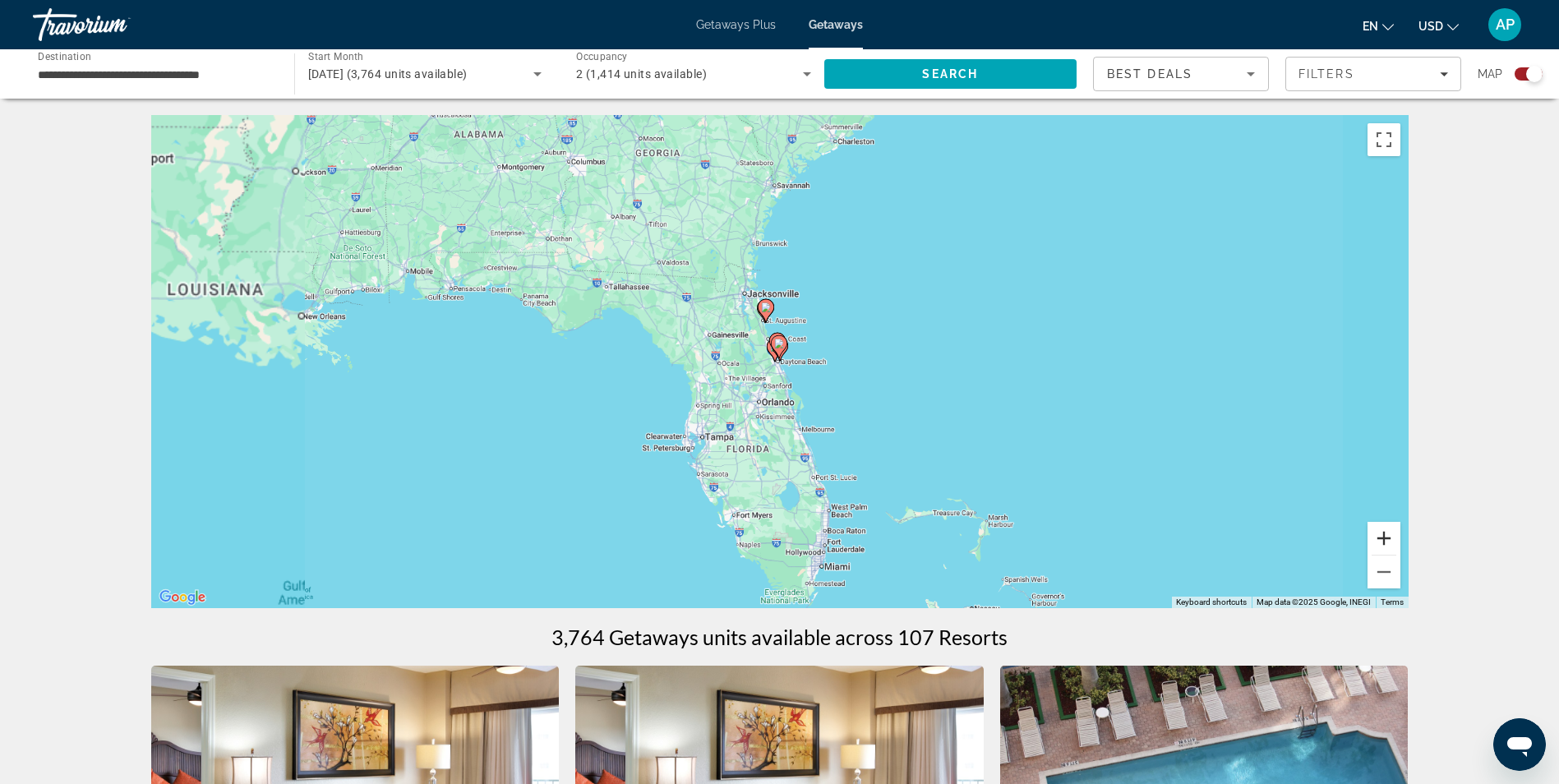
click at [1390, 537] on button "Zoom in" at bounding box center [1384, 538] width 33 height 33
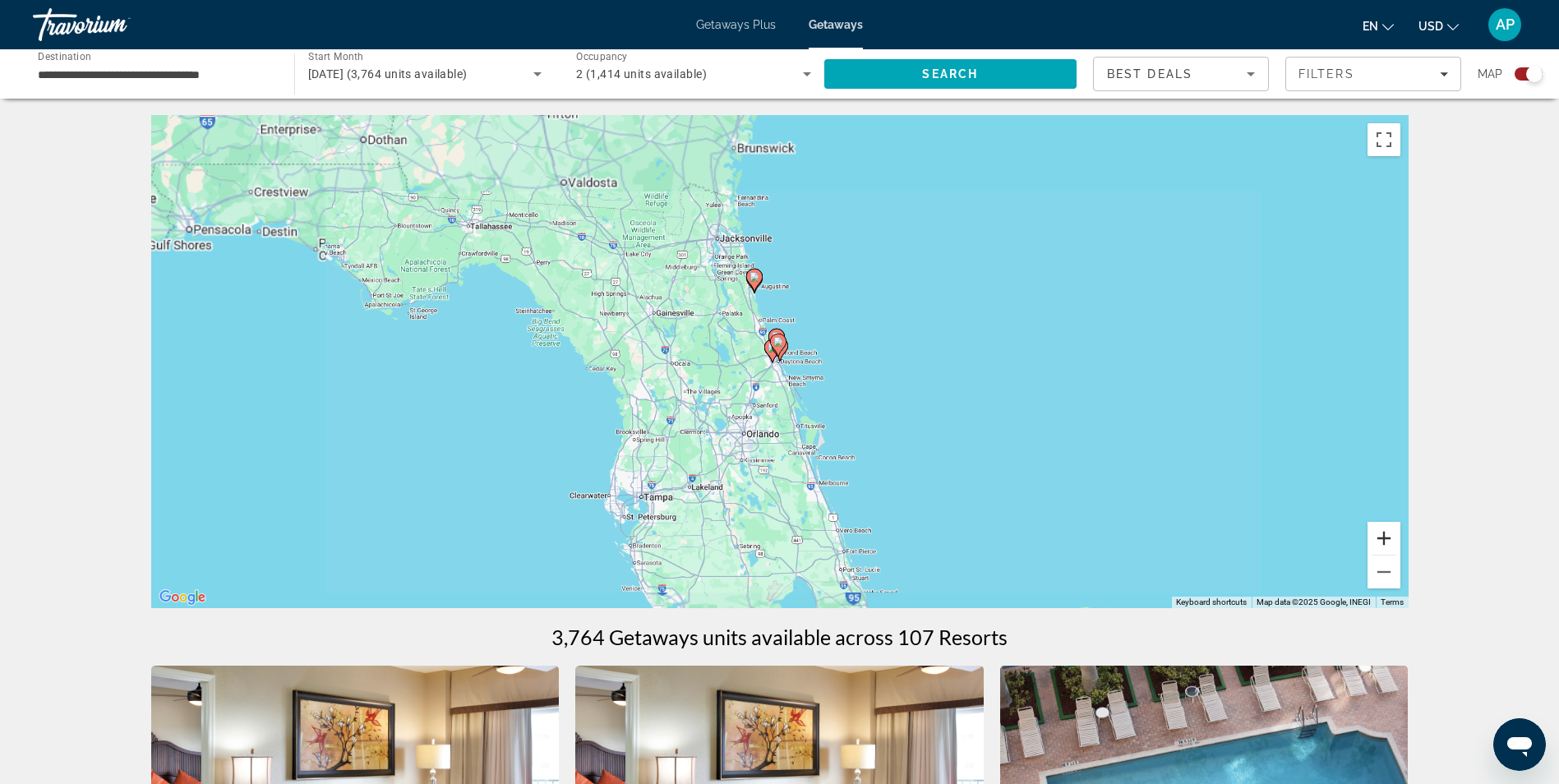
click at [1390, 537] on button "Zoom in" at bounding box center [1384, 538] width 33 height 33
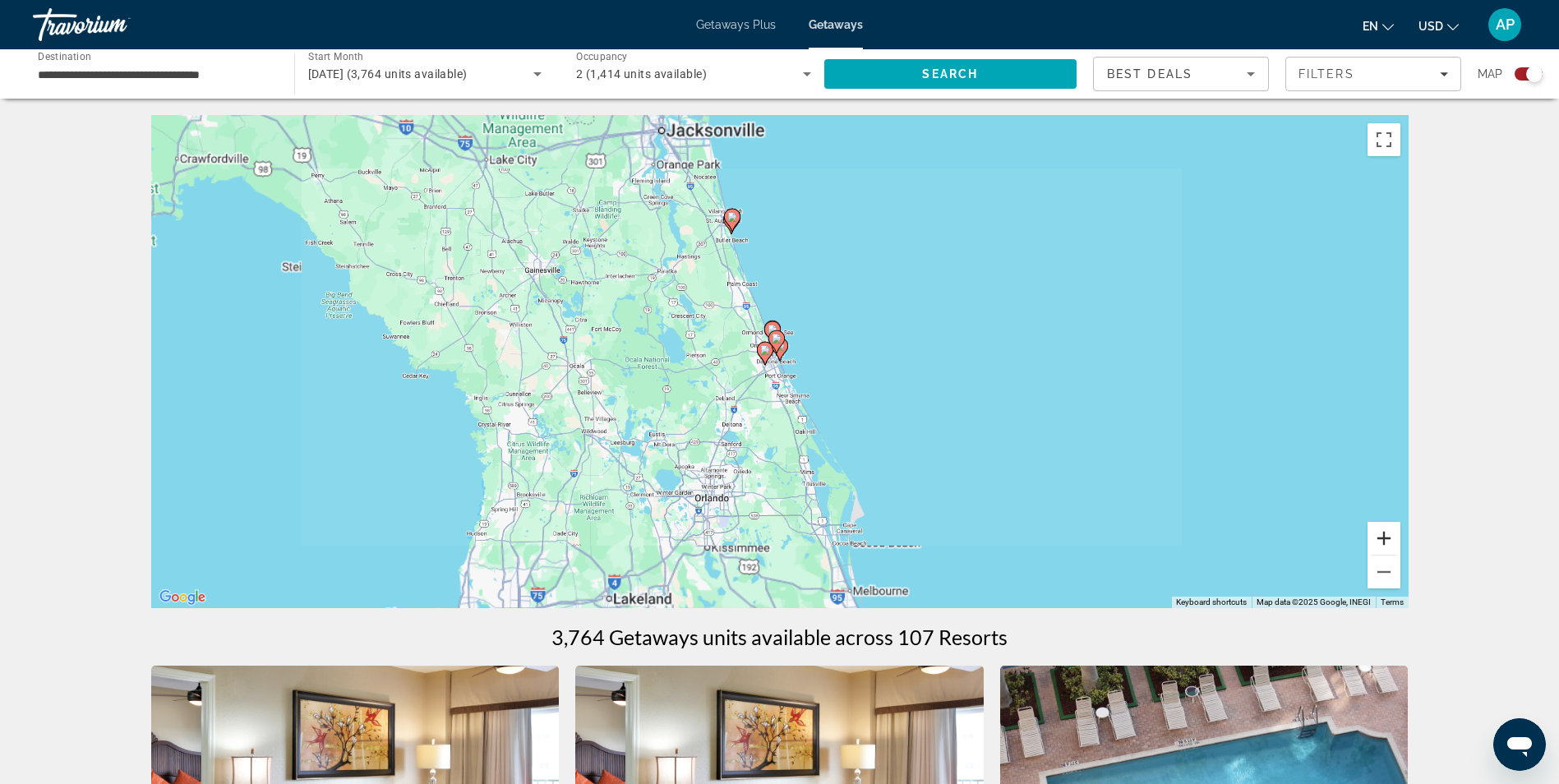
click at [1390, 537] on button "Zoom in" at bounding box center [1384, 538] width 33 height 33
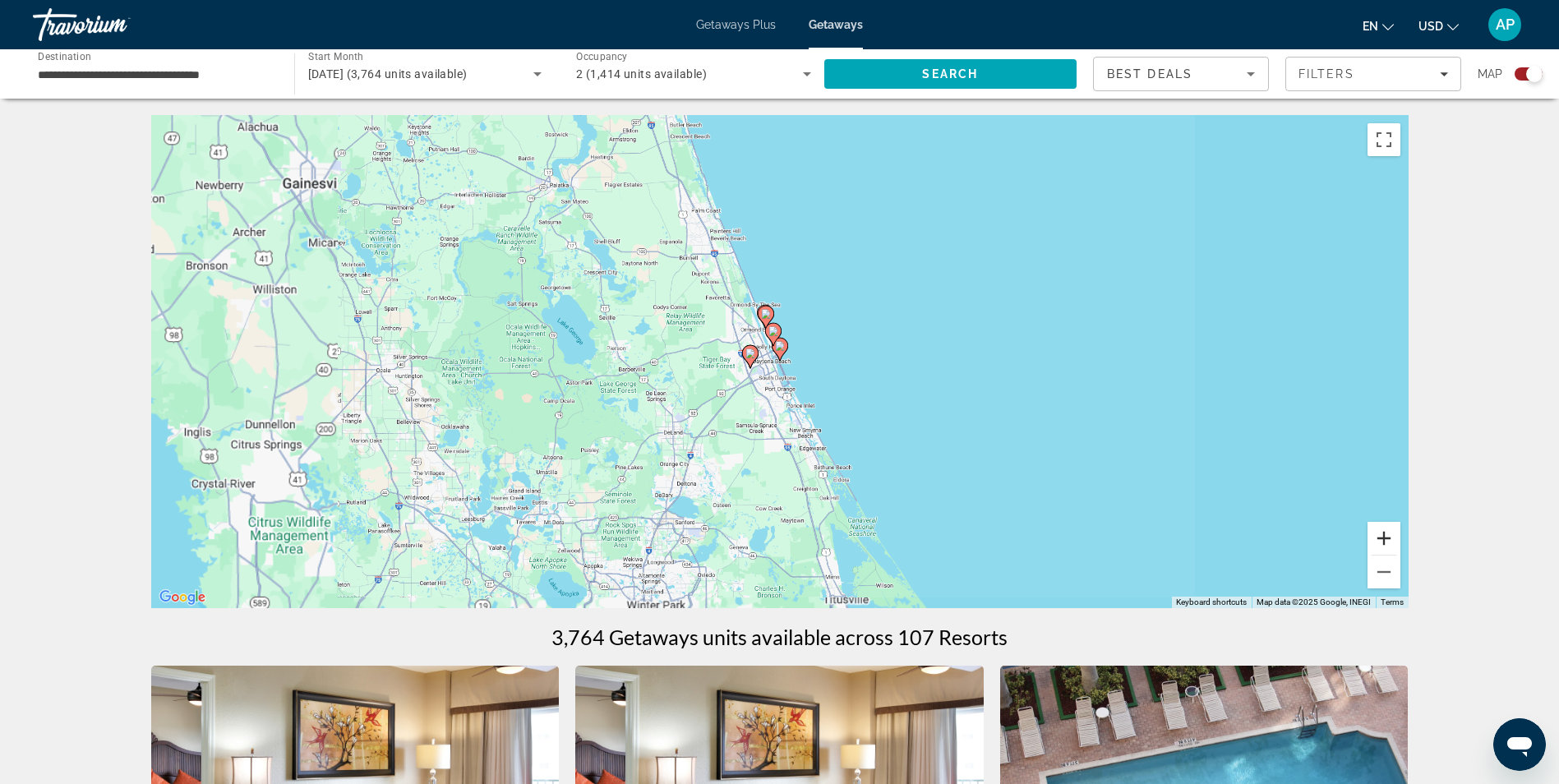
click at [1390, 537] on button "Zoom in" at bounding box center [1384, 538] width 33 height 33
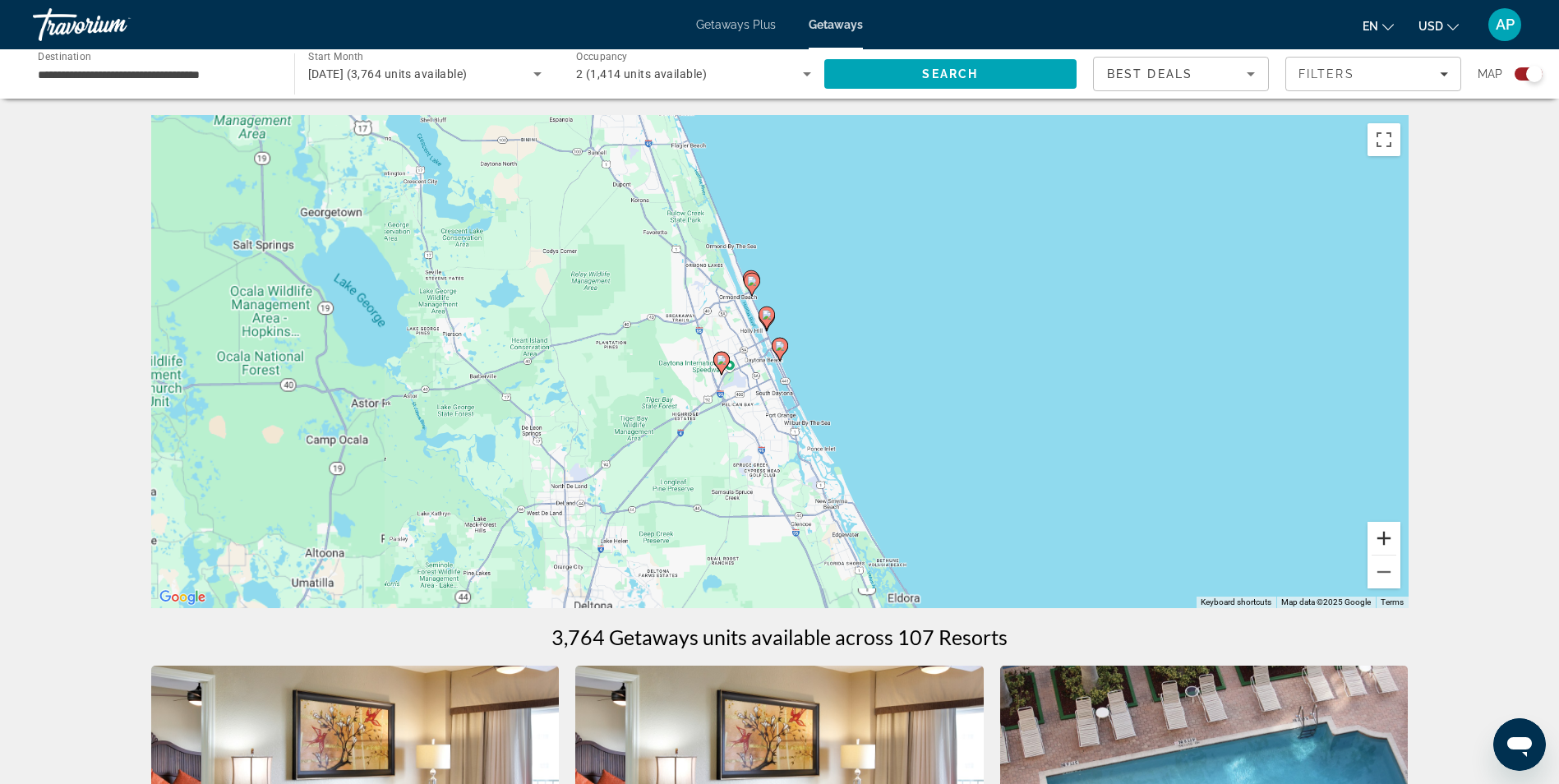
click at [1390, 537] on button "Zoom in" at bounding box center [1384, 538] width 33 height 33
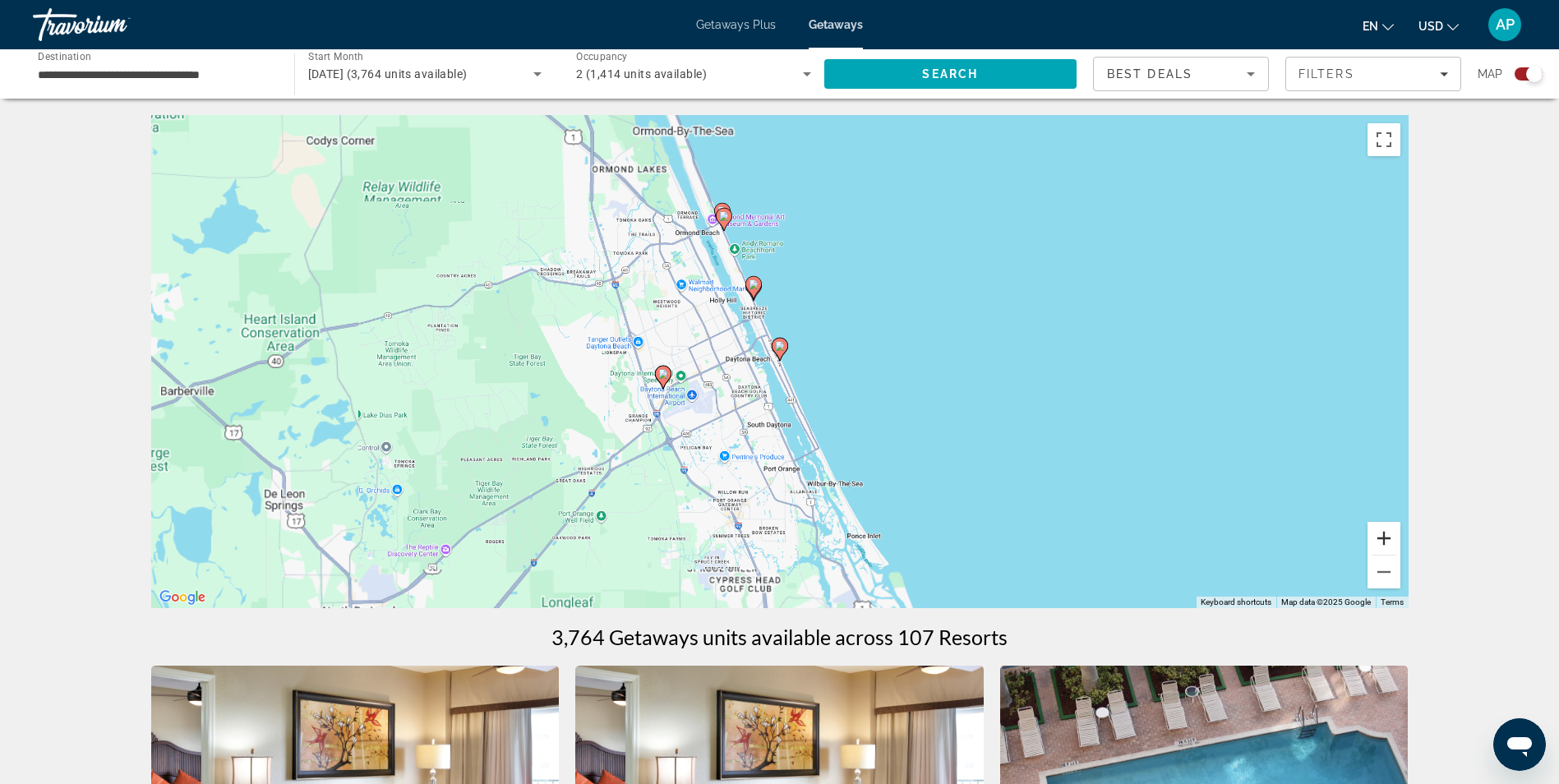
click at [1390, 537] on button "Zoom in" at bounding box center [1384, 538] width 33 height 33
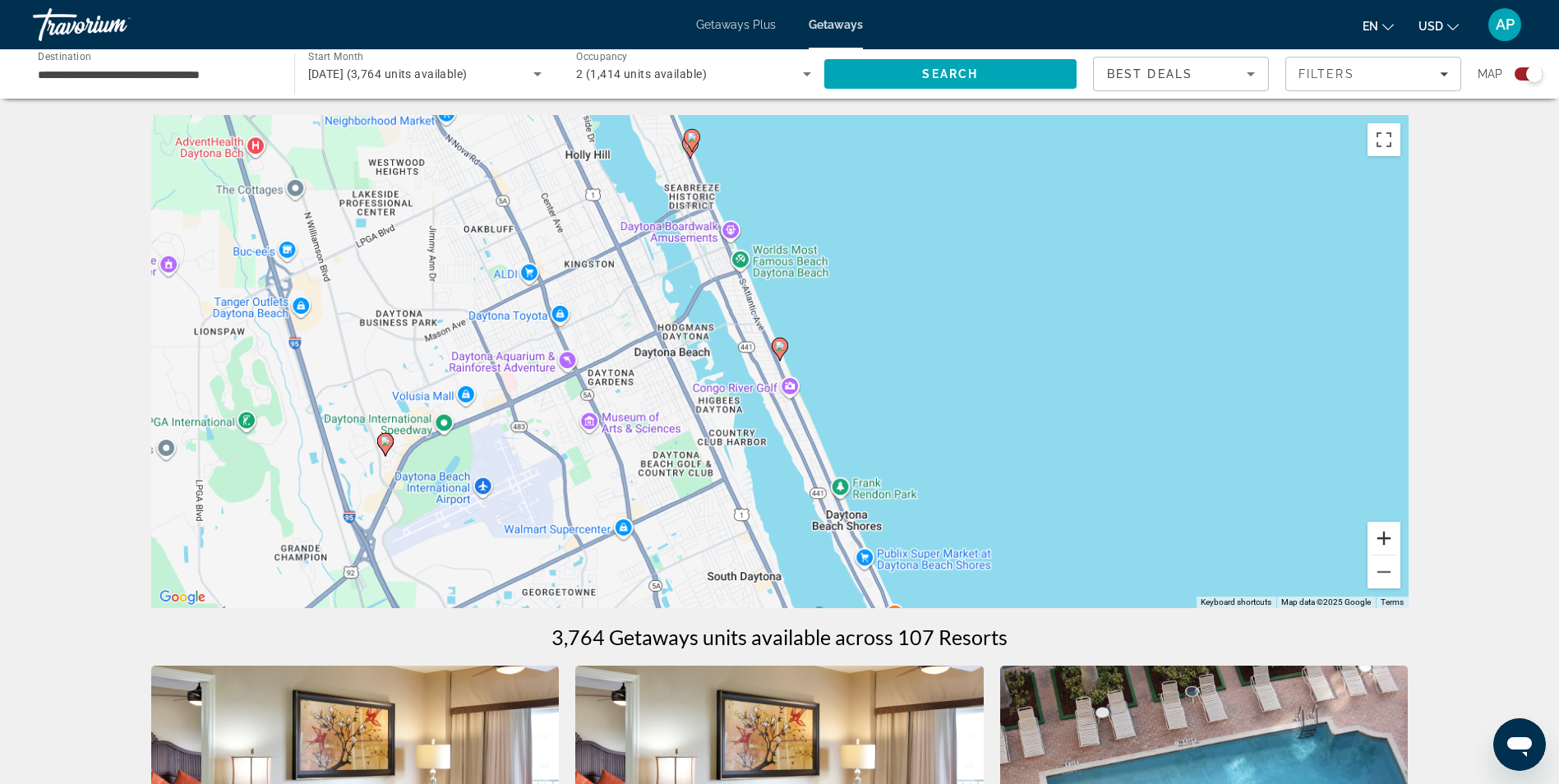
click at [1390, 537] on button "Zoom in" at bounding box center [1384, 538] width 33 height 33
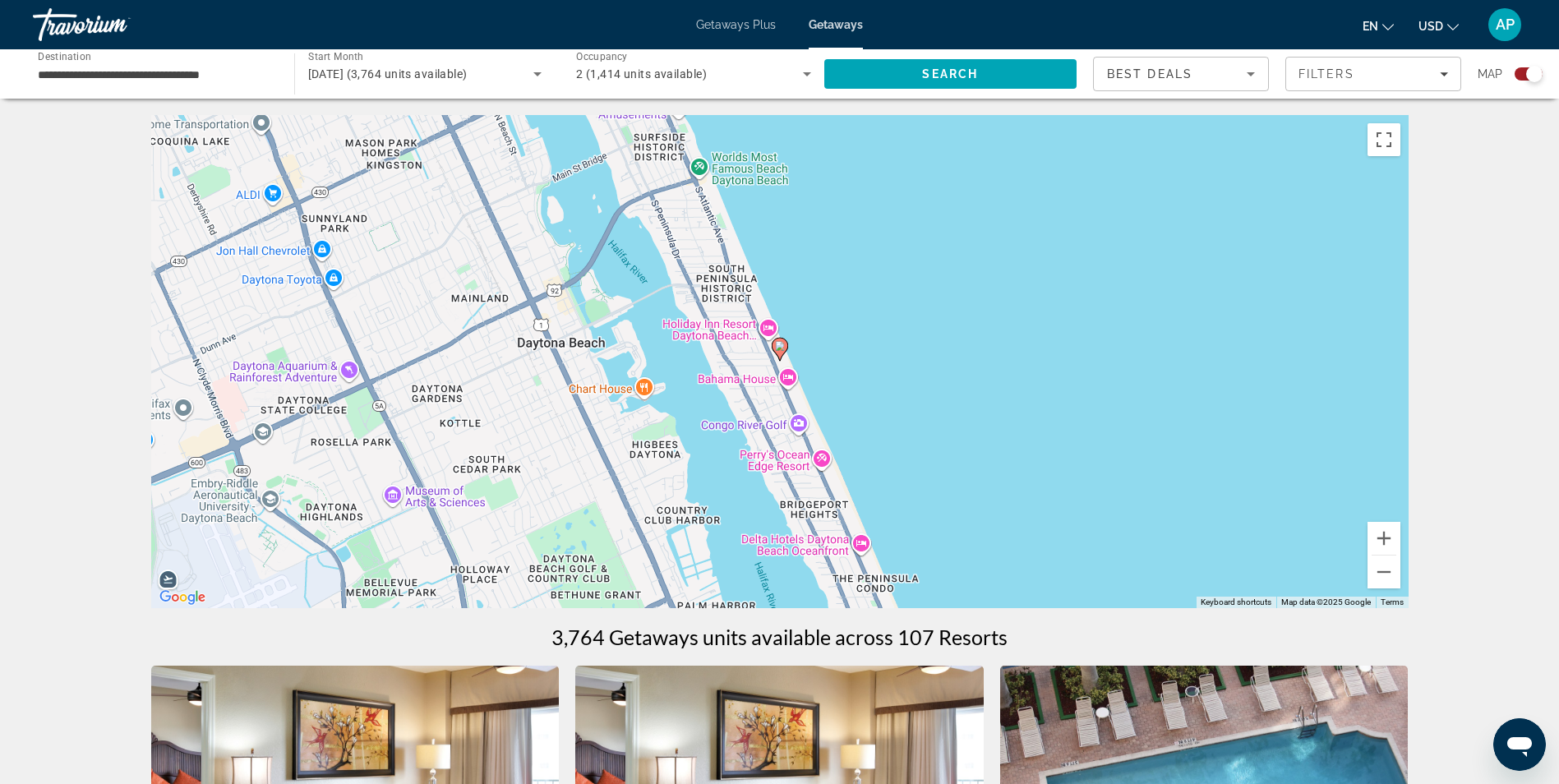
click at [780, 346] on image "Main content" at bounding box center [780, 346] width 10 height 10
type input "**********"
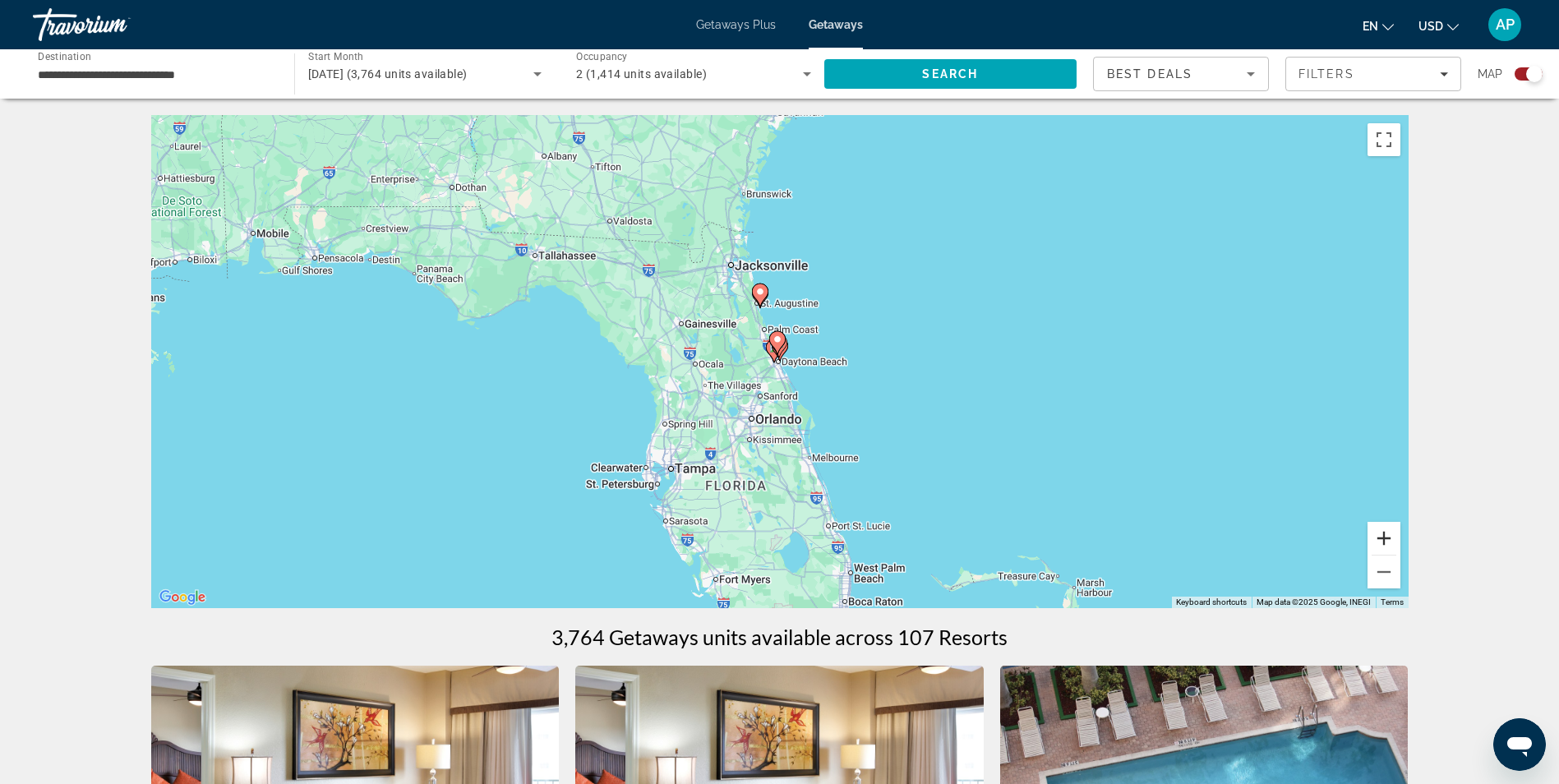
click at [1385, 534] on button "Zoom in" at bounding box center [1384, 538] width 33 height 33
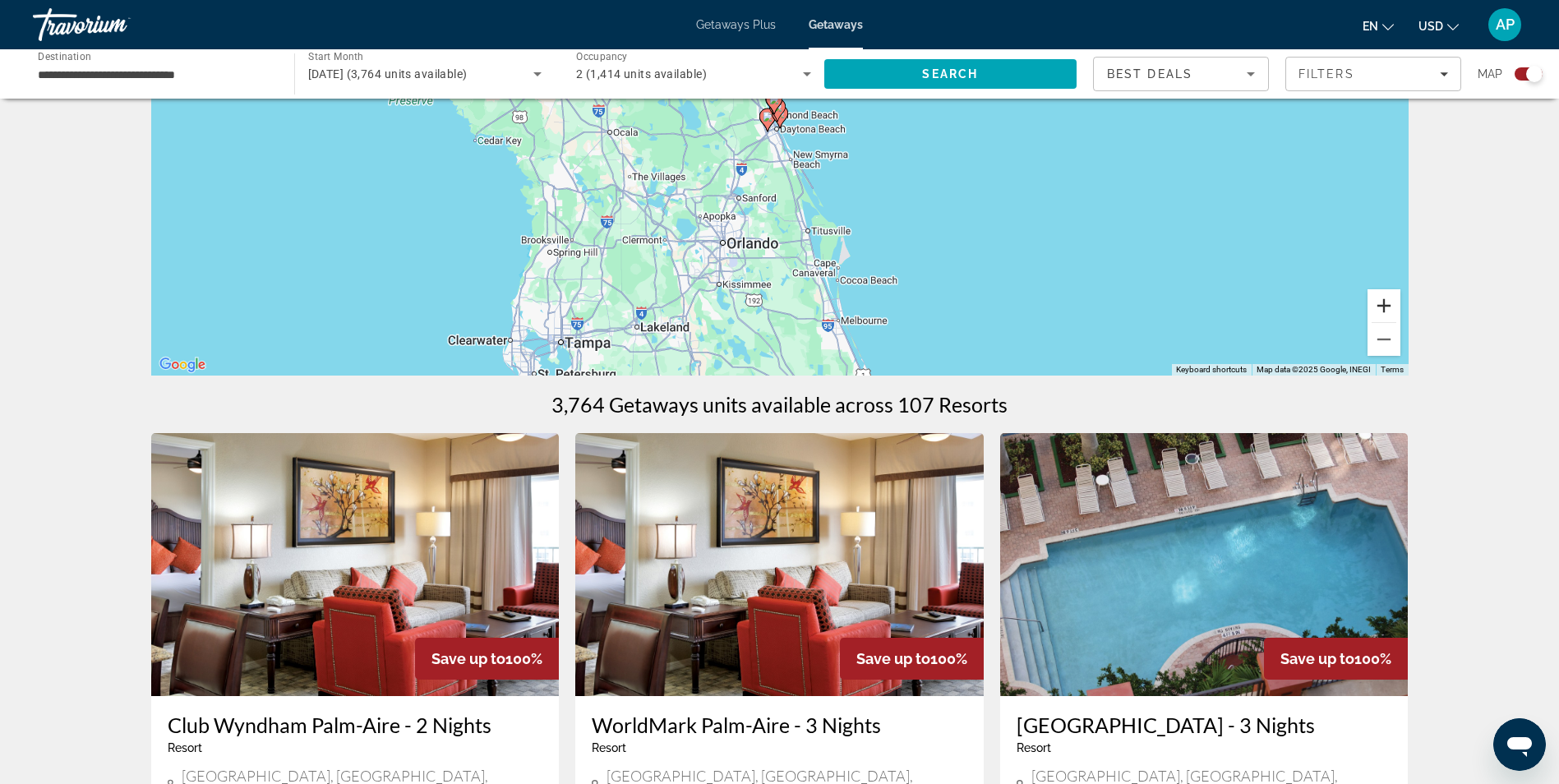
scroll to position [247, 0]
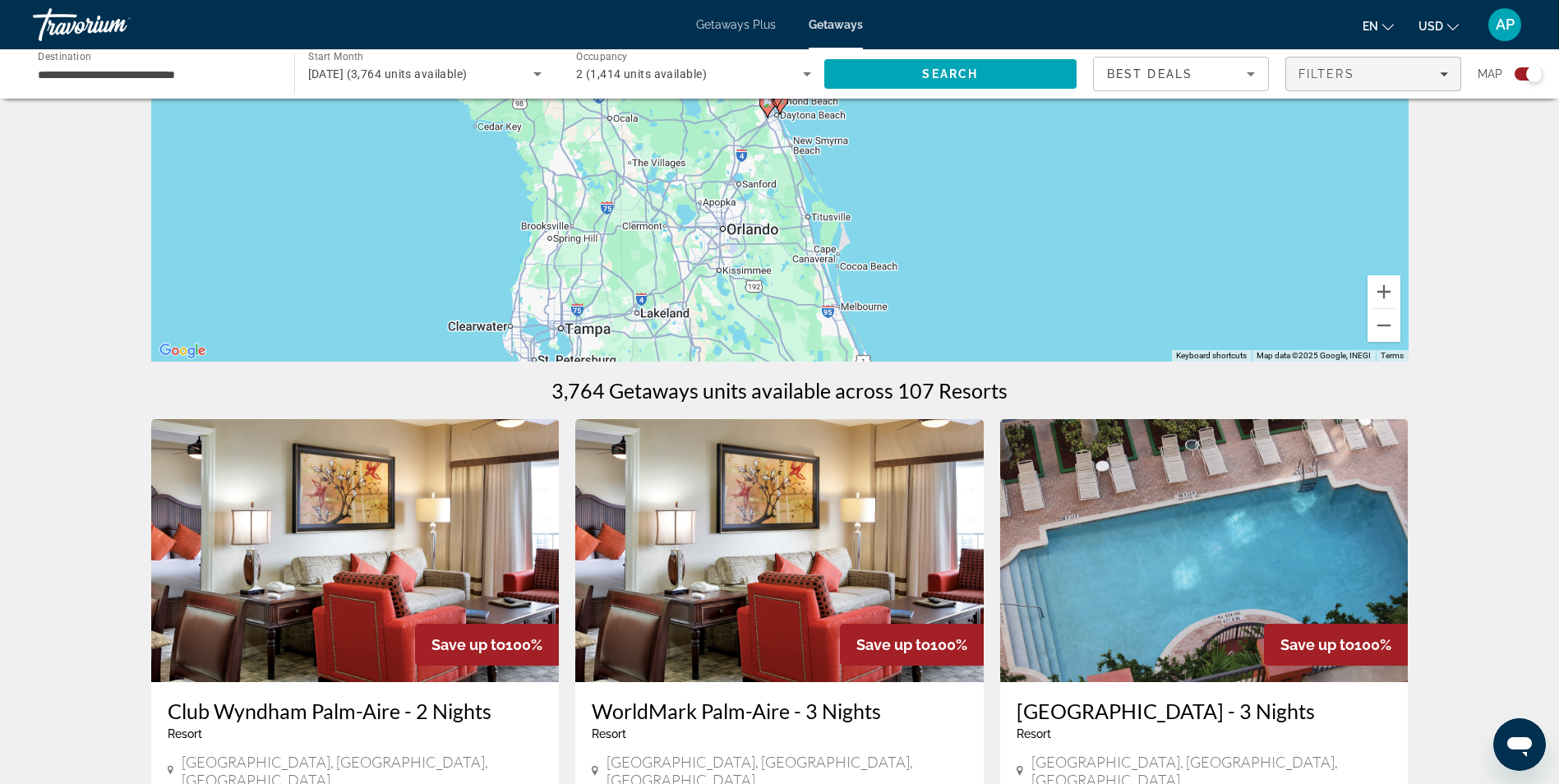
click at [1449, 78] on span "Filters" at bounding box center [1373, 73] width 174 height 39
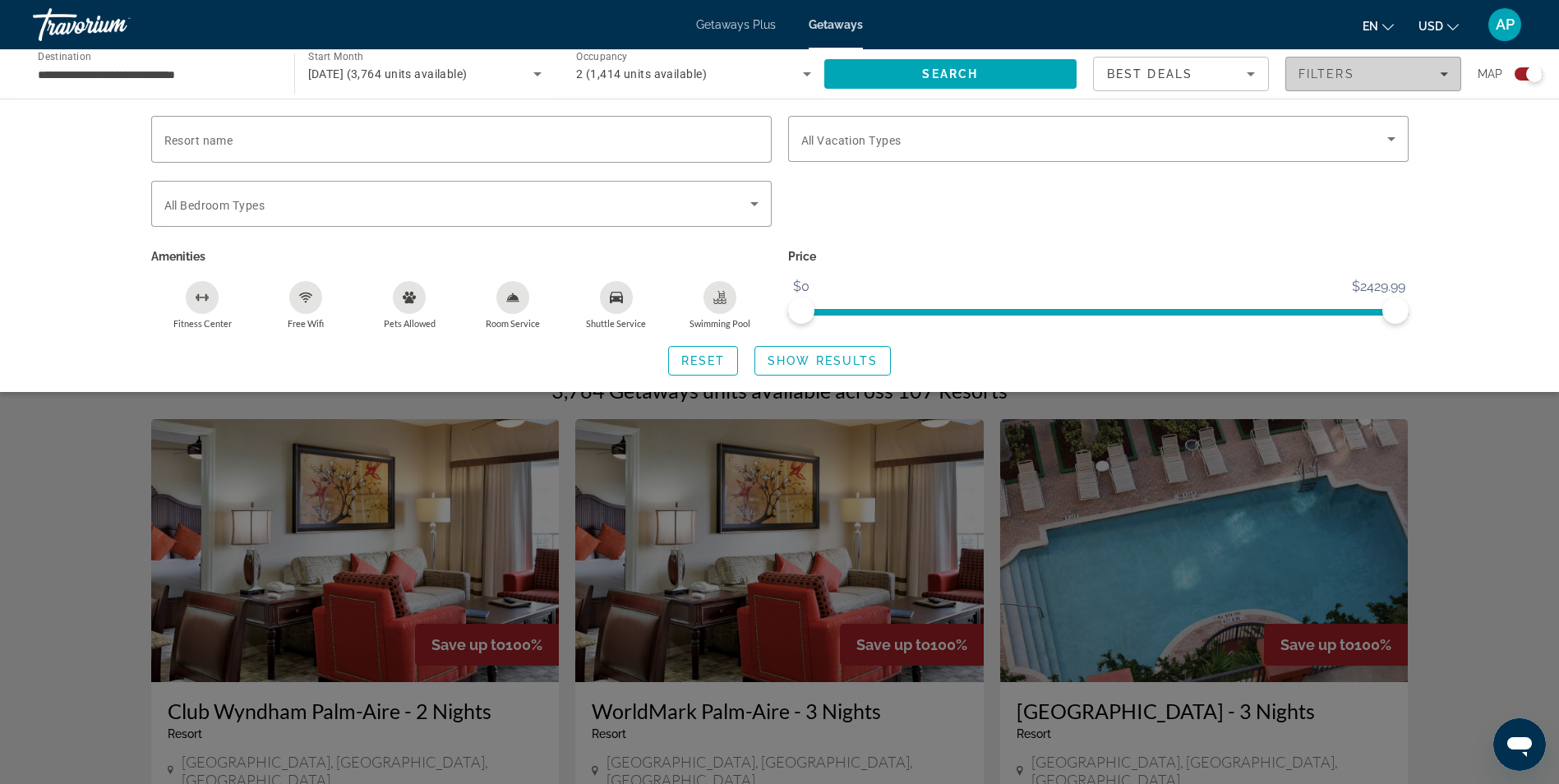
click at [1450, 70] on span "Filters" at bounding box center [1373, 73] width 174 height 39
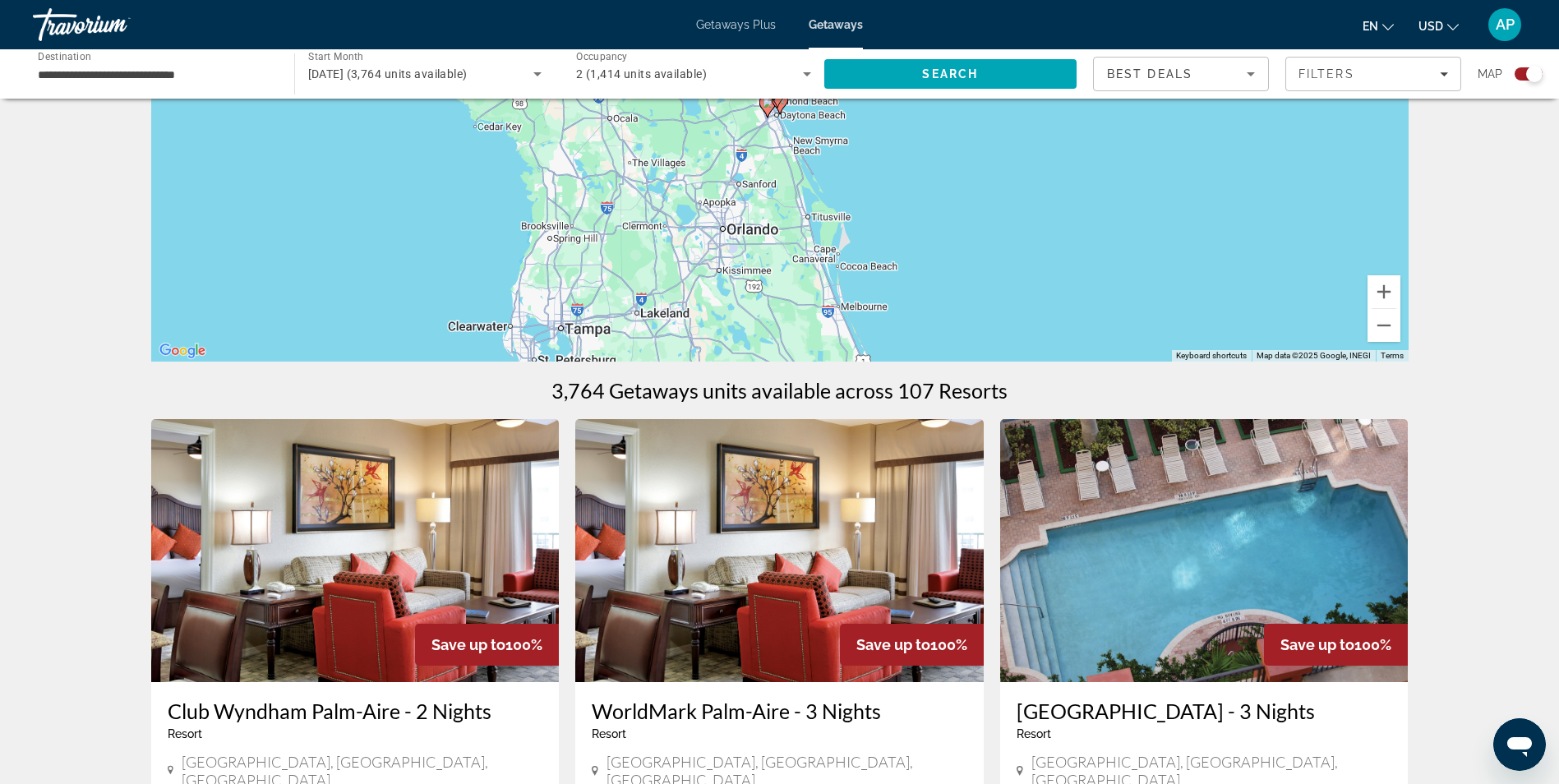
click at [1516, 69] on div "Search widget" at bounding box center [1529, 74] width 28 height 13
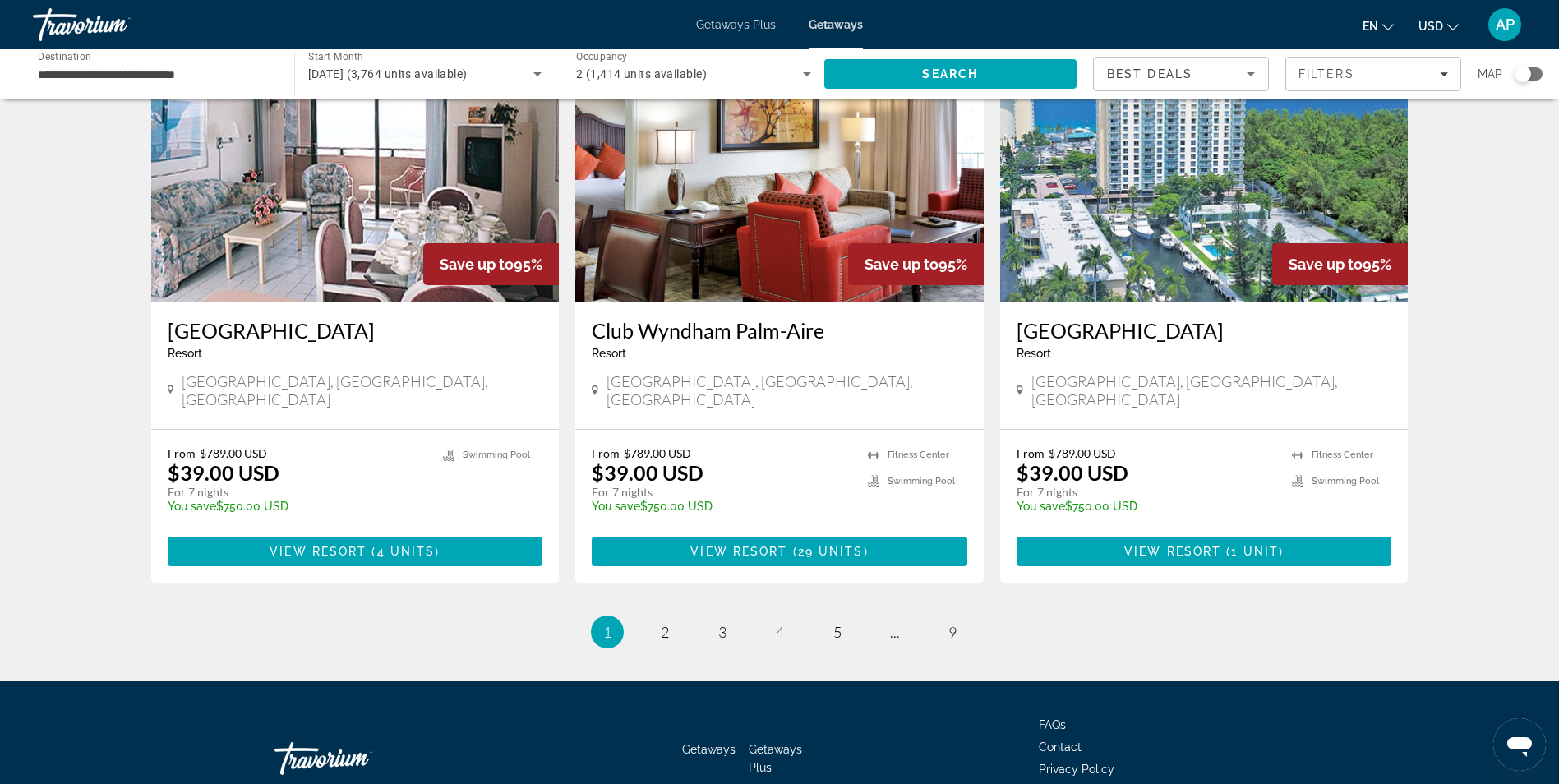
scroll to position [1899, 0]
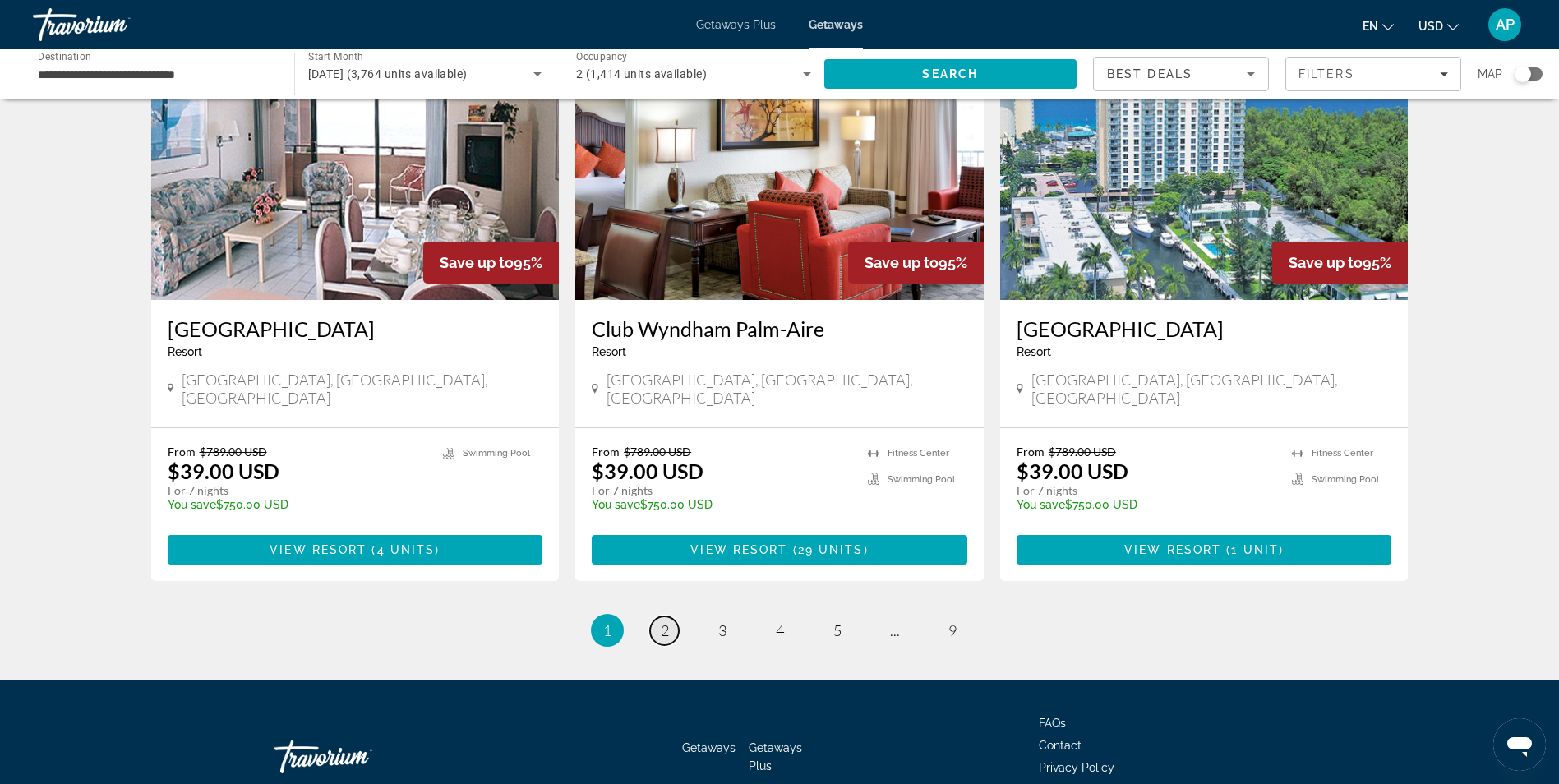
click at [661, 621] on span "2" at bounding box center [664, 630] width 9 height 18
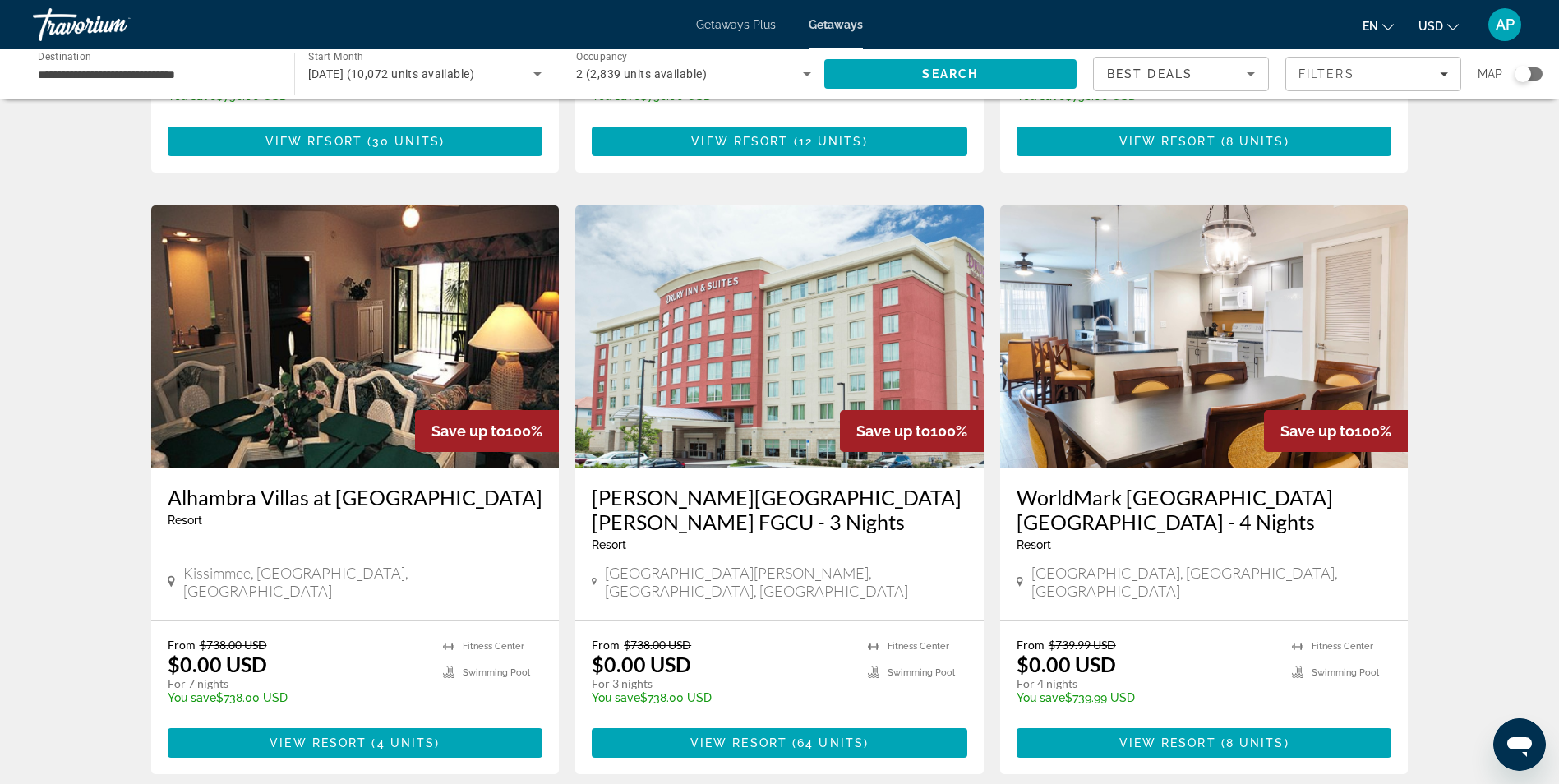
scroll to position [1808, 0]
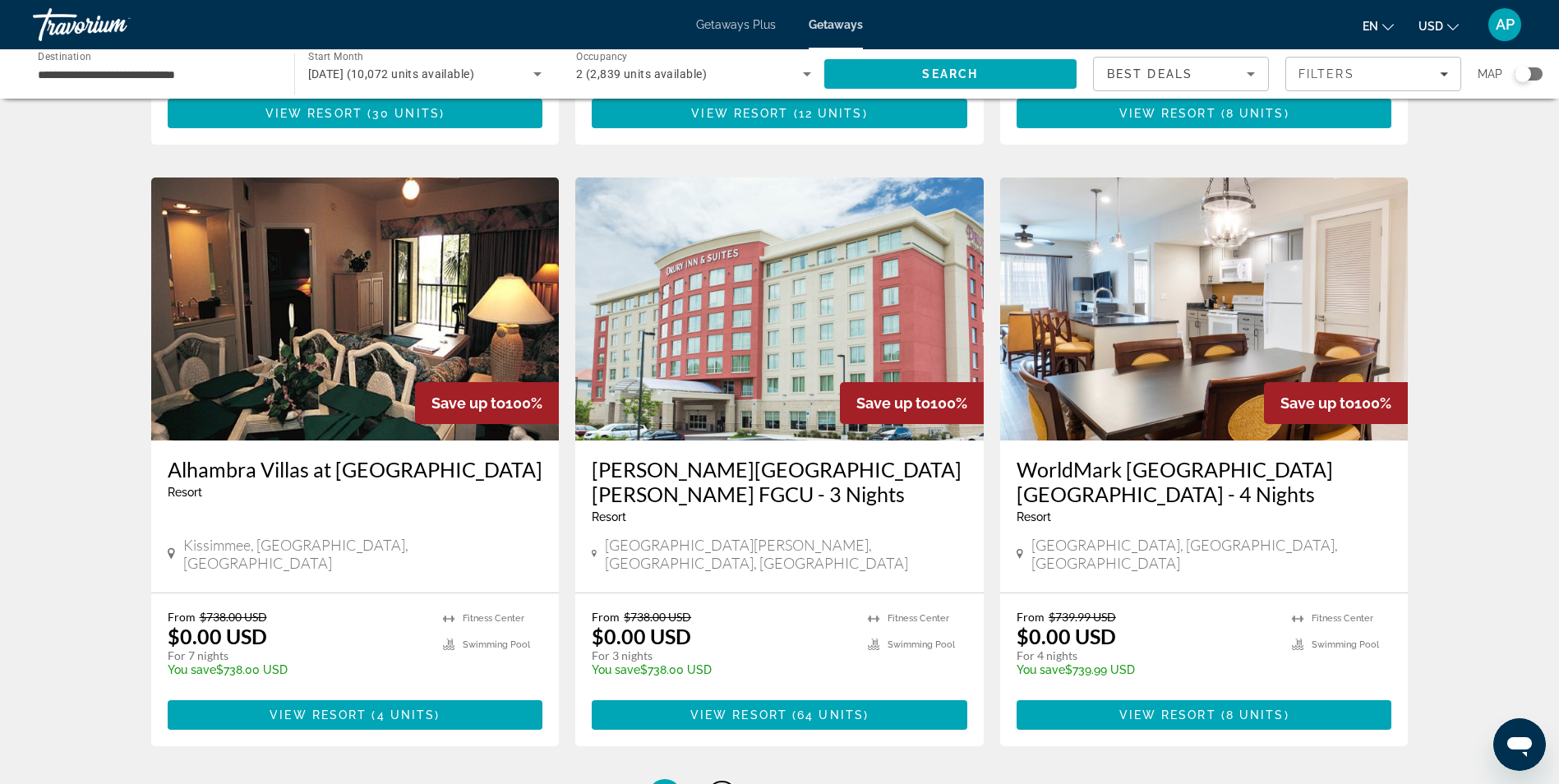
click at [720, 783] on span "3" at bounding box center [722, 794] width 9 height 18
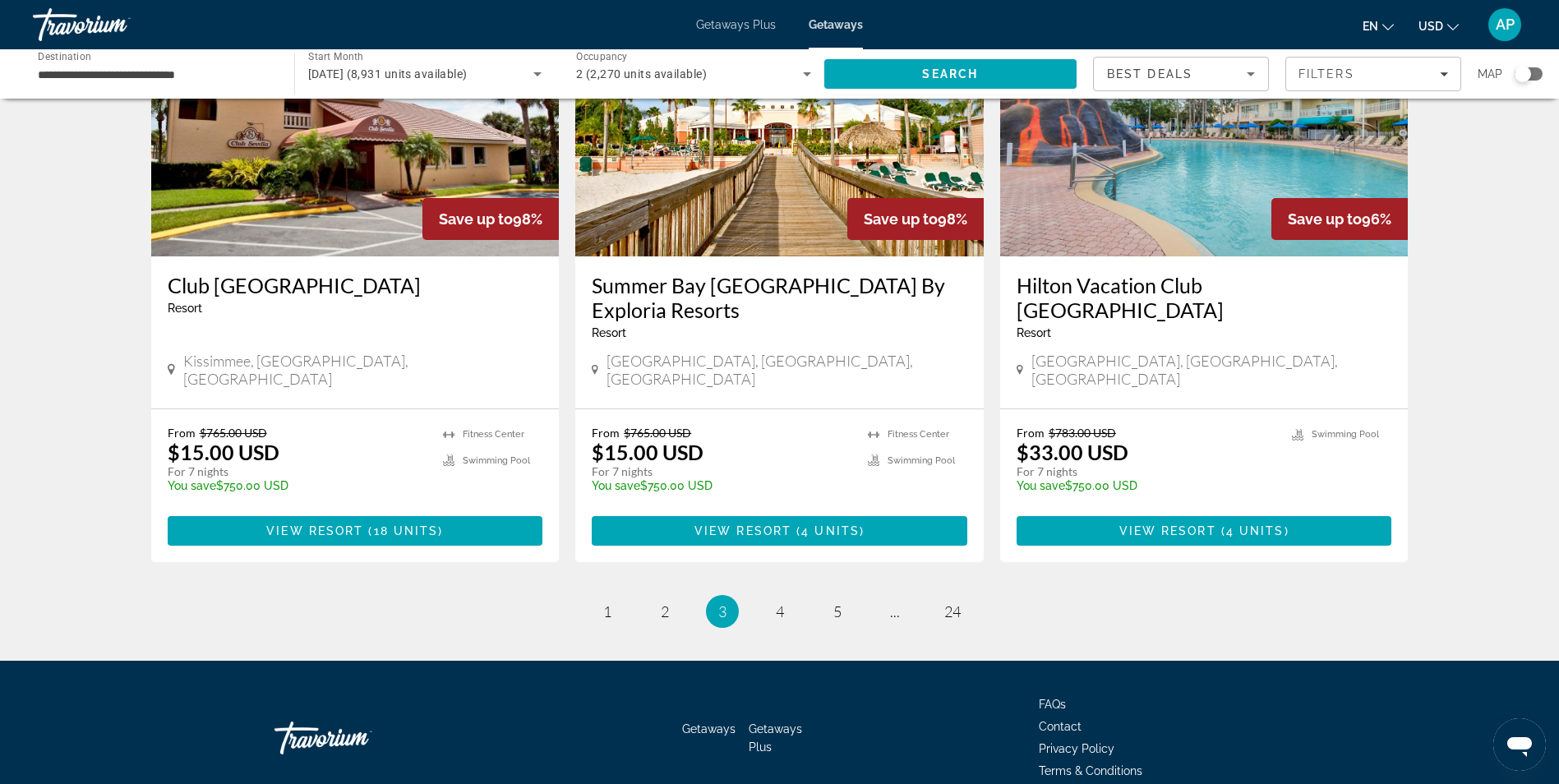
scroll to position [1948, 0]
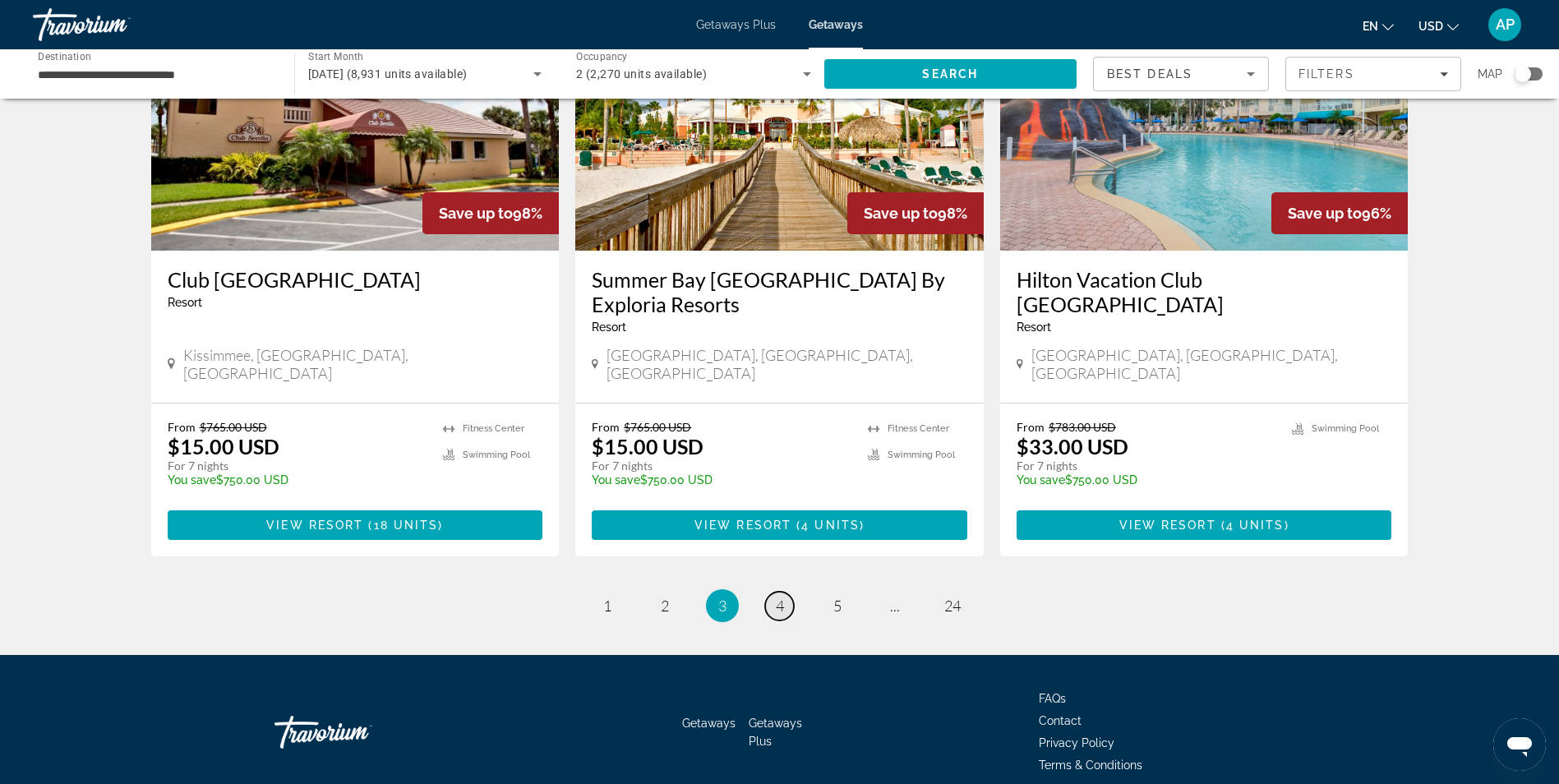
click at [786, 592] on link "page 4" at bounding box center [780, 606] width 29 height 29
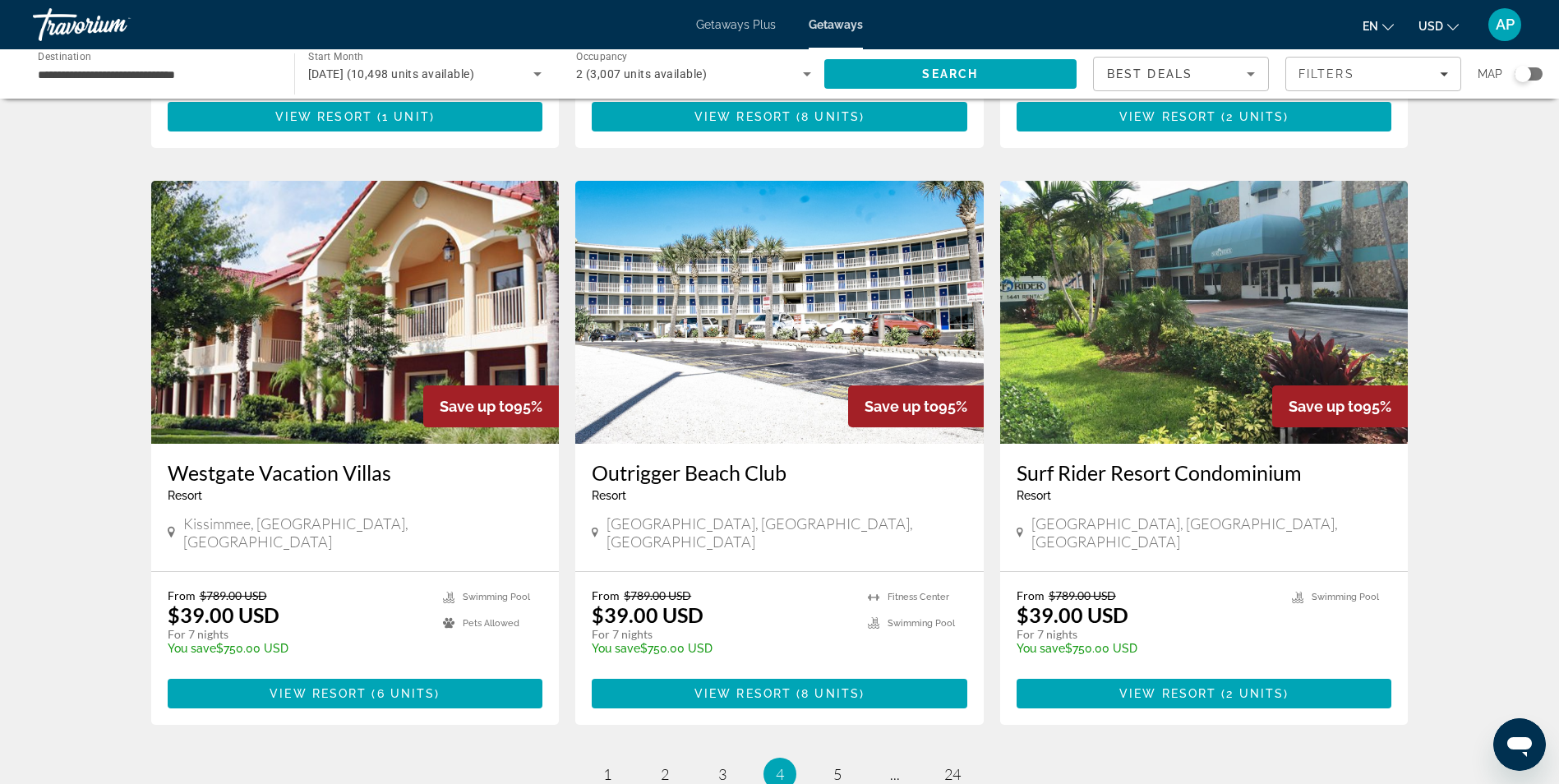
scroll to position [1808, 0]
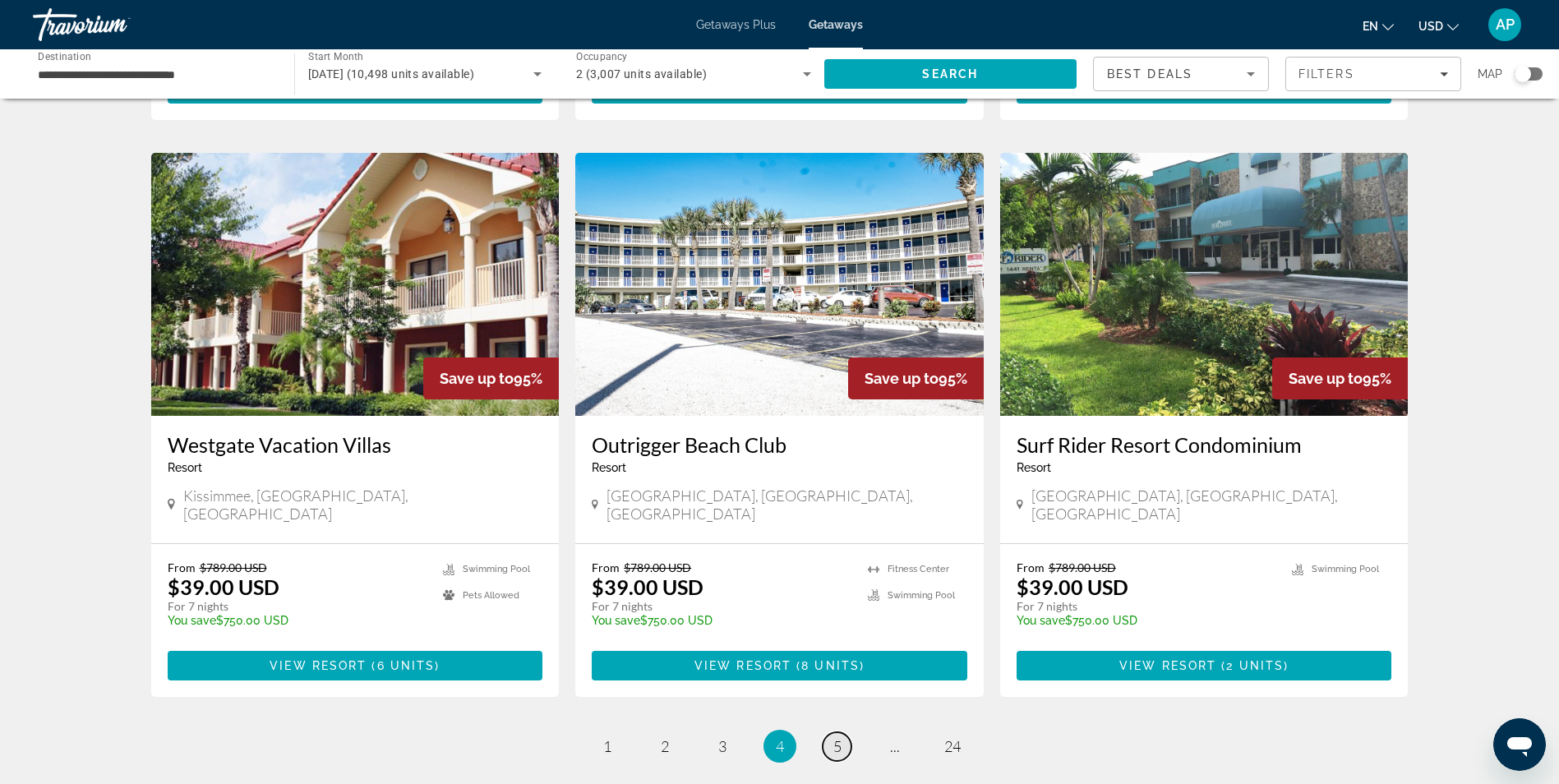
click at [843, 733] on link "page 5" at bounding box center [837, 747] width 29 height 29
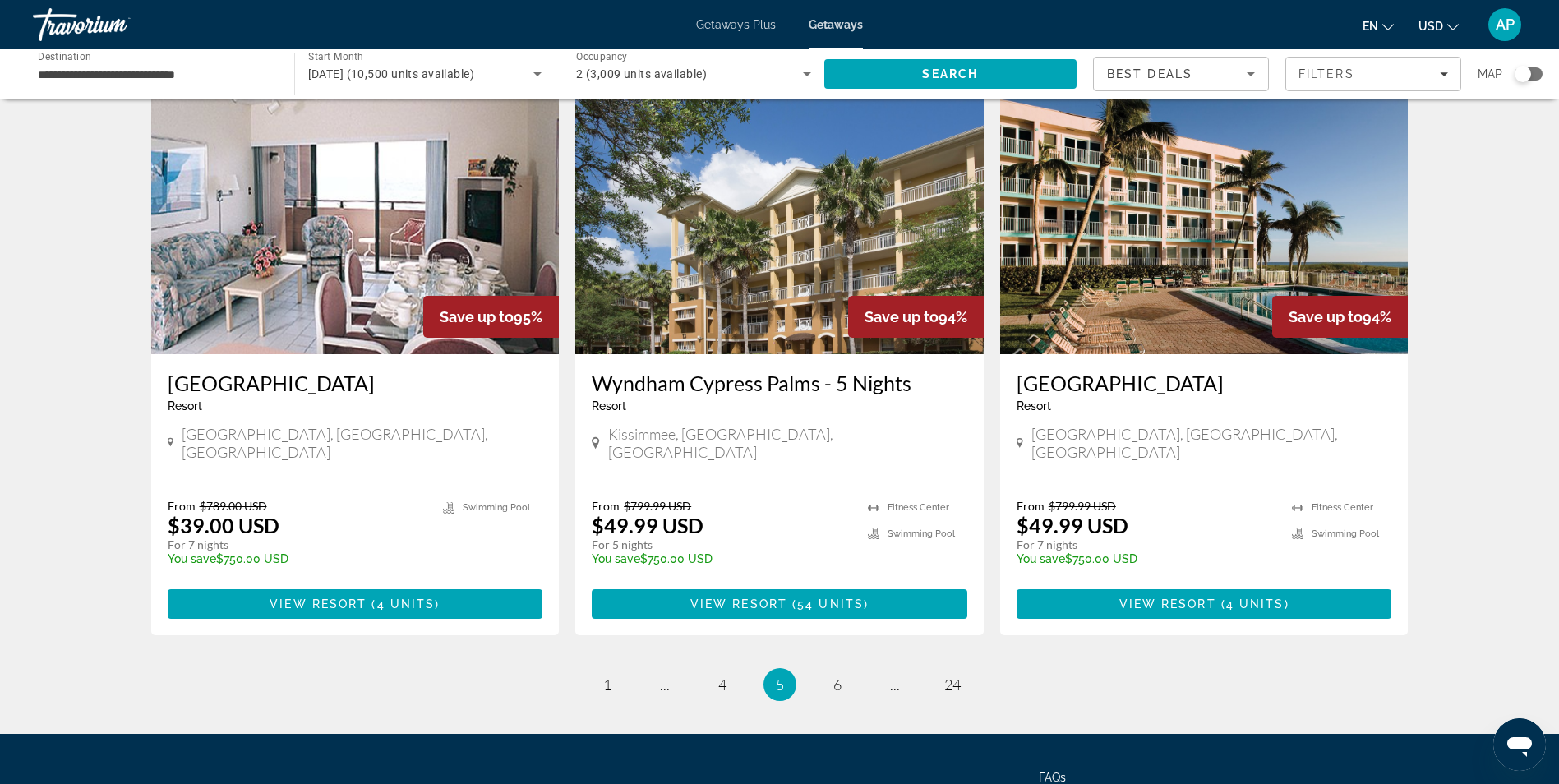
scroll to position [1874, 0]
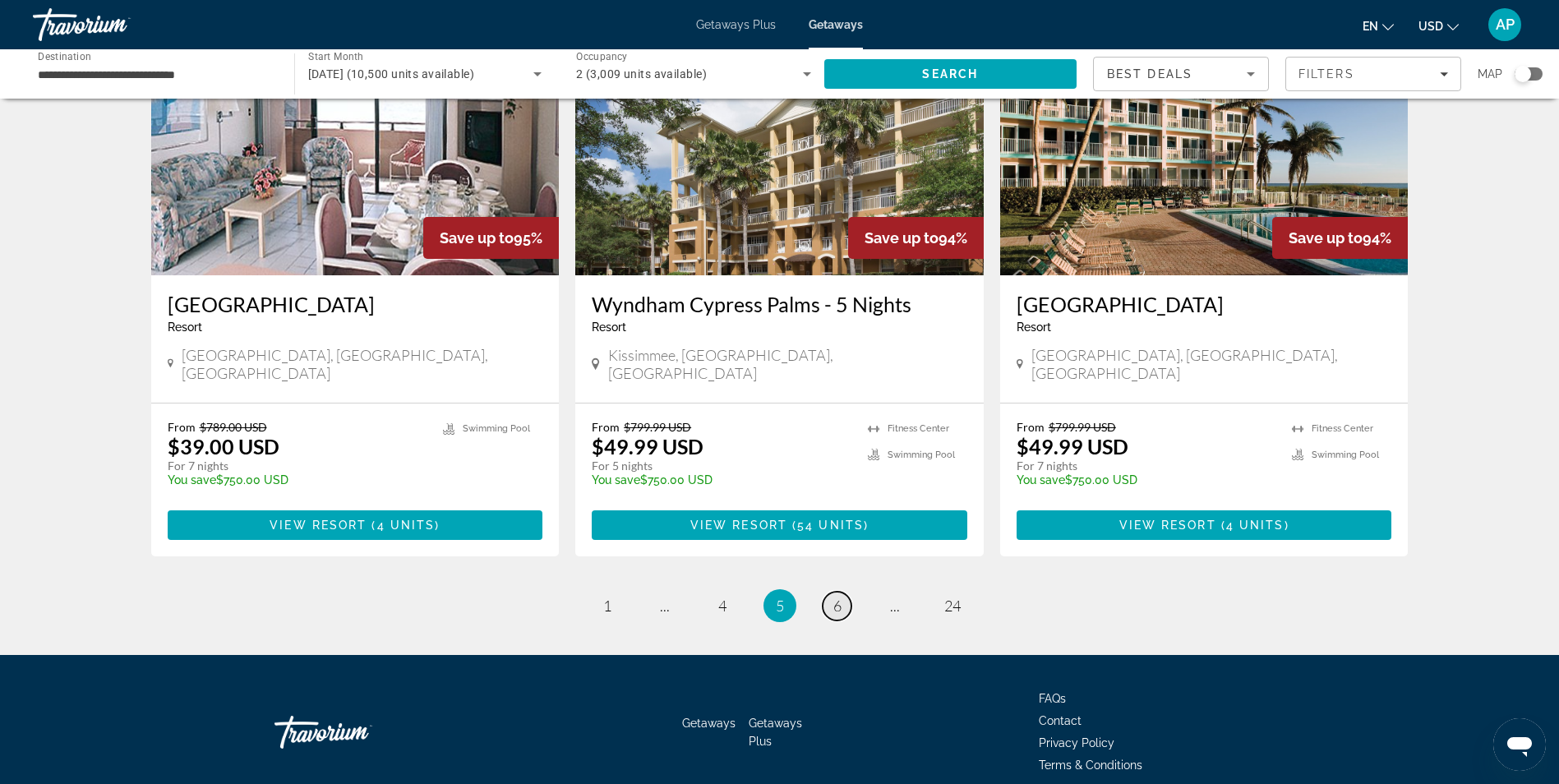
click at [830, 592] on link "page 6" at bounding box center [837, 606] width 29 height 29
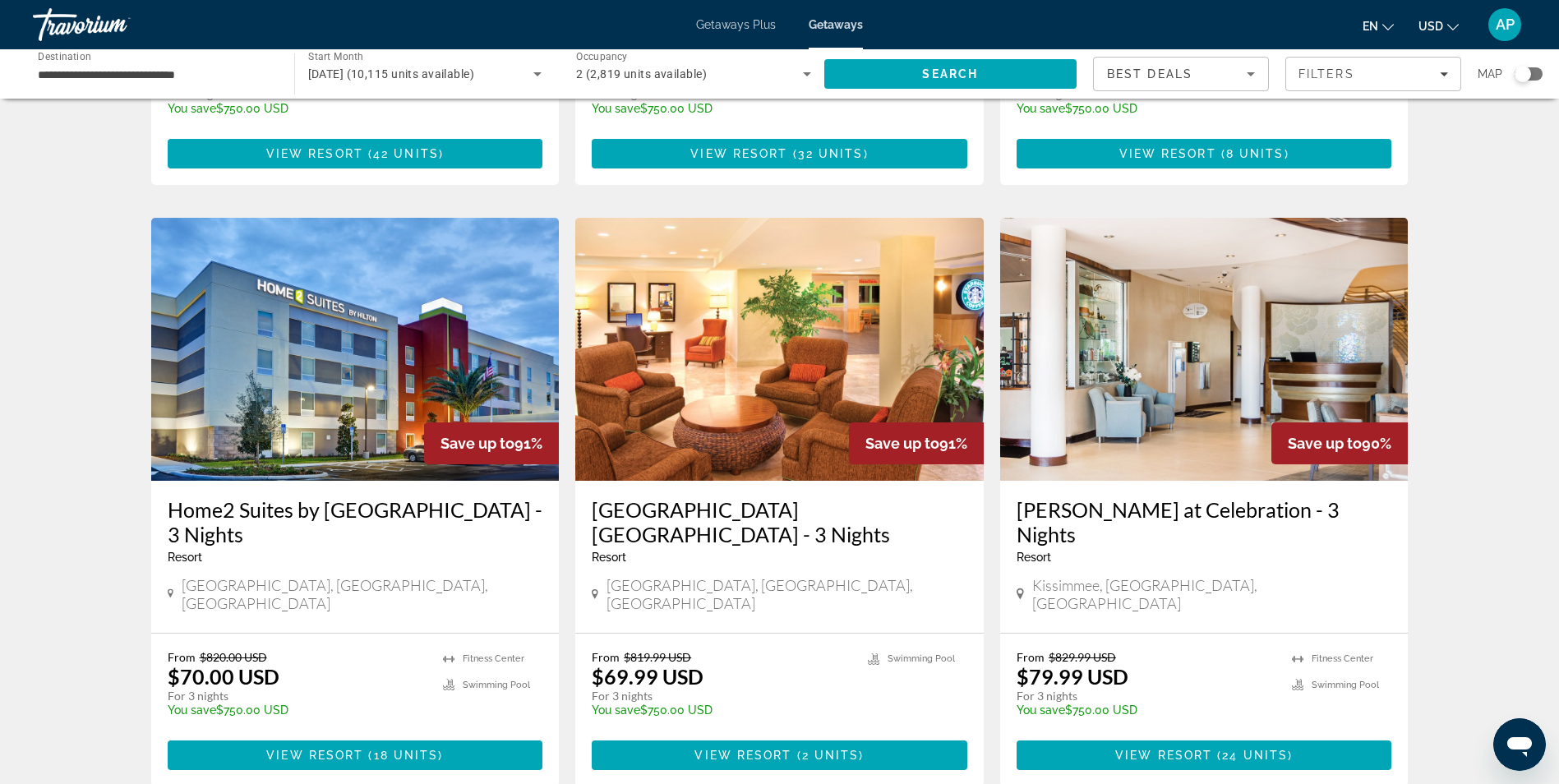
scroll to position [1725, 0]
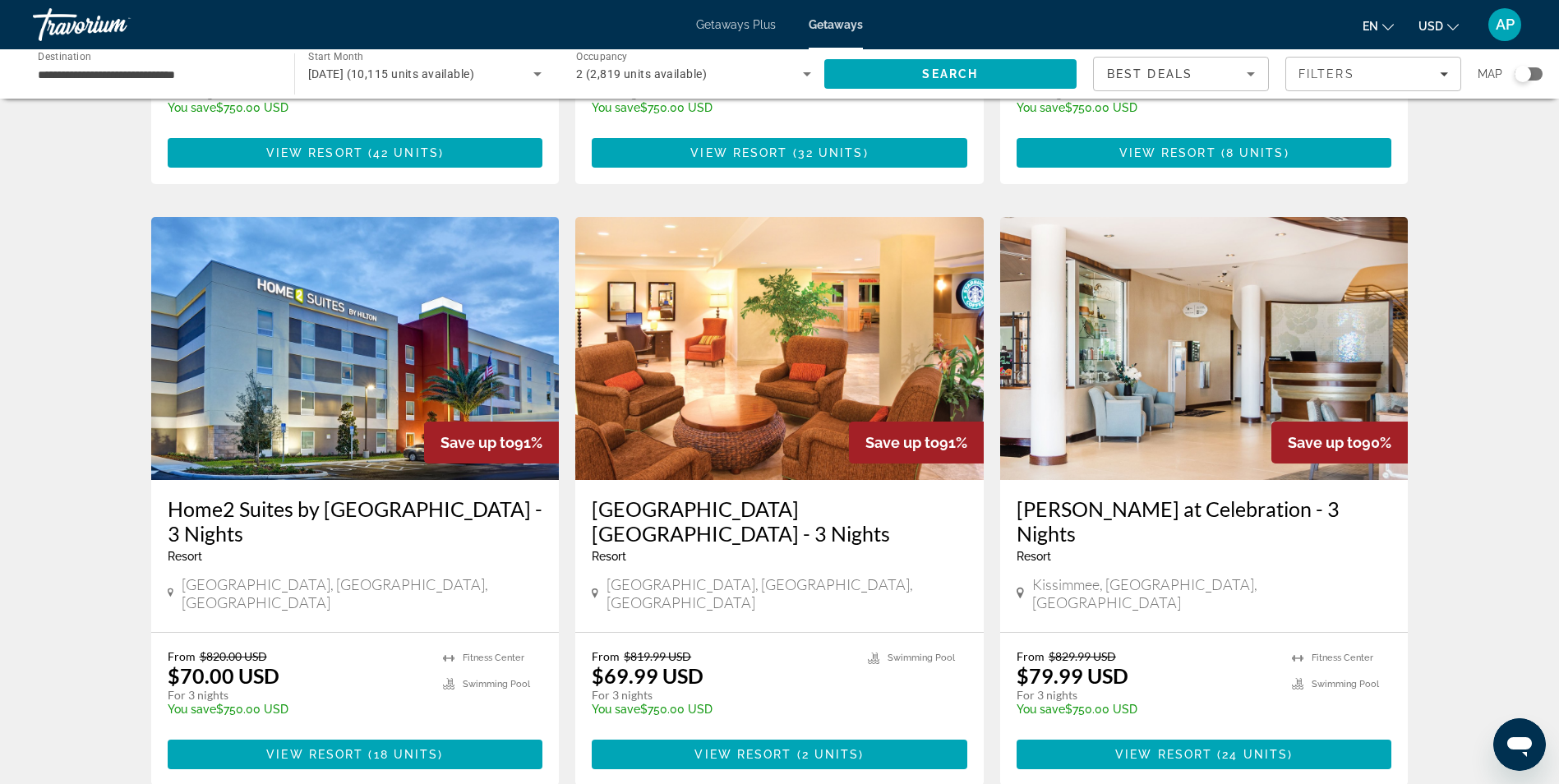
click at [323, 312] on img "Main content" at bounding box center [355, 349] width 409 height 263
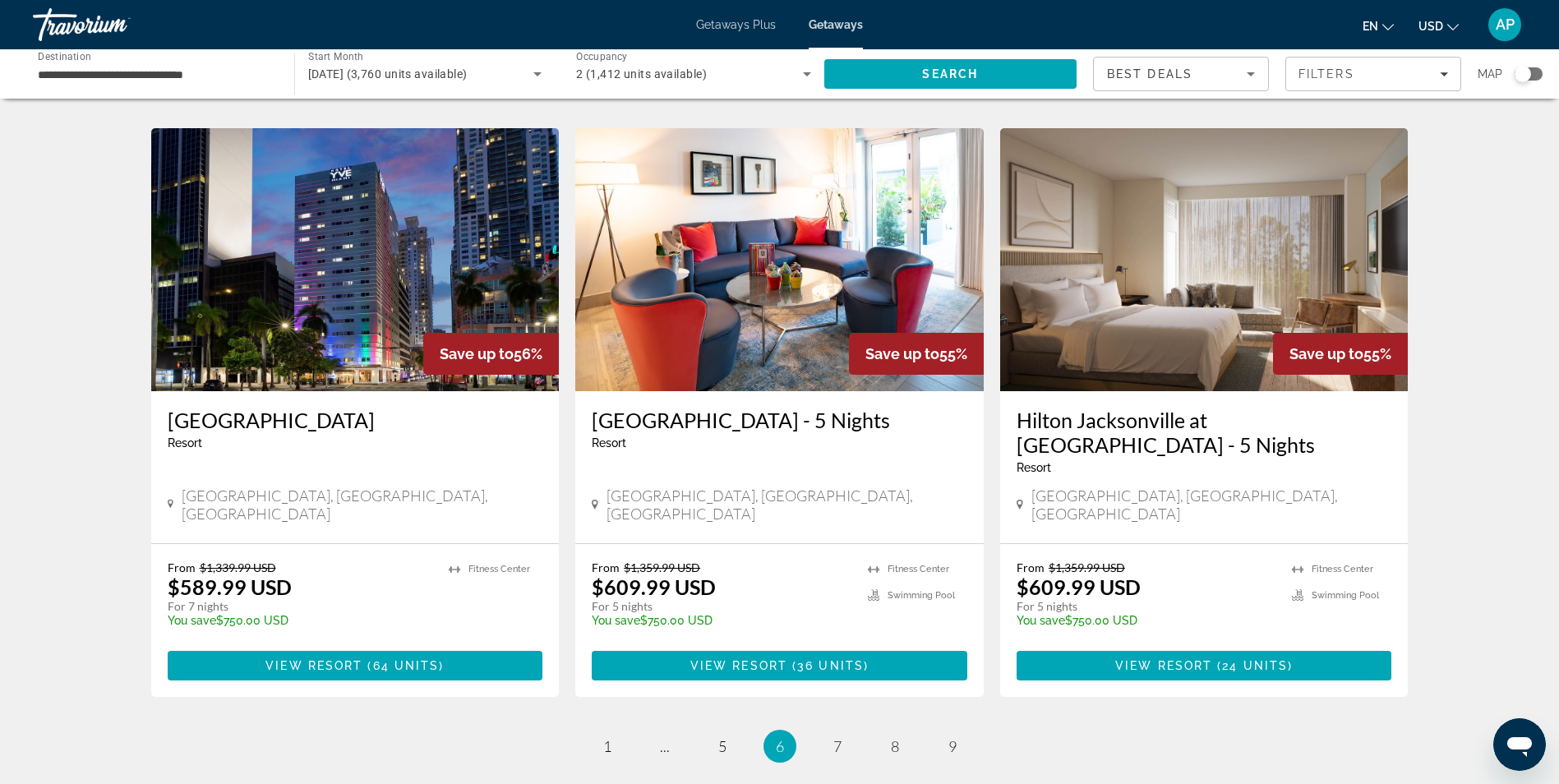
scroll to position [1890, 0]
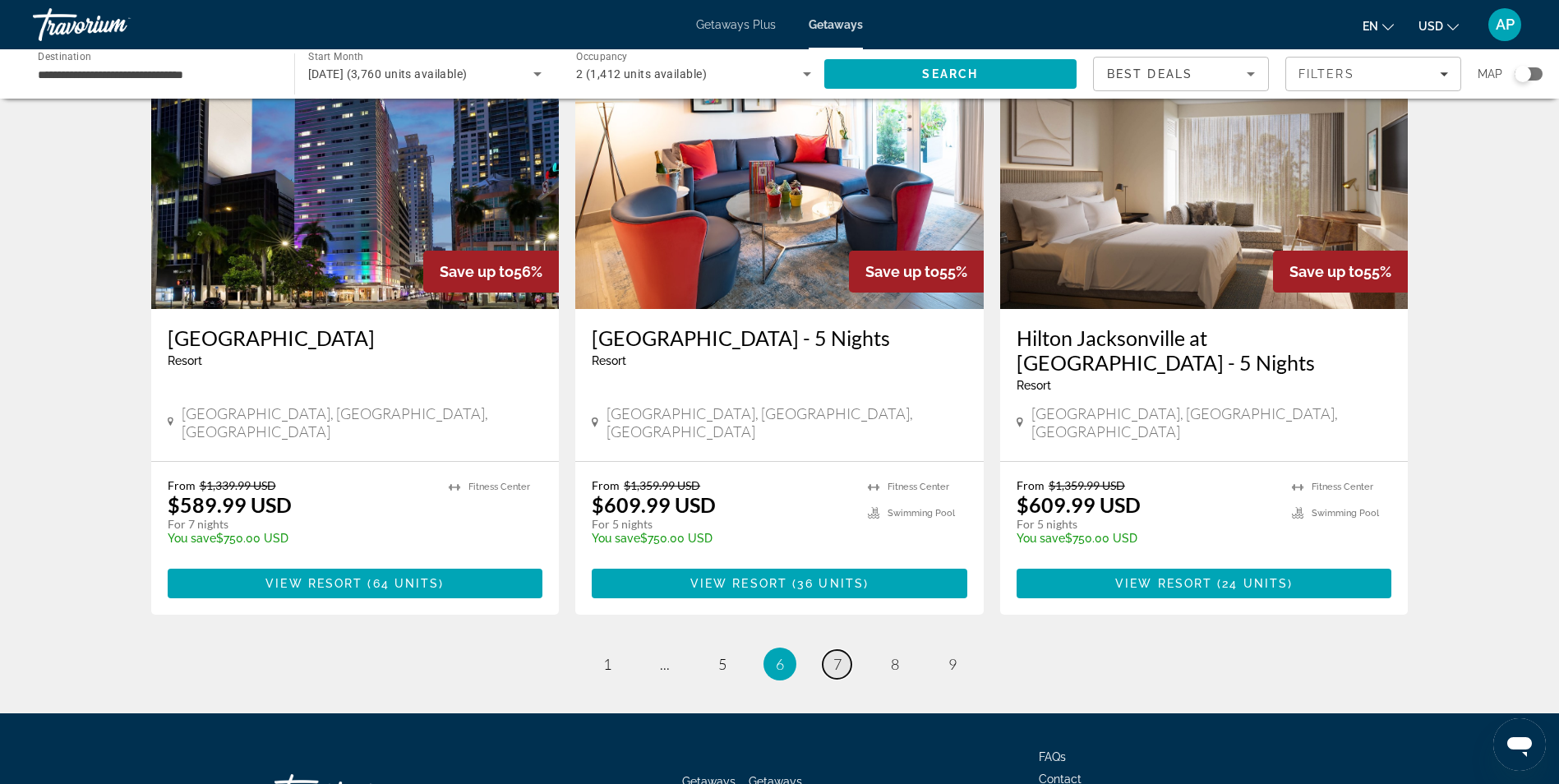
click at [843, 650] on link "page 7" at bounding box center [837, 664] width 29 height 29
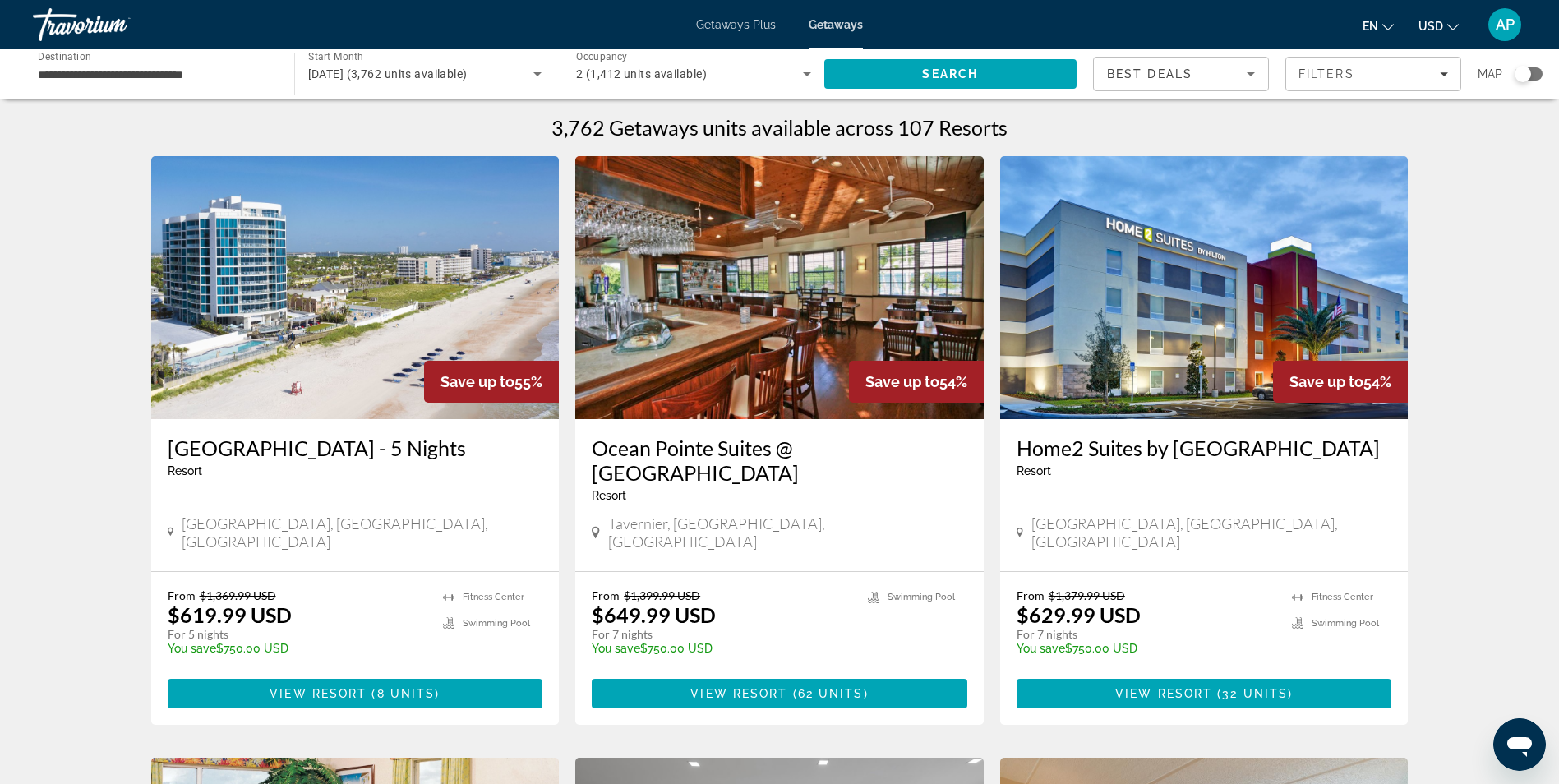
click at [96, 24] on div "Travorium" at bounding box center [115, 24] width 165 height 43
